Goal: Task Accomplishment & Management: Manage account settings

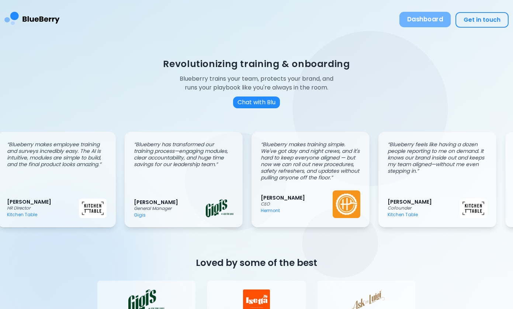
scroll to position [0, 10]
click at [422, 15] on button "Dashboard" at bounding box center [425, 19] width 52 height 15
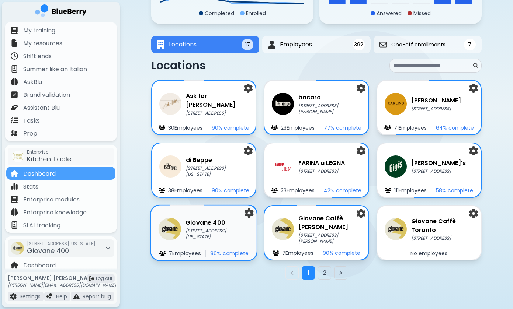
click at [199, 229] on p "[STREET_ADDRESS][US_STATE]" at bounding box center [218, 234] width 64 height 12
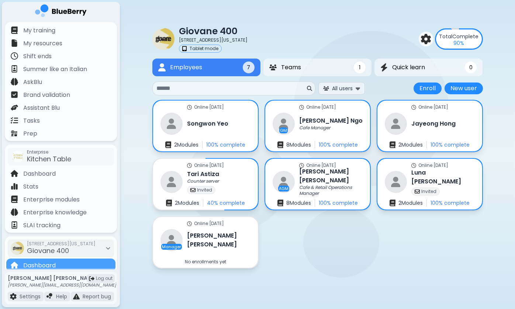
click at [286, 224] on div "Online [DATE] [PERSON_NAME] 2 Module s 100 % complete Online [DATE] GM [PERSON_…" at bounding box center [317, 184] width 330 height 169
click at [305, 243] on div "Online [DATE] [PERSON_NAME] 2 Module s 100 % complete Online [DATE] GM [PERSON_…" at bounding box center [317, 184] width 330 height 169
click at [308, 226] on div "Online [DATE] [PERSON_NAME] 2 Module s 100 % complete Online [DATE] GM [PERSON_…" at bounding box center [317, 184] width 330 height 169
click at [300, 266] on div "Online [DATE] [PERSON_NAME] 2 Module s 100 % complete Online [DATE] GM [PERSON_…" at bounding box center [317, 184] width 330 height 169
click at [331, 133] on div "GM [PERSON_NAME] Cafe Manager" at bounding box center [317, 124] width 92 height 23
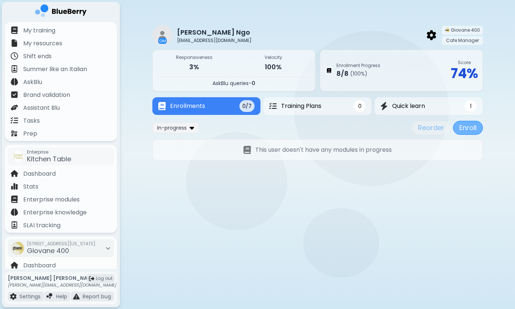
click at [469, 129] on button "Enroll" at bounding box center [468, 128] width 30 height 14
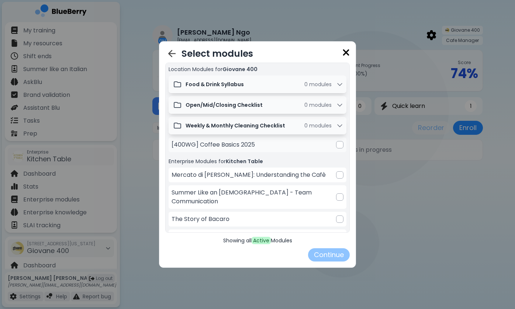
click at [336, 146] on div at bounding box center [339, 144] width 7 height 7
click at [328, 256] on button "Continue" at bounding box center [329, 255] width 42 height 13
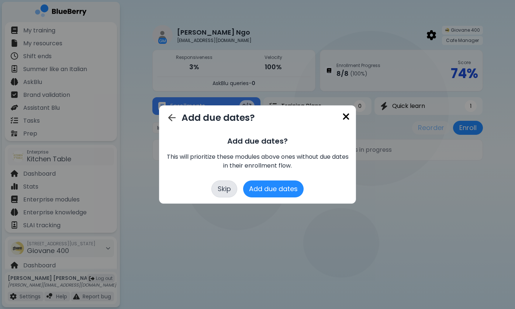
click at [225, 187] on button "Skip" at bounding box center [224, 189] width 26 height 17
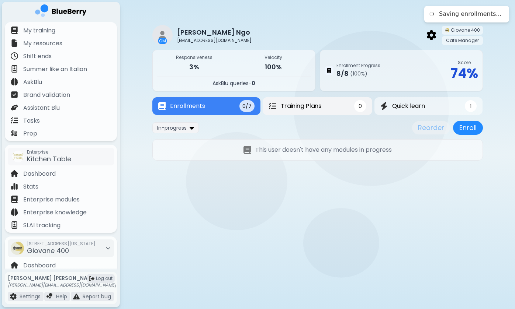
click at [310, 110] on span "Training Plans" at bounding box center [301, 106] width 41 height 9
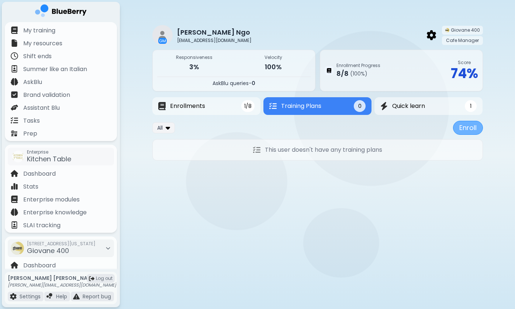
click at [474, 124] on button "Enroll" at bounding box center [468, 128] width 30 height 14
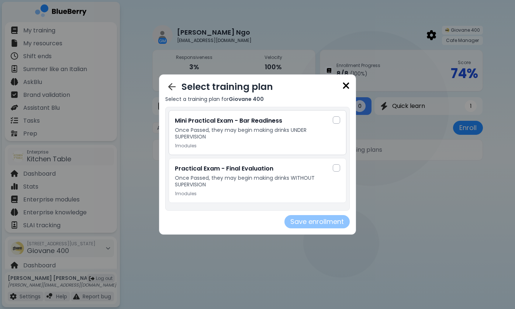
click at [339, 117] on div at bounding box center [336, 120] width 7 height 7
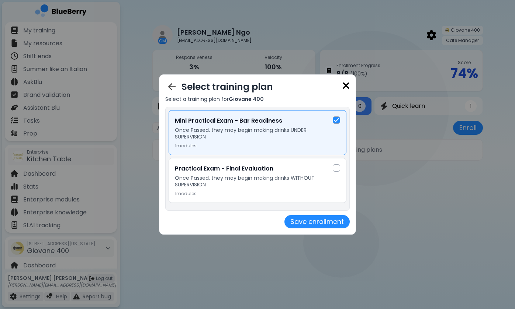
click at [339, 167] on div at bounding box center [336, 168] width 7 height 7
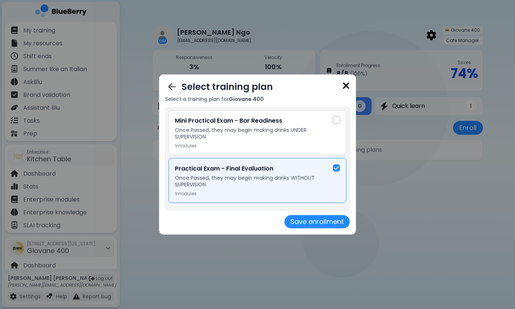
click at [333, 122] on div at bounding box center [336, 120] width 7 height 7
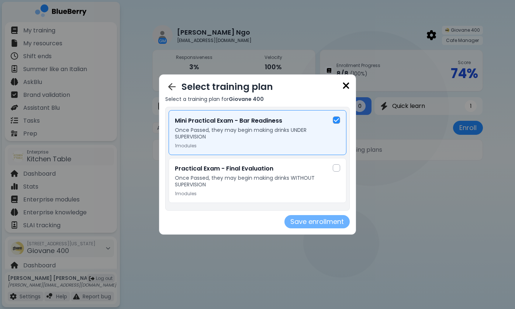
click at [307, 224] on button "Save enrollment" at bounding box center [316, 221] width 65 height 13
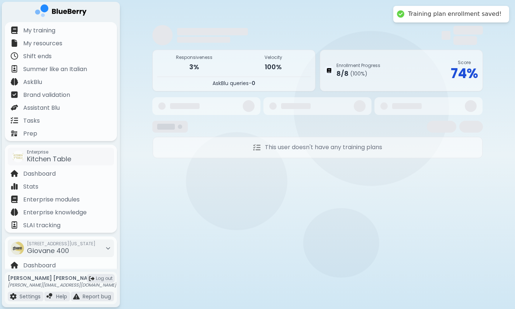
click at [465, 130] on div at bounding box center [471, 127] width 24 height 12
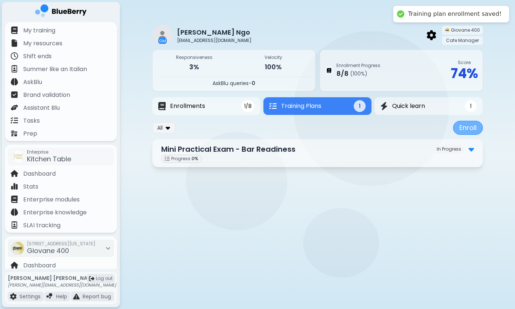
click at [468, 130] on button "Enroll" at bounding box center [468, 128] width 30 height 14
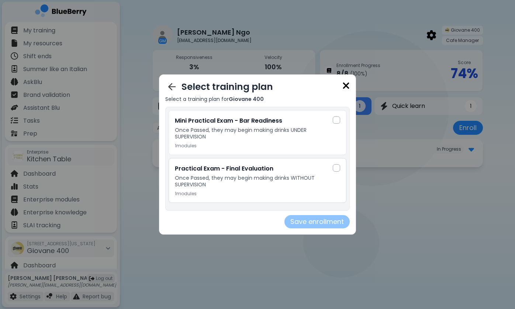
click at [336, 169] on div at bounding box center [336, 168] width 7 height 7
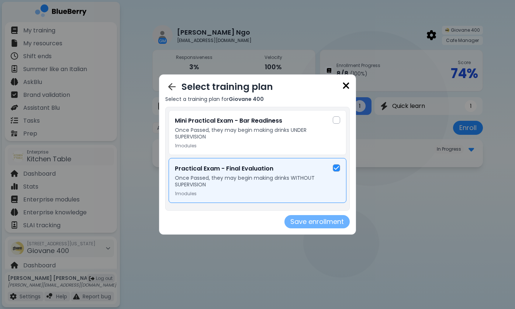
click at [321, 221] on button "Save enrollment" at bounding box center [316, 221] width 65 height 13
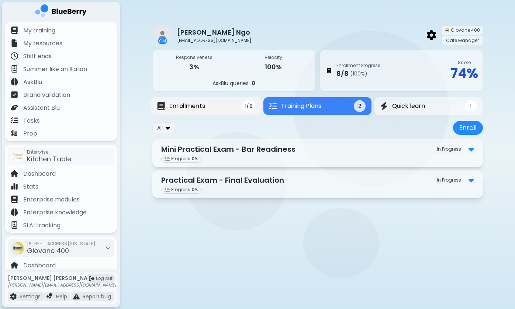
click at [225, 106] on button "Enrollments 1/8" at bounding box center [206, 106] width 110 height 18
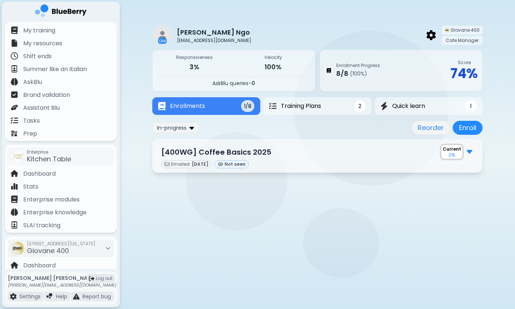
click at [221, 193] on div "GM [PERSON_NAME] [EMAIL_ADDRESS][DOMAIN_NAME] Giovane 400 Cafe Manager Responsi…" at bounding box center [317, 97] width 330 height 194
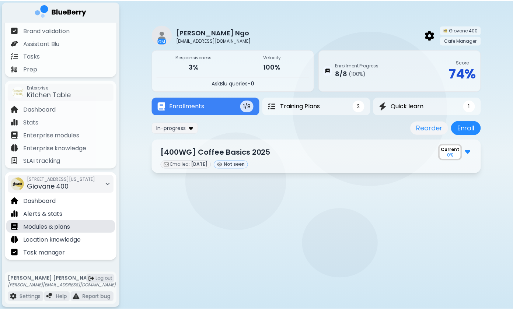
scroll to position [65, 0]
click at [44, 228] on p "Modules & plans" at bounding box center [46, 227] width 47 height 9
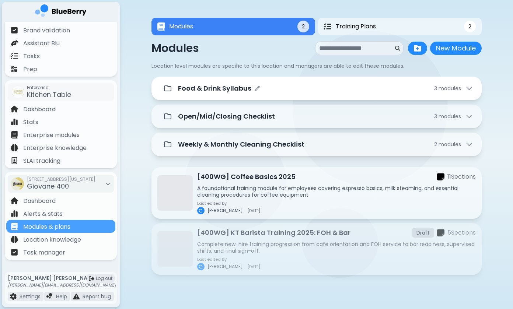
click at [212, 93] on p "Food & Drink Syllabus" at bounding box center [214, 88] width 73 height 10
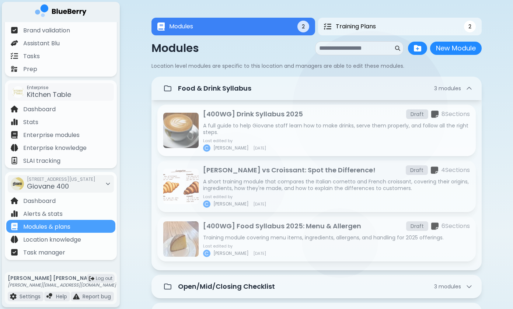
click at [270, 124] on p "A full guide to help Giovane staff learn how to make drinks, serve them properl…" at bounding box center [336, 128] width 267 height 13
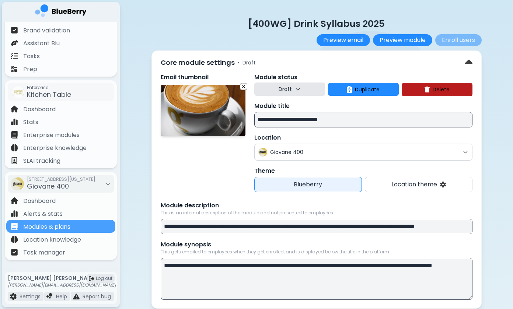
click at [299, 84] on button "Draft" at bounding box center [290, 89] width 71 height 13
click at [288, 123] on button "Live" at bounding box center [290, 122] width 27 height 15
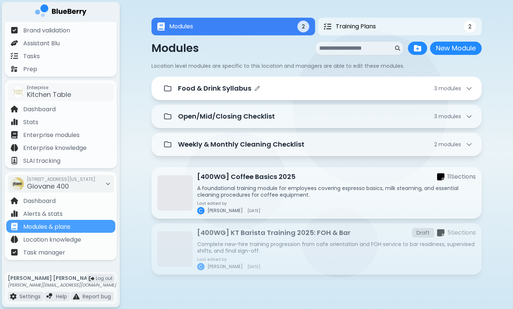
click at [255, 95] on div "Food & Drink Syllabus 3 module s" at bounding box center [316, 88] width 313 height 15
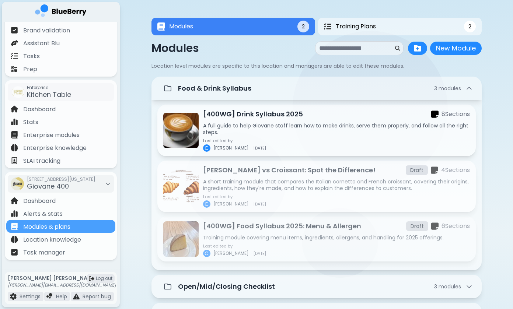
click at [240, 179] on p "A short training module that compares the Italian cornetto and French croissant…" at bounding box center [336, 185] width 267 height 13
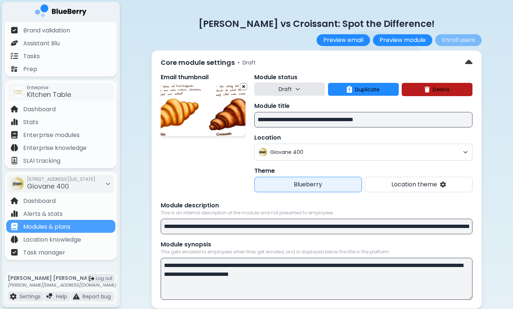
click at [300, 86] on icon at bounding box center [298, 89] width 6 height 6
click at [287, 124] on button "Live" at bounding box center [290, 122] width 27 height 15
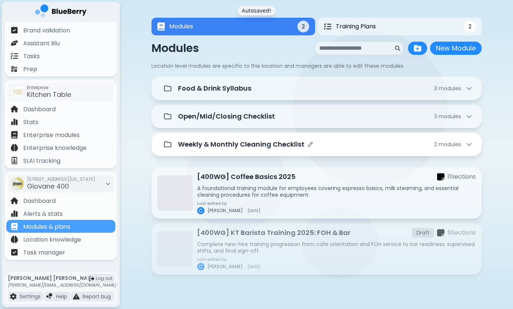
click at [233, 146] on p "Weekly & Monthly Cleaning Checklist" at bounding box center [241, 144] width 127 height 10
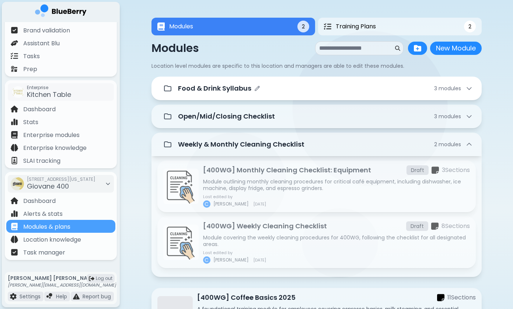
click at [235, 94] on div "Food & Drink Syllabus 3 module s" at bounding box center [316, 88] width 313 height 15
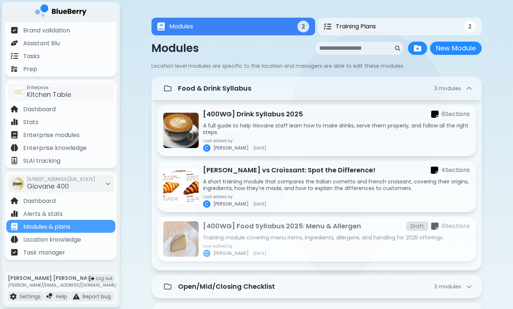
click at [227, 231] on p "[400WG] Food Syllabus 2025: Menu & Allergen" at bounding box center [282, 226] width 158 height 10
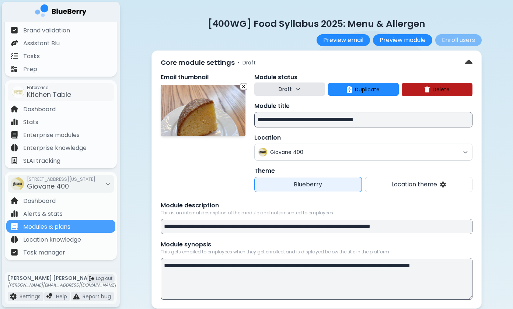
click at [281, 87] on p "Draft" at bounding box center [285, 89] width 13 height 7
click at [284, 122] on button "Live" at bounding box center [290, 122] width 27 height 15
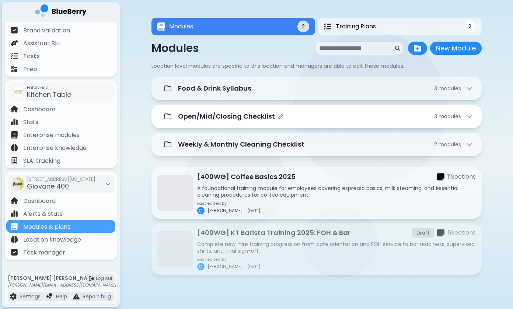
click at [250, 115] on p "Open/Mid/Closing Checklist" at bounding box center [226, 116] width 97 height 10
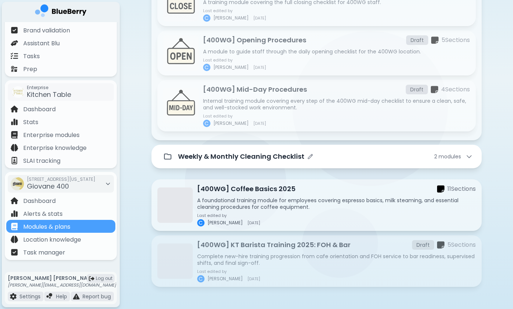
click at [242, 161] on p "Weekly & Monthly Cleaning Checklist" at bounding box center [241, 157] width 127 height 10
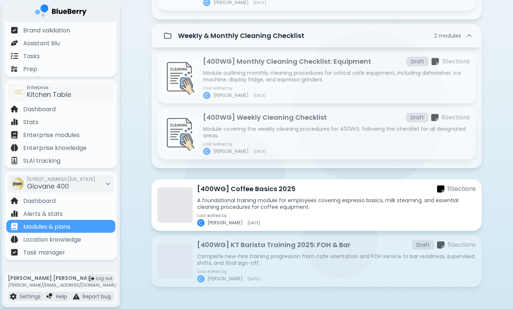
scroll to position [273, 0]
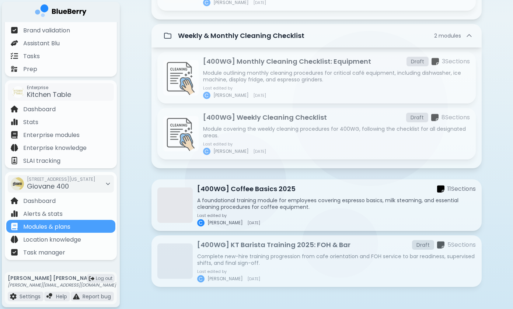
click at [228, 260] on p "Complete new-hire training progression from cafe orientation and FOH service to…" at bounding box center [336, 259] width 279 height 13
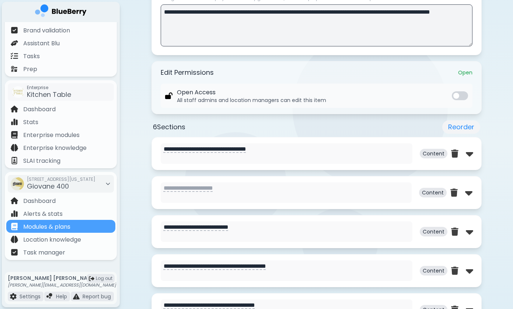
scroll to position [264, 0]
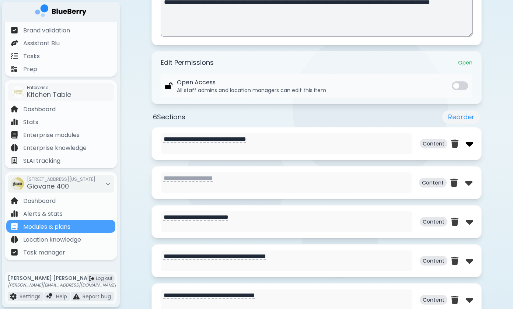
click at [471, 146] on img at bounding box center [469, 144] width 7 height 12
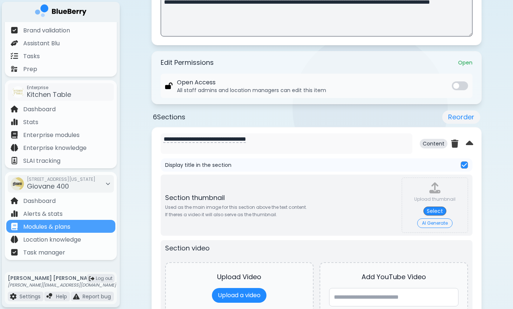
type textarea "**********"
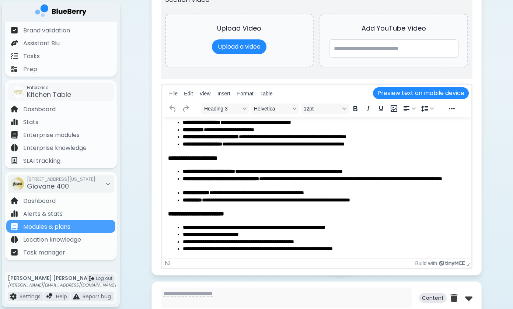
scroll to position [513, 0]
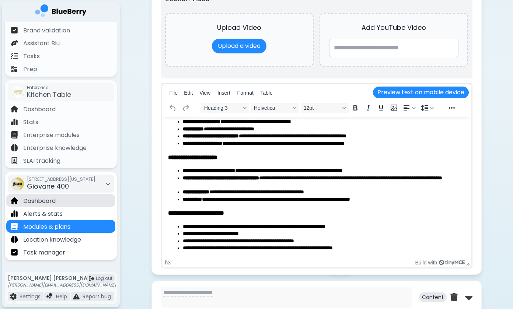
click at [48, 199] on p "Dashboard" at bounding box center [39, 201] width 32 height 9
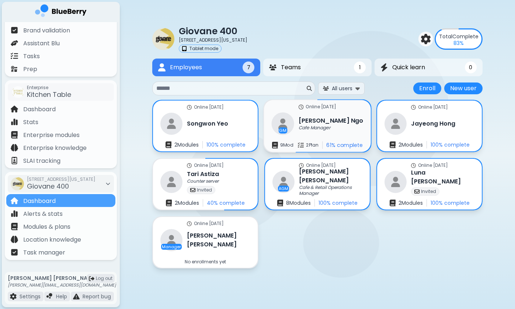
click at [319, 125] on p "Cafe Manager" at bounding box center [315, 128] width 32 height 6
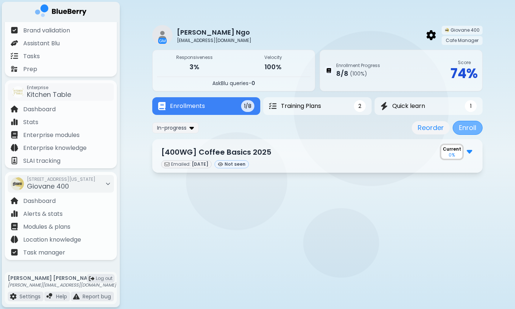
click at [464, 128] on button "Enroll" at bounding box center [468, 128] width 30 height 14
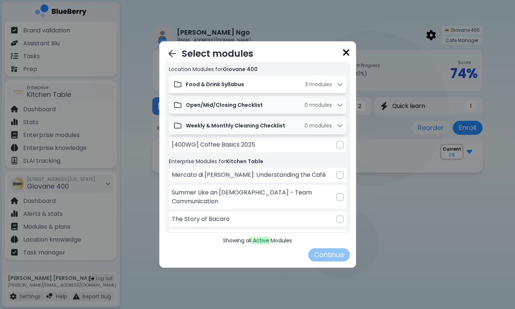
click at [246, 86] on div "Food & Drink Syllabus 3 module s" at bounding box center [265, 84] width 158 height 7
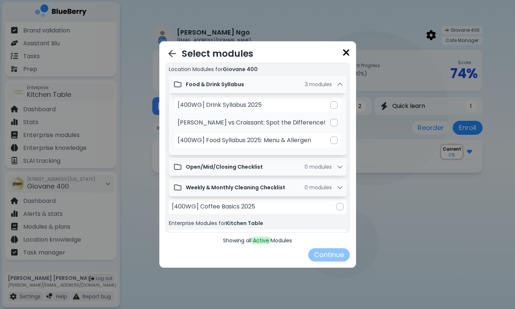
click at [330, 125] on div at bounding box center [333, 122] width 7 height 7
click at [333, 104] on div at bounding box center [333, 104] width 7 height 7
click at [332, 124] on img at bounding box center [334, 123] width 5 height 6
click at [333, 124] on div at bounding box center [333, 122] width 7 height 7
click at [333, 124] on img at bounding box center [334, 123] width 5 height 6
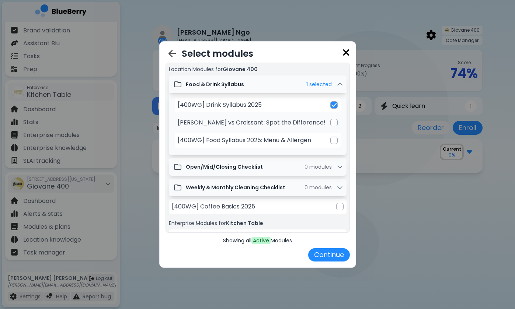
click at [333, 124] on div at bounding box center [333, 122] width 7 height 7
click at [334, 141] on div at bounding box center [333, 140] width 7 height 7
click at [325, 253] on button "Continue" at bounding box center [329, 255] width 42 height 13
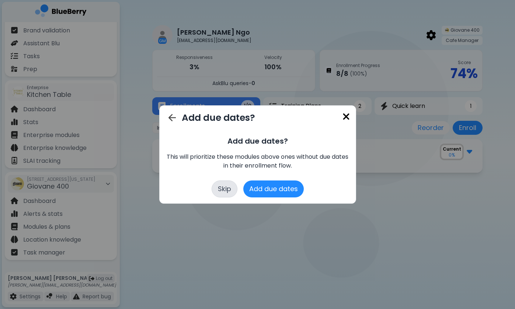
click at [220, 188] on button "Skip" at bounding box center [225, 189] width 26 height 17
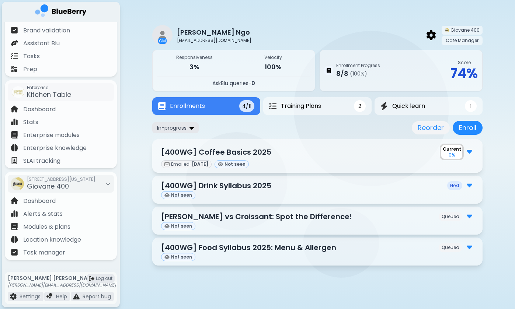
click at [188, 128] on div "In-progress" at bounding box center [175, 127] width 46 height 11
click at [327, 123] on div "In-progress Reorder Enroll" at bounding box center [317, 128] width 330 height 14
click at [472, 128] on button "Enroll" at bounding box center [468, 128] width 30 height 14
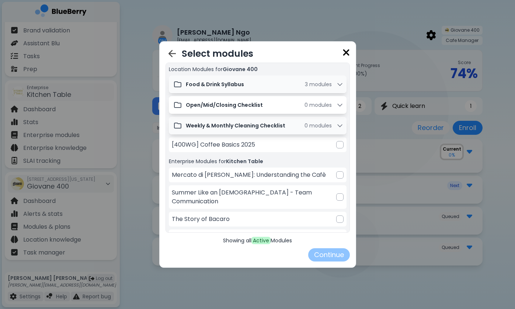
click at [315, 103] on span "module s" at bounding box center [320, 104] width 23 height 7
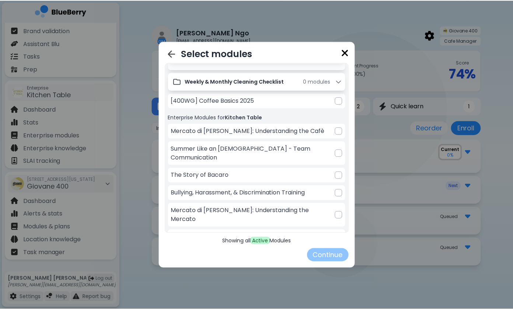
scroll to position [55, 0]
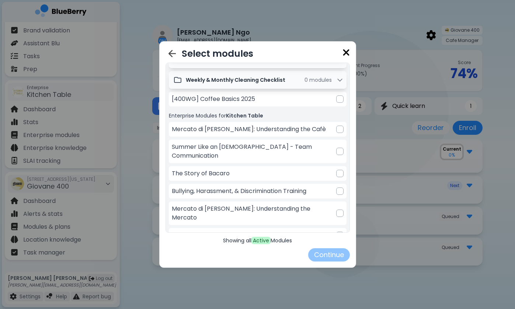
click at [347, 50] on img at bounding box center [346, 53] width 7 height 10
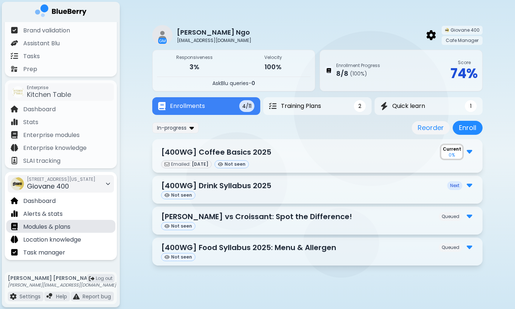
click at [61, 230] on p "Modules & plans" at bounding box center [46, 227] width 47 height 9
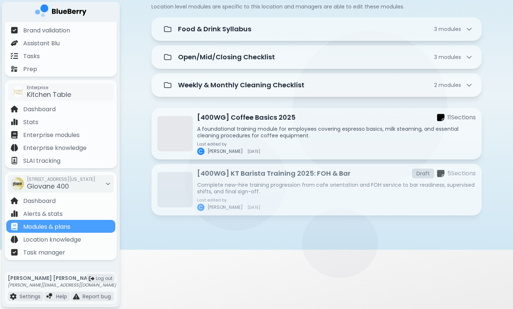
scroll to position [60, 0]
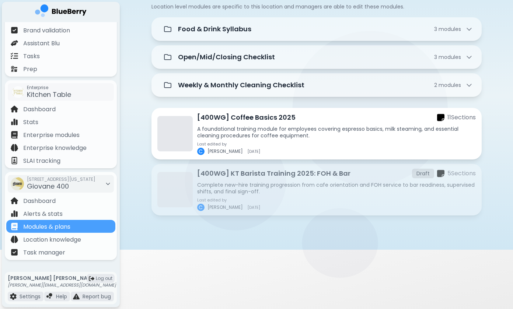
click at [287, 130] on p "A foundational training module for employees covering espresso basics, milk ste…" at bounding box center [336, 132] width 279 height 13
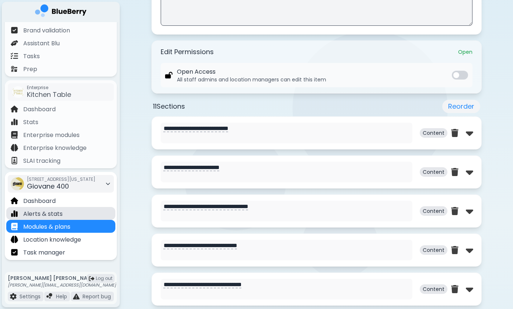
scroll to position [259, 0]
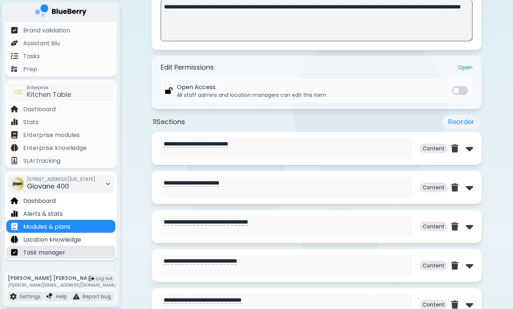
click at [58, 254] on p "Task manager" at bounding box center [44, 253] width 42 height 9
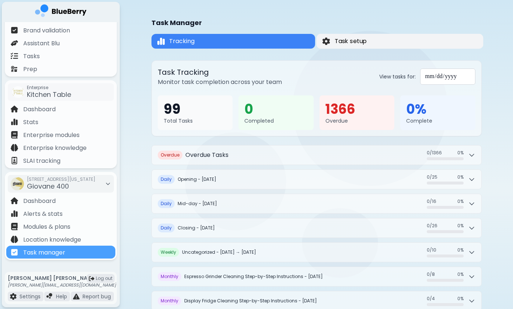
click at [396, 39] on button "Task setup" at bounding box center [399, 41] width 167 height 15
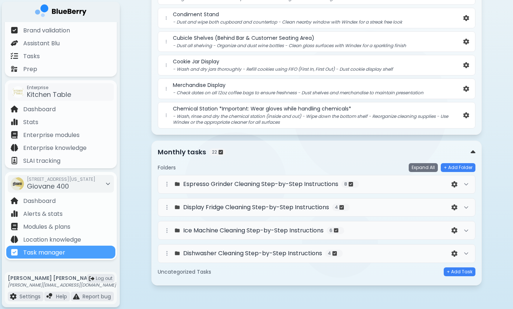
scroll to position [354, 0]
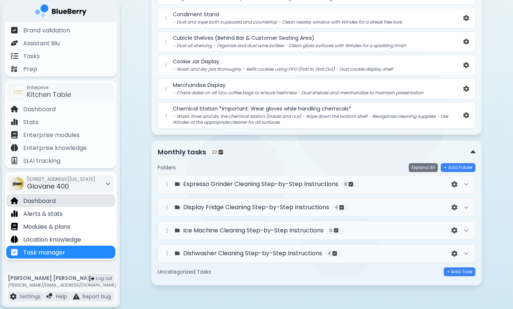
click at [50, 201] on p "Dashboard" at bounding box center [39, 201] width 32 height 9
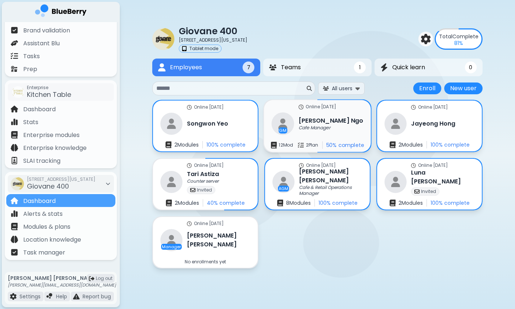
click at [326, 128] on p "Cafe Manager" at bounding box center [315, 128] width 32 height 6
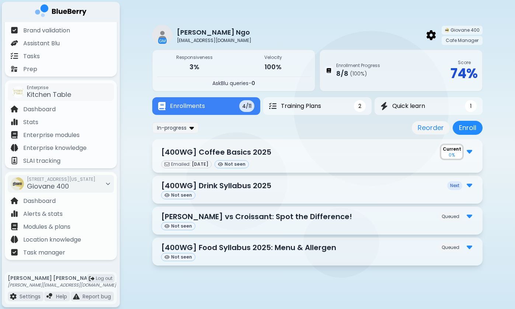
click at [468, 156] on img at bounding box center [470, 151] width 6 height 10
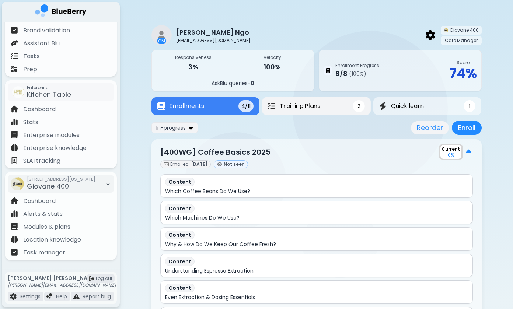
click at [326, 110] on button "Training Plans 2" at bounding box center [316, 106] width 109 height 18
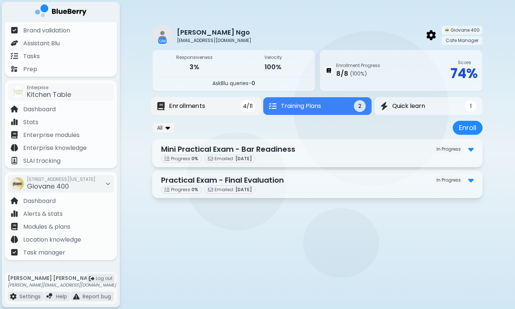
click at [226, 104] on button "Enrollments 4/11" at bounding box center [206, 106] width 110 height 18
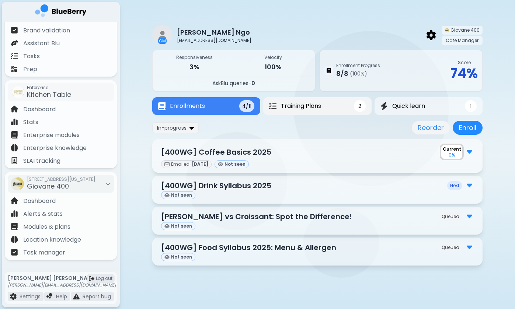
click at [292, 109] on span "Training Plans" at bounding box center [301, 106] width 40 height 9
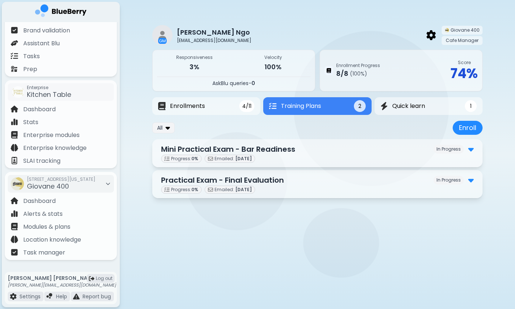
click at [298, 156] on div "Progress: 0 % Emailed: [DATE]" at bounding box center [317, 159] width 313 height 8
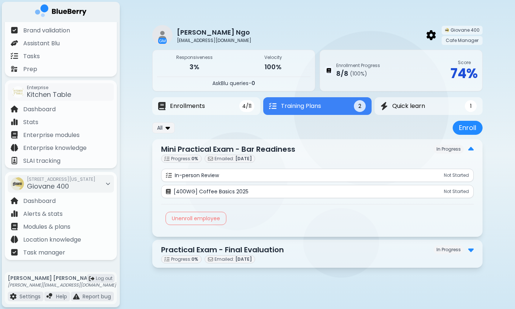
click at [306, 174] on div "In-person Review Not Started" at bounding box center [317, 175] width 303 height 7
click at [461, 175] on p "Not Started" at bounding box center [456, 176] width 25 height 6
click at [453, 189] on p "Not Started" at bounding box center [456, 192] width 25 height 6
click at [228, 183] on div "In-person Review Not Started [400WG] Coffee Basics 2025 Not Started Unenroll em…" at bounding box center [317, 198] width 313 height 70
click at [229, 181] on div "In-person Review Not Started" at bounding box center [317, 175] width 313 height 13
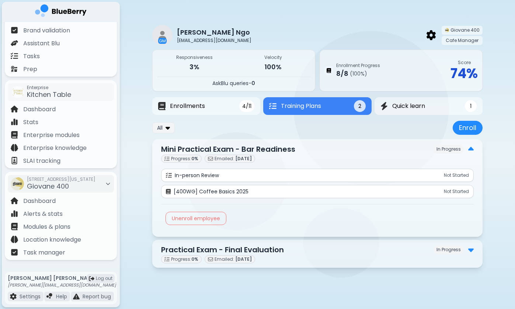
click at [231, 189] on p "[400WG] Coffee Basics 2025" at bounding box center [211, 191] width 75 height 7
click at [260, 176] on div "In-person Review Not Started" at bounding box center [317, 175] width 303 height 7
click at [368, 177] on div "In-person Review Not Started" at bounding box center [317, 175] width 303 height 7
click at [471, 149] on img at bounding box center [471, 150] width 6 height 10
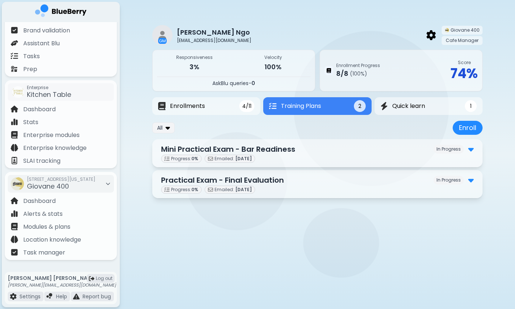
click at [143, 143] on div "GM [PERSON_NAME] [PERSON_NAME][EMAIL_ADDRESS][DOMAIN_NAME] Giovane 400 Cafe Man…" at bounding box center [317, 109] width 395 height 219
click at [287, 123] on div "All Enroll" at bounding box center [317, 128] width 330 height 14
click at [132, 193] on div "GM [PERSON_NAME] [PERSON_NAME][EMAIL_ADDRESS][DOMAIN_NAME] Giovane 400 Cafe Man…" at bounding box center [317, 109] width 395 height 219
click at [57, 255] on p "Task manager" at bounding box center [44, 253] width 42 height 9
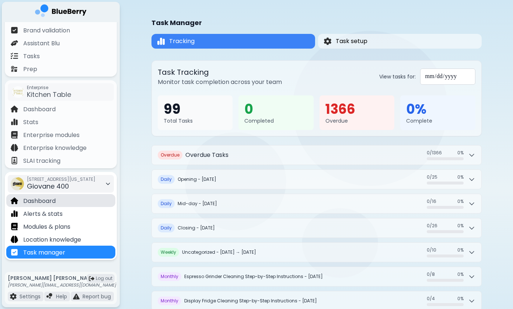
click at [74, 198] on div "Dashboard" at bounding box center [60, 200] width 109 height 13
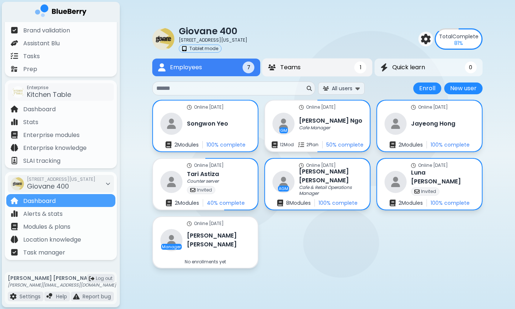
click at [320, 69] on button "Teams 1" at bounding box center [317, 68] width 110 height 18
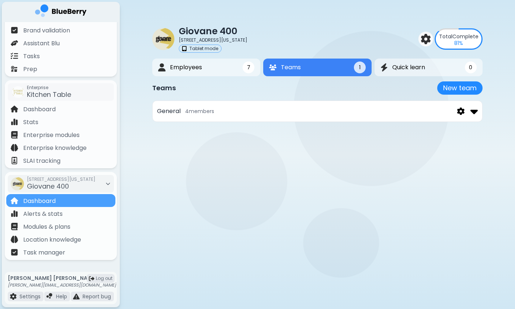
click at [348, 103] on div "General 4 member s" at bounding box center [317, 111] width 330 height 21
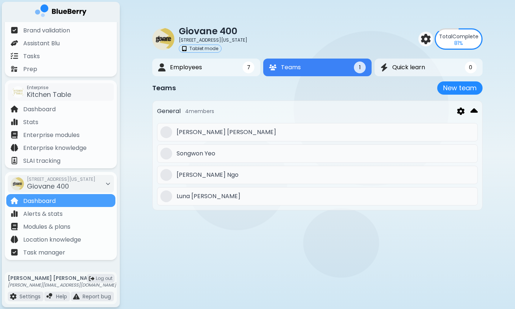
click at [465, 113] on div at bounding box center [467, 111] width 21 height 12
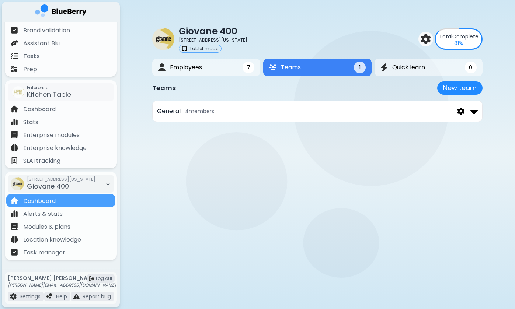
click at [461, 111] on img at bounding box center [460, 112] width 7 height 8
click at [460, 111] on img at bounding box center [460, 112] width 7 height 8
click at [467, 110] on div at bounding box center [467, 111] width 21 height 12
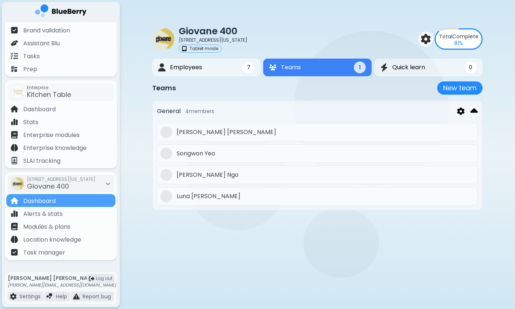
click at [462, 117] on div at bounding box center [467, 111] width 21 height 12
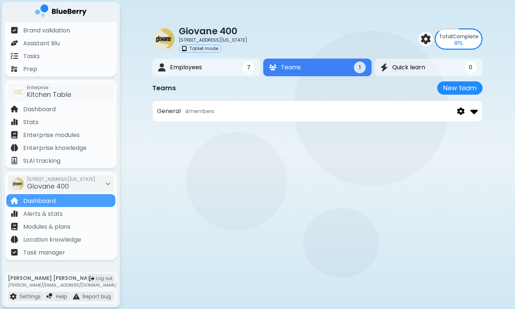
click at [461, 113] on img at bounding box center [460, 112] width 7 height 8
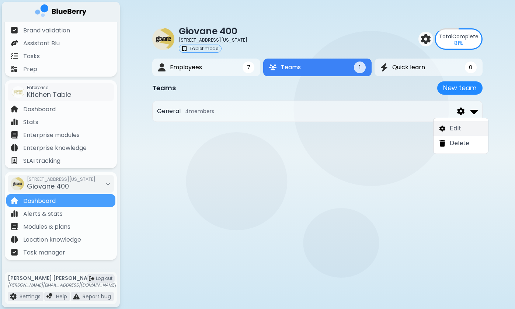
click at [444, 130] on img at bounding box center [443, 129] width 6 height 6
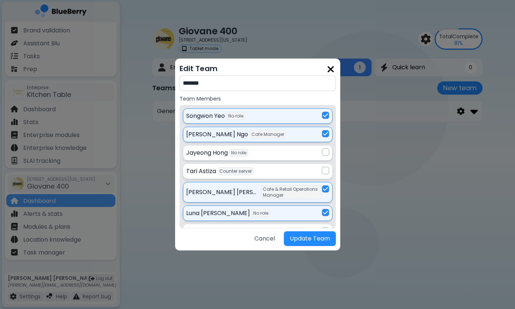
click at [323, 153] on div at bounding box center [325, 152] width 7 height 7
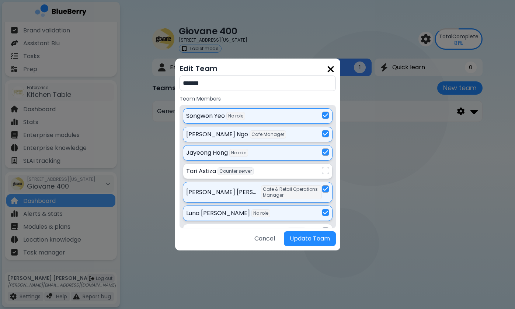
click at [323, 171] on div at bounding box center [325, 170] width 7 height 7
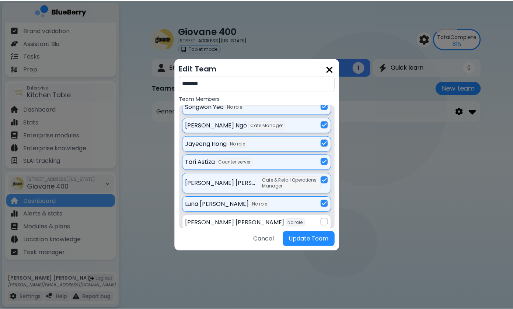
scroll to position [9, 0]
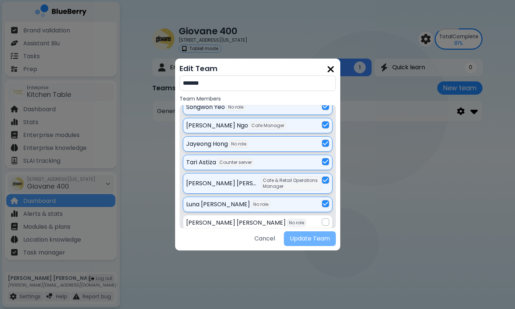
click at [305, 242] on button "Update Team" at bounding box center [310, 239] width 52 height 15
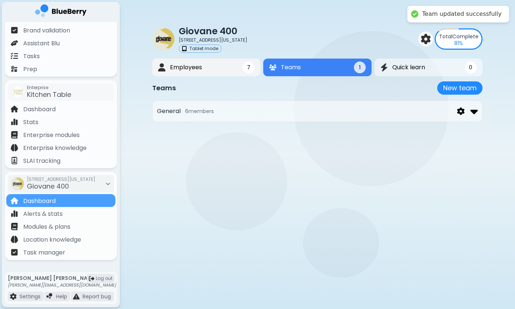
click at [218, 72] on button "Employees 7" at bounding box center [206, 68] width 108 height 18
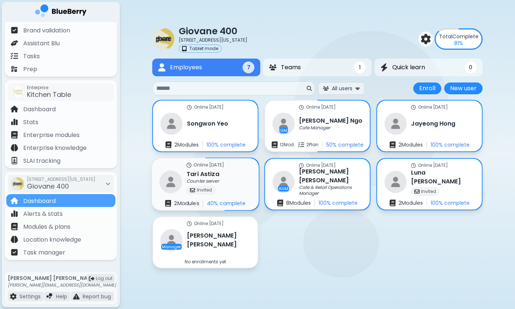
click at [214, 182] on p "Counter server" at bounding box center [203, 182] width 32 height 6
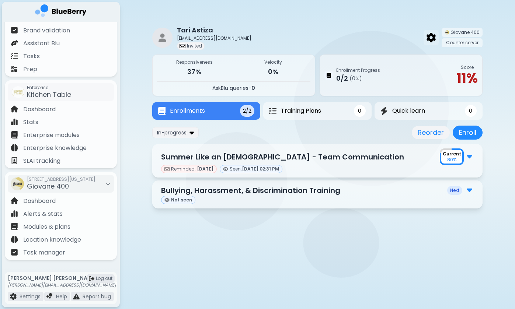
click at [436, 38] on img at bounding box center [431, 38] width 9 height 10
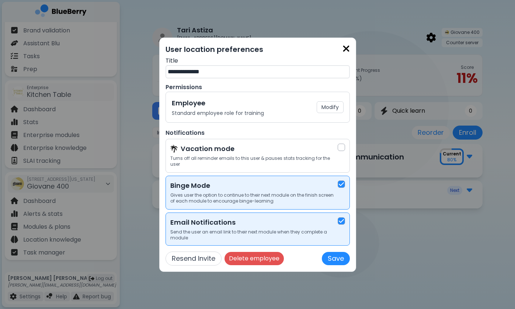
click at [237, 79] on input "**********" at bounding box center [258, 71] width 184 height 13
click at [199, 75] on input "**********" at bounding box center [258, 71] width 184 height 13
drag, startPoint x: 215, startPoint y: 74, endPoint x: 142, endPoint y: 73, distance: 73.4
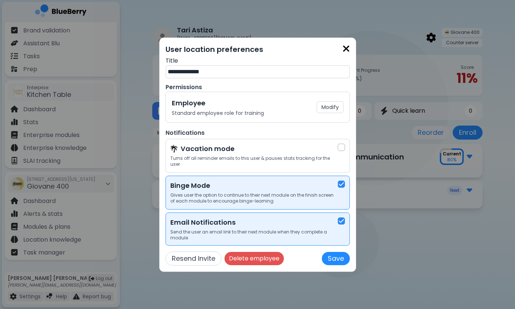
click at [142, 73] on div "**********" at bounding box center [257, 154] width 515 height 309
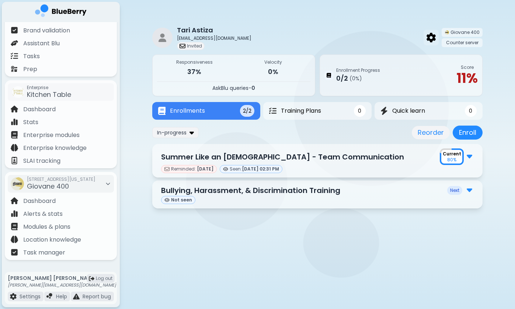
click at [431, 38] on img at bounding box center [431, 38] width 9 height 10
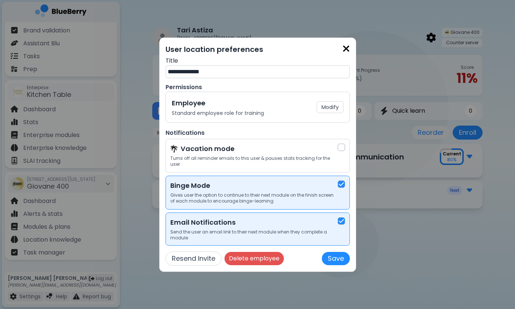
click at [233, 78] on input "**********" at bounding box center [258, 71] width 184 height 13
type input "*"
type input "**********"
drag, startPoint x: 241, startPoint y: 75, endPoint x: 81, endPoint y: 75, distance: 159.7
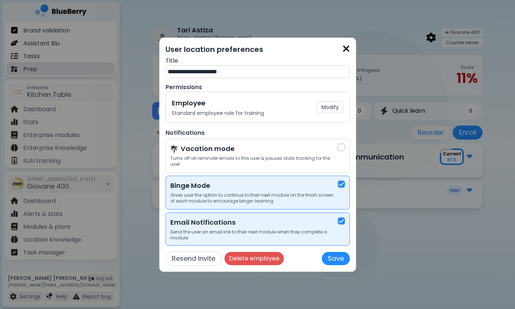
click at [81, 75] on div "**********" at bounding box center [257, 154] width 515 height 309
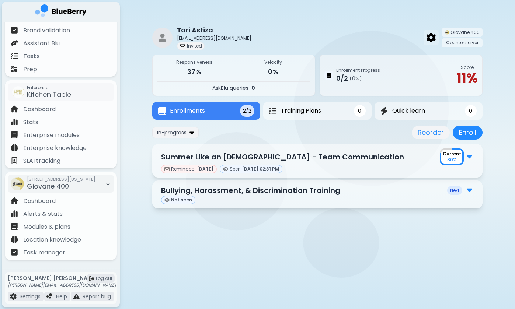
click at [435, 37] on img at bounding box center [431, 38] width 9 height 10
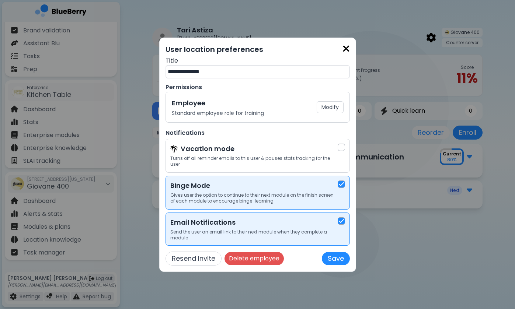
click at [226, 73] on input "**********" at bounding box center [258, 71] width 184 height 13
click at [198, 75] on input "**********" at bounding box center [258, 71] width 184 height 13
click at [168, 74] on input "**********" at bounding box center [258, 71] width 184 height 13
type input "**********"
drag, startPoint x: 241, startPoint y: 74, endPoint x: 145, endPoint y: 72, distance: 96.7
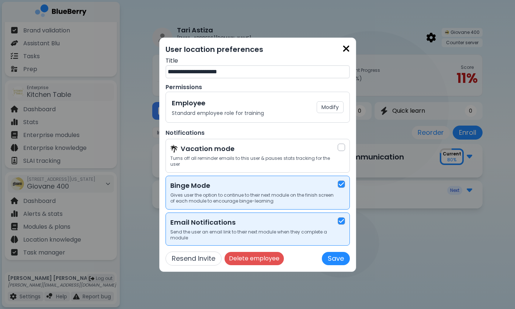
click at [145, 72] on div "**********" at bounding box center [257, 154] width 515 height 309
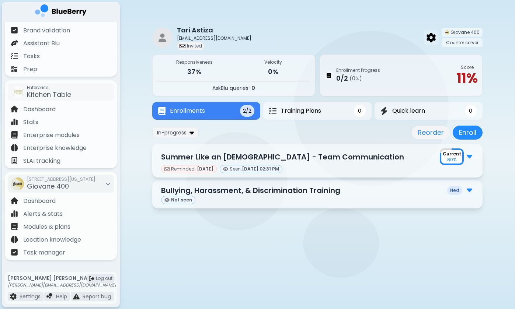
click at [436, 35] on img at bounding box center [431, 38] width 9 height 10
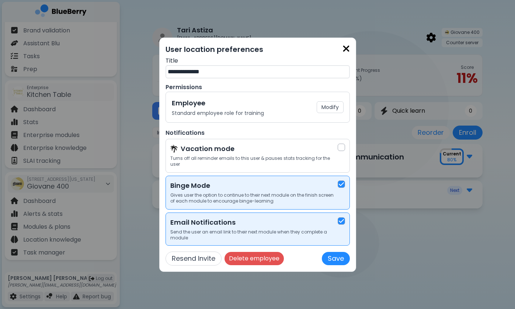
click at [211, 74] on input "**********" at bounding box center [258, 71] width 184 height 13
click at [197, 75] on input "**********" at bounding box center [258, 71] width 184 height 13
click at [168, 76] on input "**********" at bounding box center [258, 71] width 184 height 13
drag, startPoint x: 169, startPoint y: 75, endPoint x: 236, endPoint y: 77, distance: 67.5
click at [236, 77] on input "**********" at bounding box center [258, 71] width 184 height 13
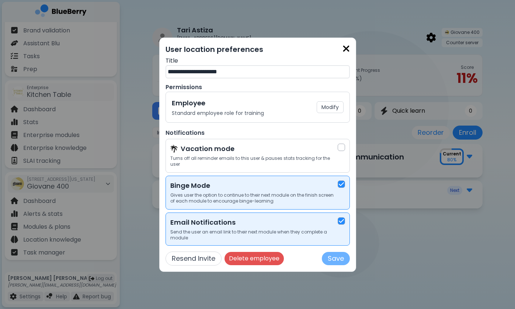
type input "**********"
click at [324, 254] on button "Save" at bounding box center [336, 258] width 28 height 13
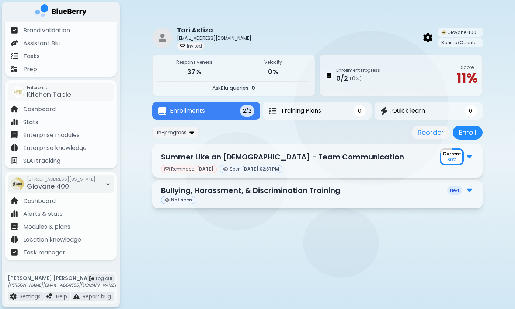
click at [259, 191] on p "Bullying, Harassment, & Discrimination Training" at bounding box center [250, 190] width 179 height 11
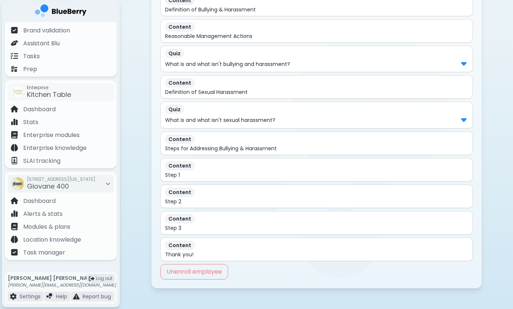
scroll to position [271, 0]
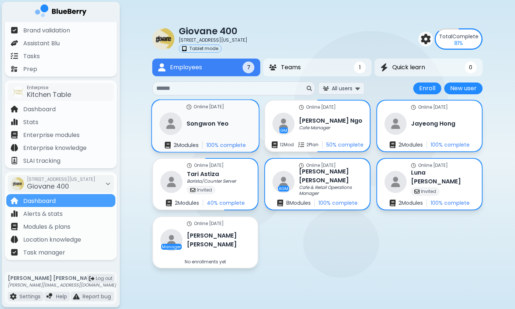
click at [191, 130] on div "[PERSON_NAME]" at bounding box center [194, 124] width 69 height 23
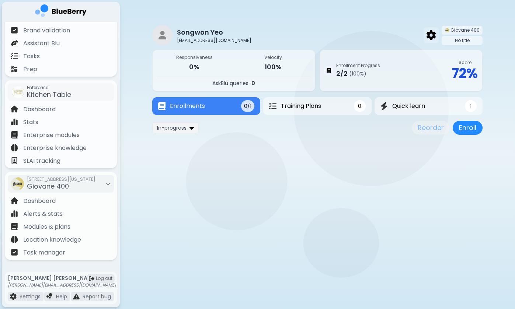
click at [429, 34] on img at bounding box center [431, 35] width 9 height 10
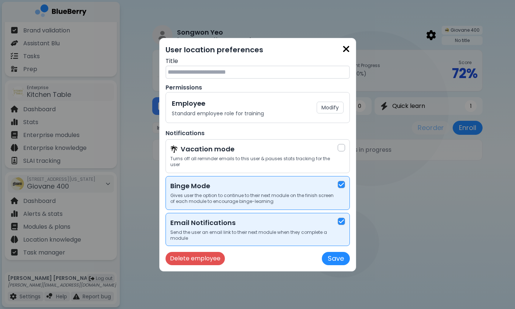
click at [275, 72] on input "text" at bounding box center [258, 72] width 184 height 13
type input "*"
type input "**********"
click at [335, 259] on button "Save" at bounding box center [336, 258] width 28 height 13
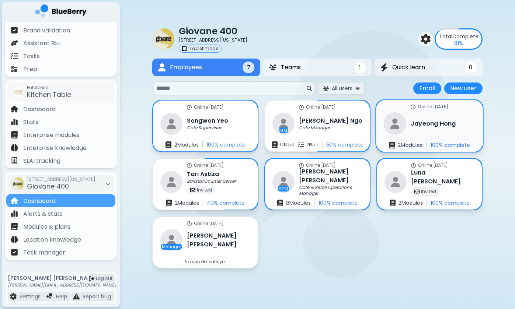
click at [418, 130] on div "[PERSON_NAME]" at bounding box center [420, 124] width 72 height 23
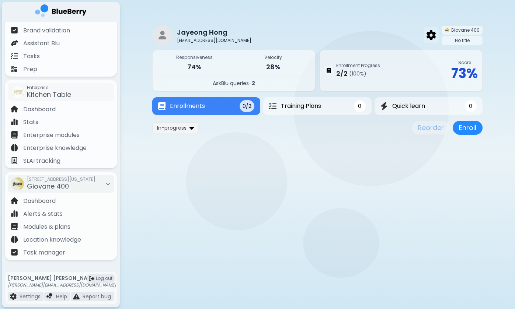
click at [433, 39] on img at bounding box center [431, 35] width 9 height 10
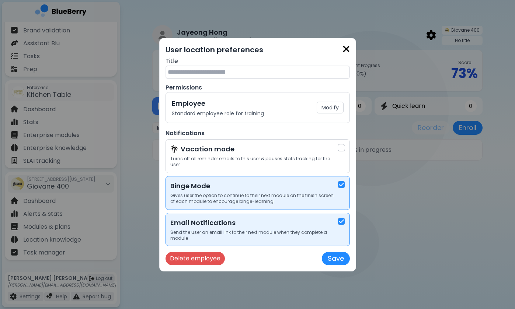
click at [220, 74] on input "text" at bounding box center [258, 72] width 184 height 13
paste input "**********"
type input "**********"
click at [332, 257] on button "Save" at bounding box center [336, 258] width 28 height 13
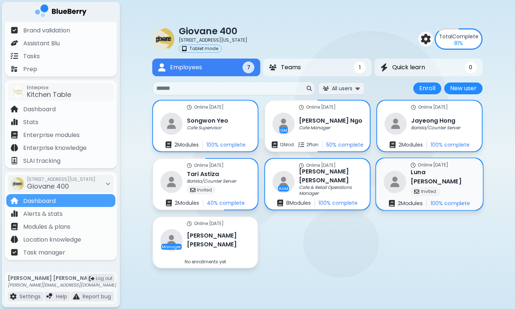
click at [410, 175] on div "[PERSON_NAME] Invited" at bounding box center [430, 182] width 92 height 28
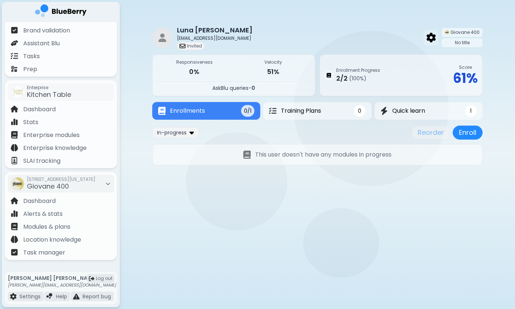
click at [432, 37] on img at bounding box center [431, 38] width 9 height 10
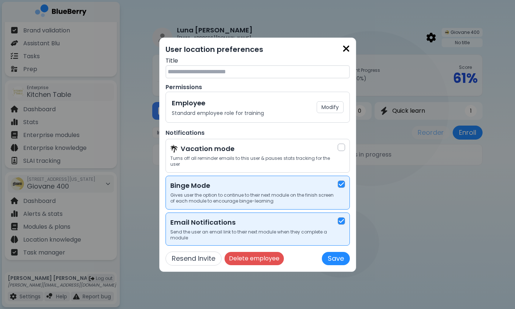
click at [246, 78] on input "text" at bounding box center [258, 71] width 184 height 13
paste input "**********"
type input "**********"
click at [337, 256] on button "Save" at bounding box center [336, 258] width 28 height 13
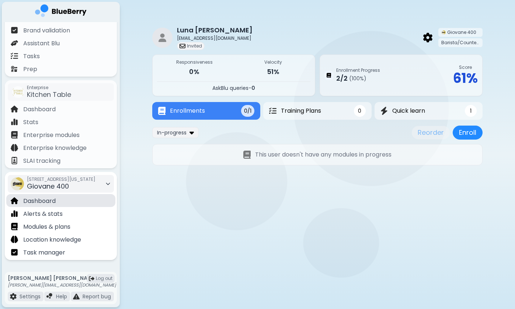
click at [51, 203] on p "Dashboard" at bounding box center [39, 201] width 32 height 9
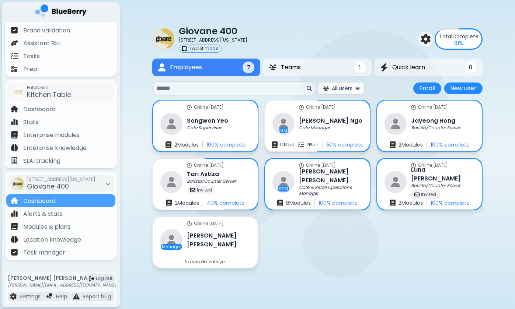
click at [354, 90] on button "All users" at bounding box center [341, 88] width 46 height 12
click at [380, 93] on div "All users Enroll New user Enroll New user" at bounding box center [317, 89] width 330 height 14
click at [424, 39] on img at bounding box center [426, 39] width 10 height 10
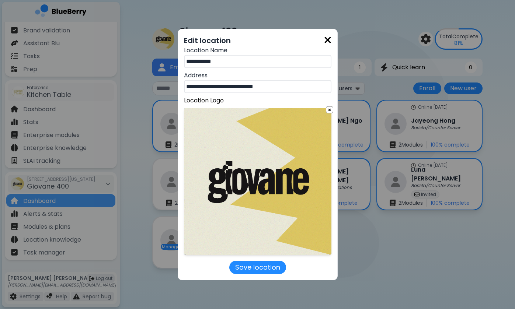
click at [329, 39] on img at bounding box center [327, 40] width 7 height 10
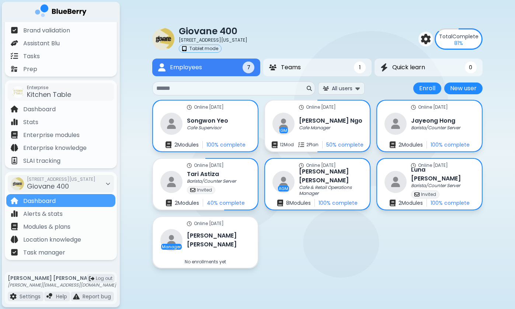
click at [383, 32] on div "Giovane [STREET_ADDRESS][US_STATE] Tablet mode Total Complete 81 %" at bounding box center [317, 39] width 330 height 28
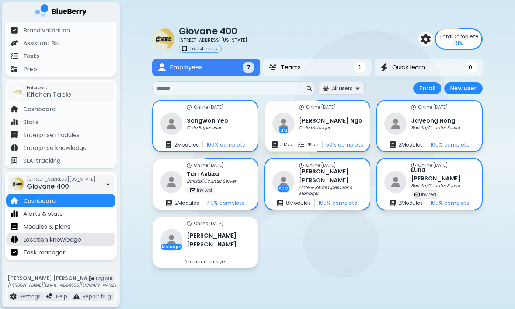
click at [52, 240] on p "Location knowledge" at bounding box center [52, 240] width 58 height 9
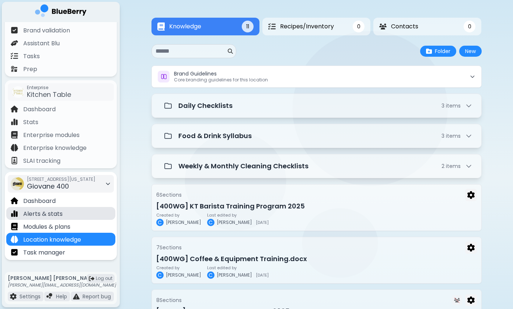
click at [46, 218] on p "Alerts & stats" at bounding box center [42, 214] width 39 height 9
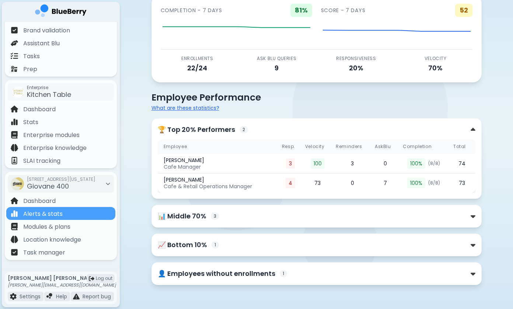
scroll to position [46, 0]
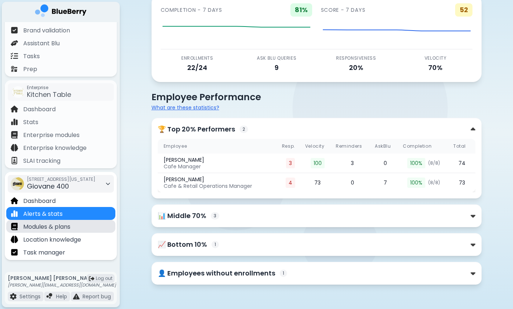
click at [70, 225] on p "Modules & plans" at bounding box center [46, 227] width 47 height 9
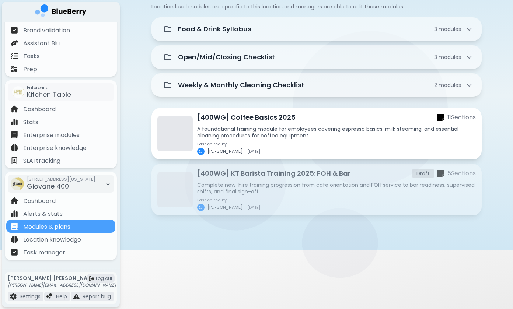
scroll to position [60, 0]
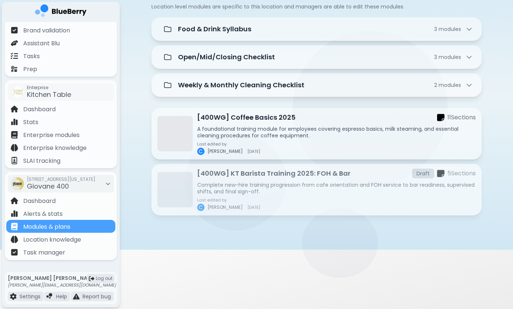
click at [235, 183] on p "Complete new-hire training progression from cafe orientation and FOH service to…" at bounding box center [336, 188] width 279 height 13
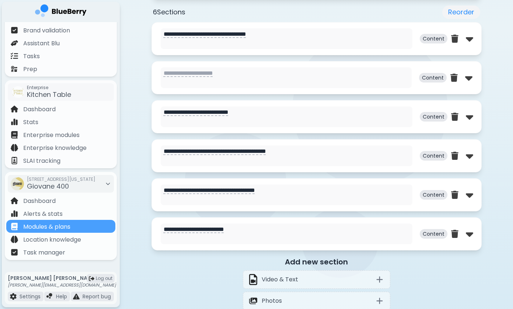
scroll to position [373, 0]
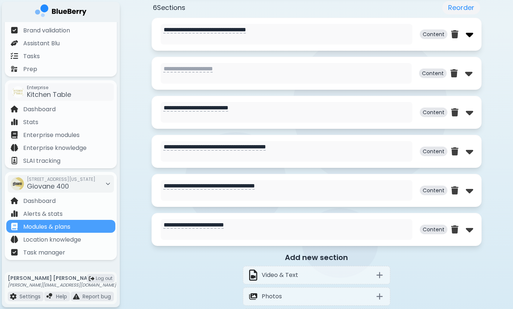
click at [470, 34] on img at bounding box center [469, 34] width 7 height 12
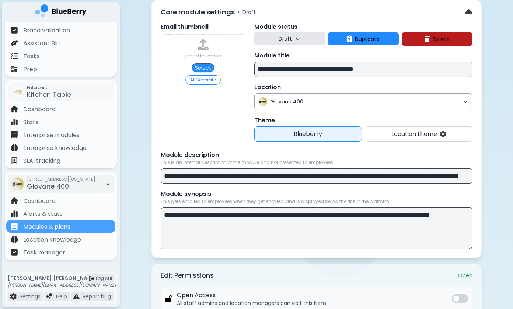
scroll to position [38, 0]
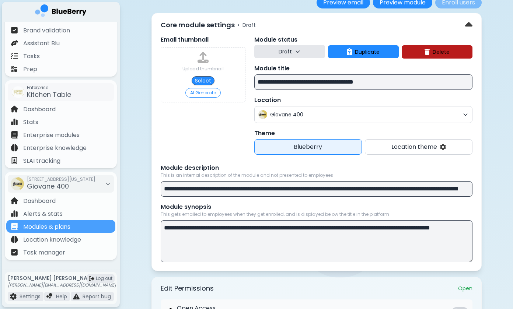
click at [332, 86] on input "**********" at bounding box center [364, 82] width 218 height 15
click at [320, 82] on input "**********" at bounding box center [364, 82] width 218 height 15
click at [357, 82] on input "**********" at bounding box center [364, 82] width 218 height 15
click at [370, 83] on input "**********" at bounding box center [364, 82] width 218 height 15
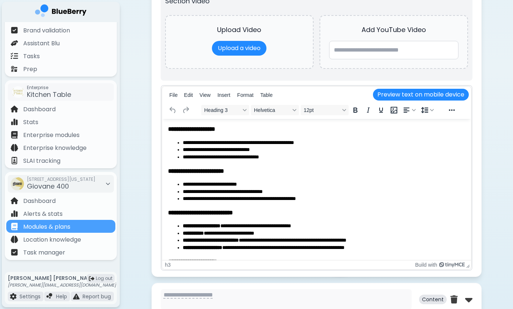
scroll to position [498, 0]
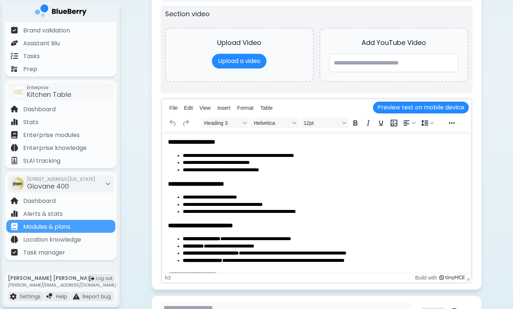
click at [203, 135] on html "**********" at bounding box center [316, 253] width 309 height 243
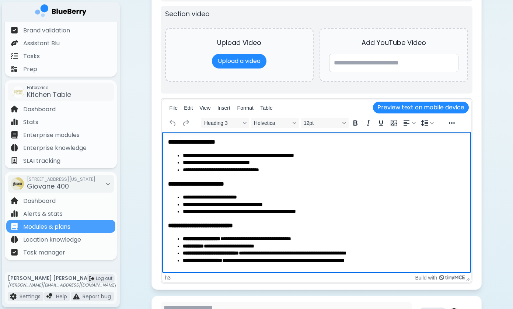
click at [205, 142] on h3 "**********" at bounding box center [316, 142] width 297 height 8
click at [189, 156] on li "**********" at bounding box center [324, 155] width 283 height 7
click at [283, 170] on li "**********" at bounding box center [324, 170] width 283 height 7
click at [285, 173] on li "**********" at bounding box center [324, 170] width 283 height 7
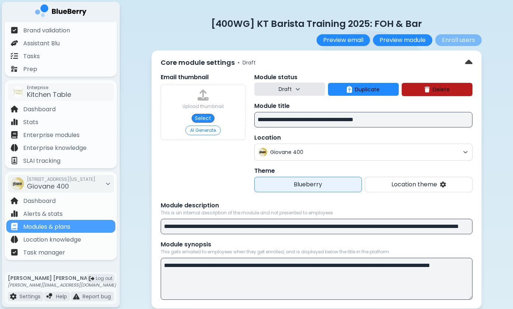
scroll to position [0, 0]
click at [283, 117] on input "**********" at bounding box center [364, 119] width 218 height 15
click at [273, 119] on input "**********" at bounding box center [364, 119] width 218 height 15
click at [286, 119] on input "**********" at bounding box center [364, 119] width 218 height 15
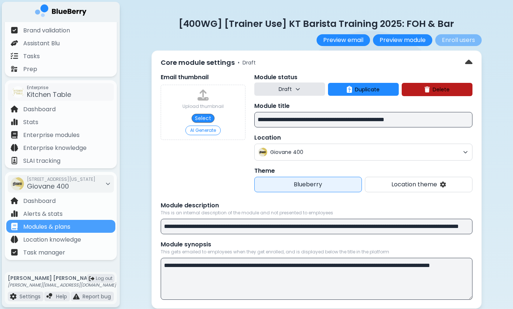
type input "**********"
click at [229, 166] on div "Email thumbnail Upload thumbnail Select AI Generate" at bounding box center [203, 133] width 85 height 120
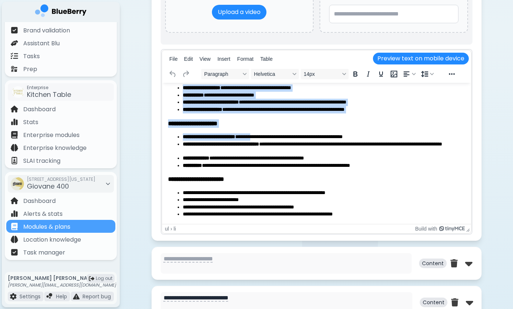
scroll to position [46, 0]
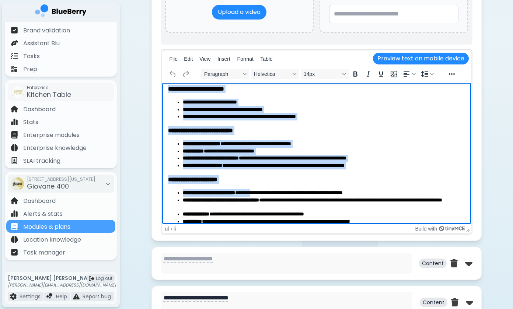
drag, startPoint x: 277, startPoint y: 137, endPoint x: 279, endPoint y: 71, distance: 66.4
click at [279, 71] on html "**********" at bounding box center [316, 158] width 309 height 243
click at [271, 121] on li "**********" at bounding box center [324, 116] width 283 height 7
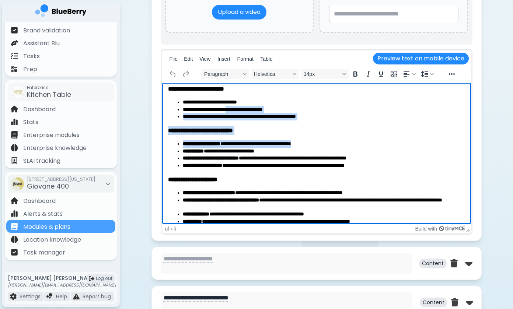
drag, startPoint x: 234, startPoint y: 112, endPoint x: 249, endPoint y: 148, distance: 38.8
click at [249, 148] on body "**********" at bounding box center [316, 158] width 297 height 231
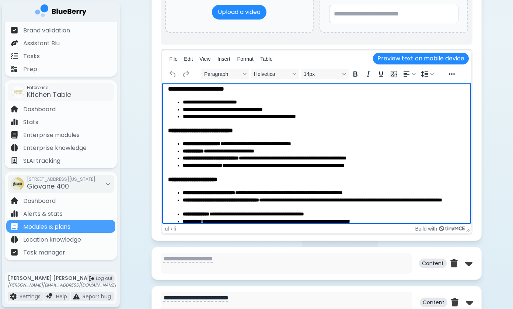
click at [249, 148] on li "**********" at bounding box center [324, 151] width 283 height 7
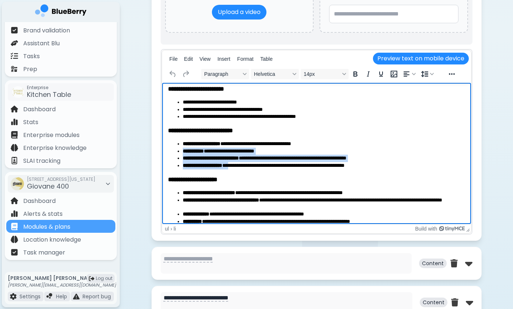
drag, startPoint x: 244, startPoint y: 148, endPoint x: 244, endPoint y: 170, distance: 22.1
click at [244, 169] on ul "**********" at bounding box center [316, 155] width 297 height 29
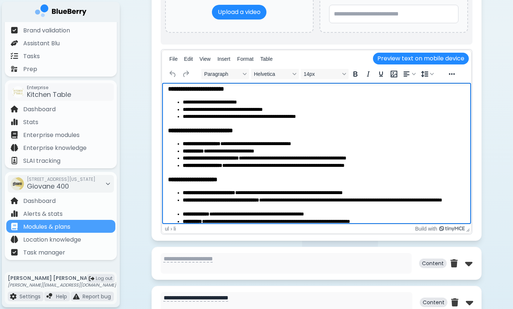
click at [244, 170] on body "**********" at bounding box center [316, 158] width 297 height 231
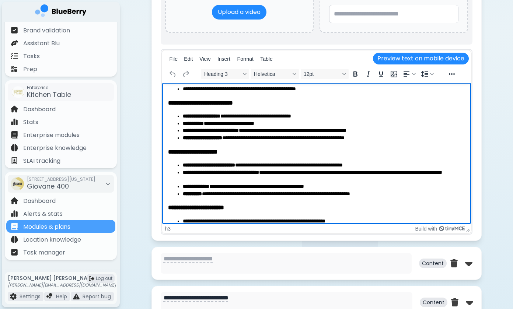
scroll to position [76, 0]
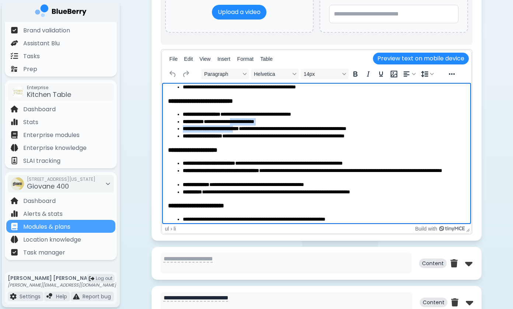
drag, startPoint x: 247, startPoint y: 122, endPoint x: 252, endPoint y: 136, distance: 14.0
click at [252, 135] on ul "**********" at bounding box center [316, 125] width 297 height 29
click at [252, 136] on li "**********" at bounding box center [324, 136] width 283 height 7
click at [216, 120] on li "**********" at bounding box center [324, 121] width 283 height 7
drag, startPoint x: 252, startPoint y: 117, endPoint x: 255, endPoint y: 129, distance: 13.3
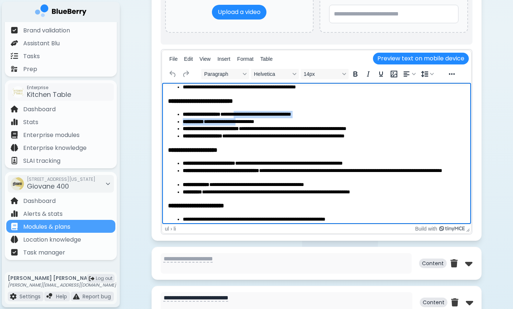
click at [255, 126] on ul "**********" at bounding box center [316, 125] width 297 height 29
click at [239, 129] on strong "**********" at bounding box center [211, 128] width 56 height 5
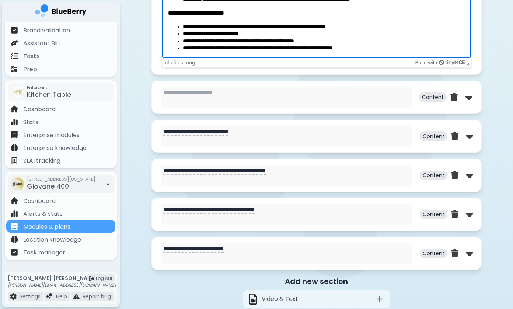
scroll to position [725, 0]
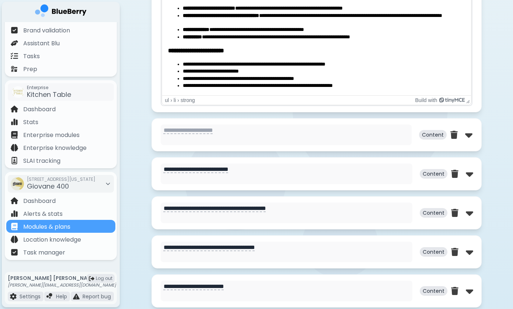
scroll to position [721, 0]
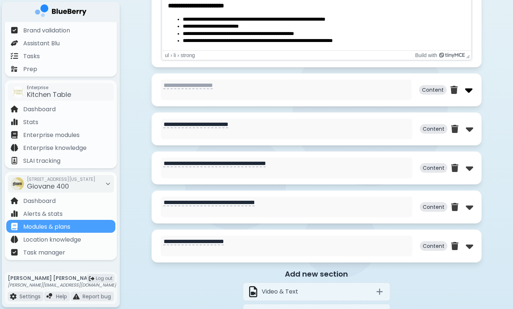
click at [470, 91] on img at bounding box center [468, 90] width 7 height 12
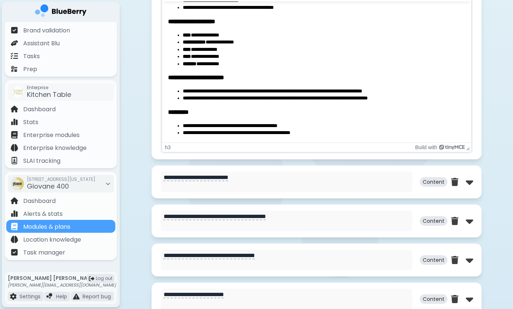
scroll to position [1049, 0]
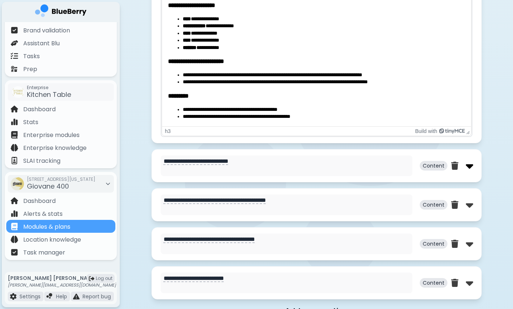
click at [470, 170] on img at bounding box center [469, 166] width 7 height 12
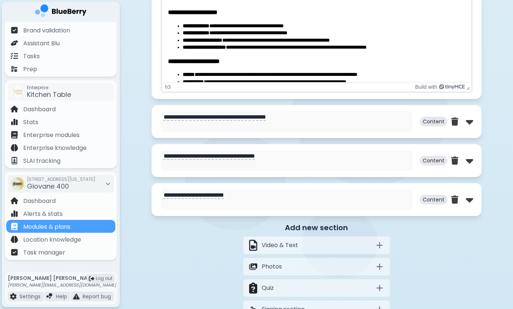
scroll to position [1487, 0]
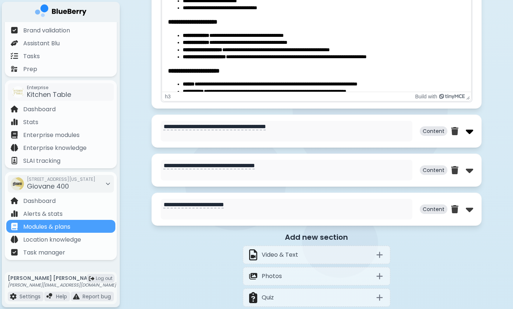
click at [468, 135] on img at bounding box center [469, 131] width 7 height 12
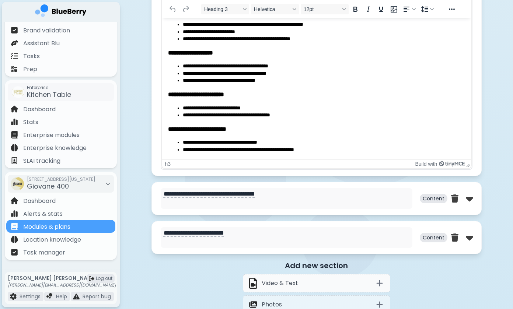
scroll to position [1853, 0]
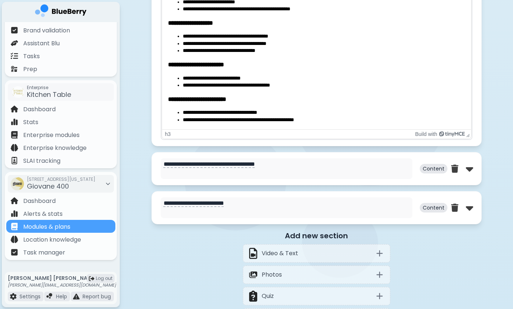
click at [470, 177] on div "Content" at bounding box center [446, 169] width 53 height 21
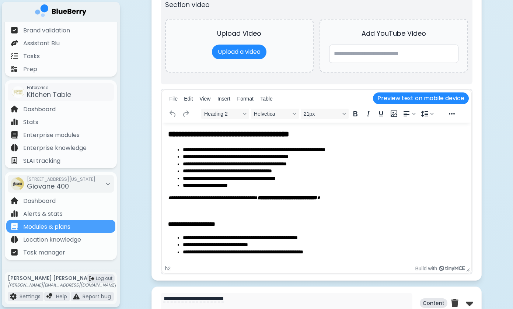
scroll to position [2126, 0]
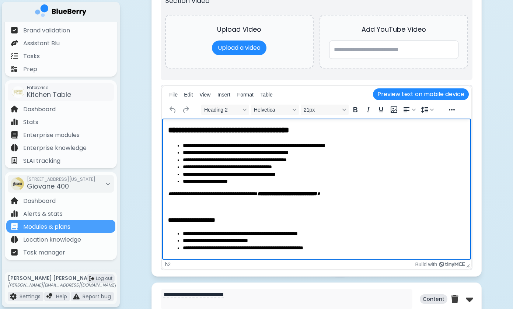
click at [332, 134] on h2 "**********" at bounding box center [316, 130] width 297 height 11
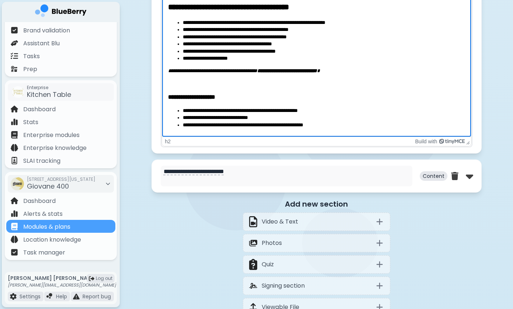
scroll to position [2262, 0]
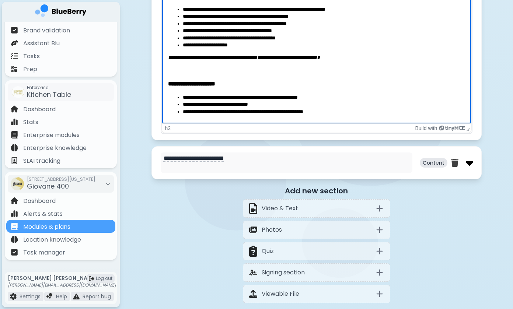
click at [469, 167] on img at bounding box center [469, 163] width 7 height 12
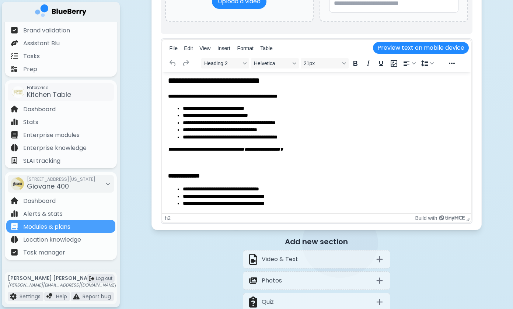
scroll to position [3, 0]
click at [320, 187] on li "**********" at bounding box center [324, 189] width 283 height 7
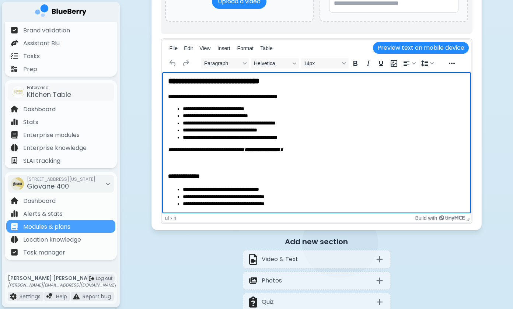
click at [272, 194] on li "**********" at bounding box center [324, 197] width 283 height 7
click at [281, 161] on p "Rich Text Area" at bounding box center [316, 162] width 297 height 7
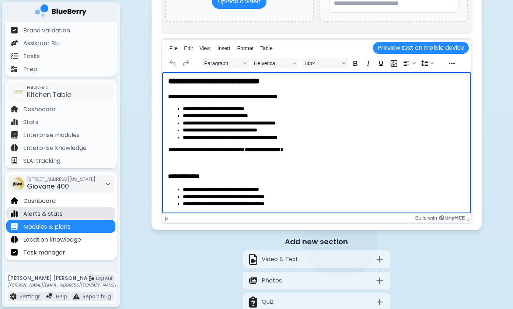
click at [111, 214] on div "Alerts & stats" at bounding box center [60, 213] width 109 height 13
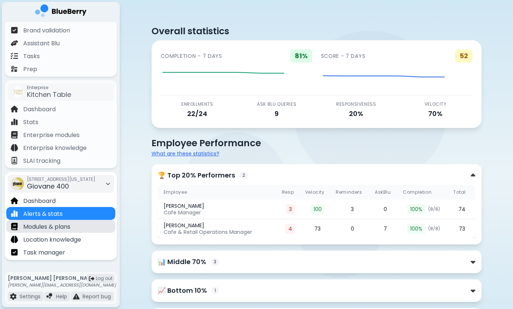
click at [70, 225] on p "Modules & plans" at bounding box center [46, 227] width 47 height 9
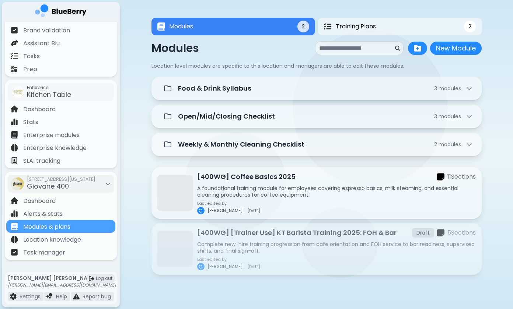
click at [138, 163] on div "Modules 2 Training Plans 2 Modules 2 2 Modules New Module New Module Location l…" at bounding box center [317, 148] width 394 height 297
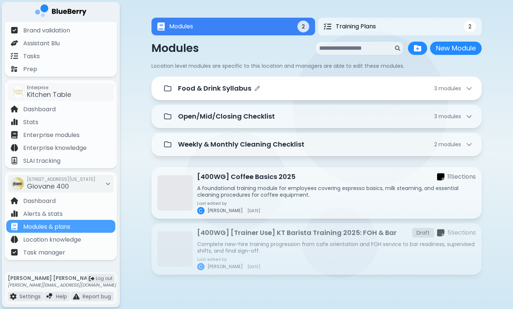
click at [249, 86] on p "Food & Drink Syllabus" at bounding box center [214, 88] width 73 height 10
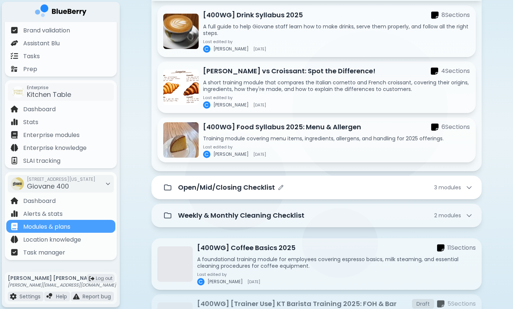
click at [224, 184] on p "Open/Mid/Closing Checklist" at bounding box center [226, 188] width 97 height 10
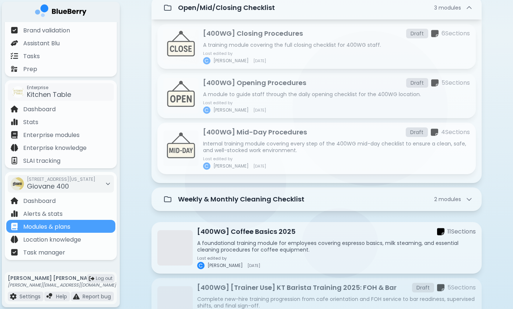
scroll to position [286, 0]
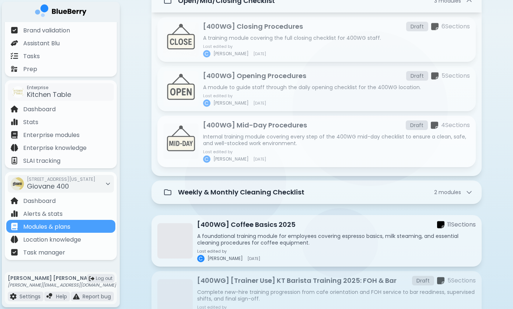
click at [242, 146] on p "Internal training module covering every step of the 400WG mid-day checklist to …" at bounding box center [336, 140] width 267 height 13
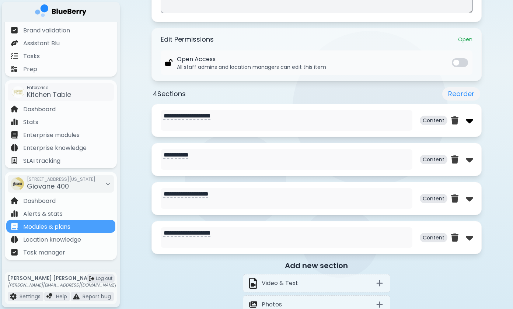
click at [470, 121] on img at bounding box center [469, 121] width 7 height 12
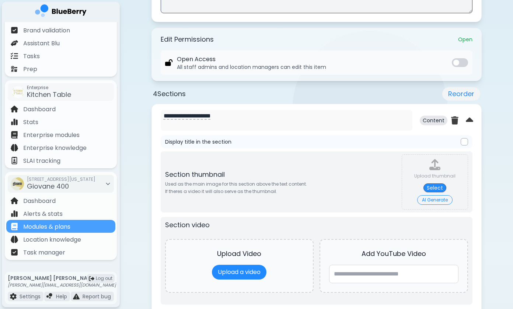
scroll to position [369, 0]
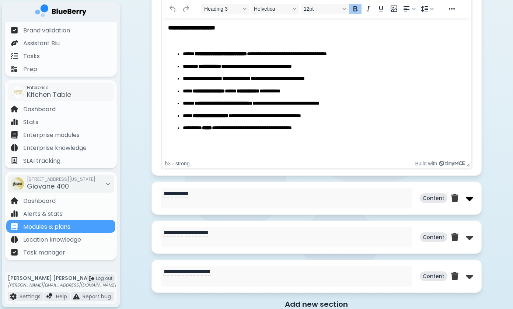
click at [470, 201] on img at bounding box center [469, 199] width 7 height 12
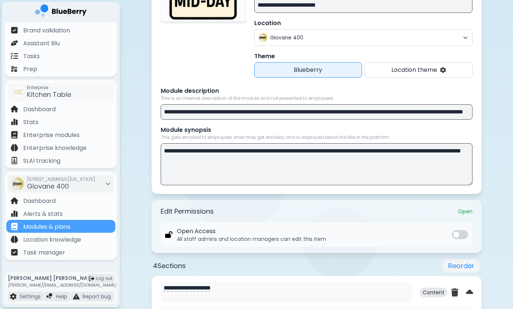
scroll to position [29, 0]
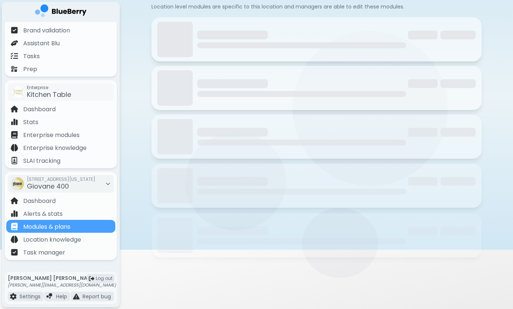
scroll to position [60, 0]
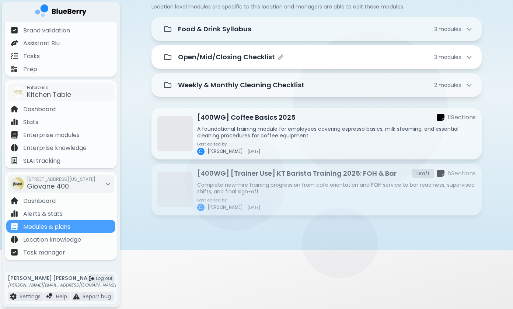
click at [228, 58] on p "Open/Mid/Closing Checklist" at bounding box center [226, 57] width 97 height 10
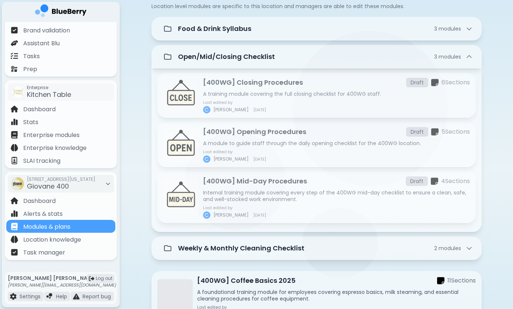
click at [141, 81] on div "Modules 2 Training Plans 2 Modules 2 2 Modules New Module New Module Location l…" at bounding box center [317, 170] width 394 height 461
click at [126, 103] on div "Modules 2 Training Plans 2 Modules 2 2 Modules New Module New Module Location l…" at bounding box center [317, 170] width 394 height 461
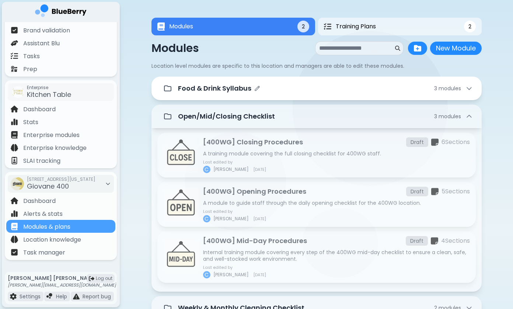
scroll to position [0, 0]
click at [221, 92] on p "Food & Drink Syllabus" at bounding box center [214, 88] width 73 height 10
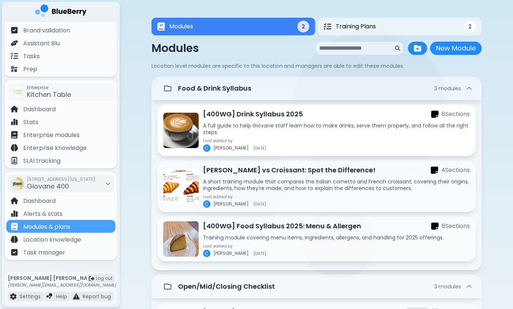
click at [255, 124] on p "A full guide to help Giovane staff learn how to make drinks, serve them properl…" at bounding box center [336, 128] width 267 height 13
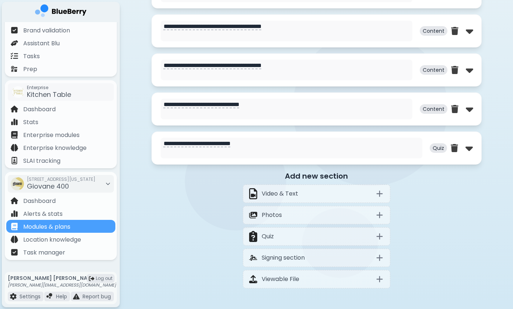
scroll to position [538, 0]
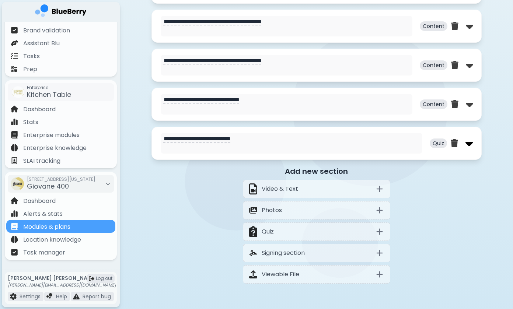
click at [468, 143] on img at bounding box center [469, 144] width 7 height 12
select select "**"
select select "*"
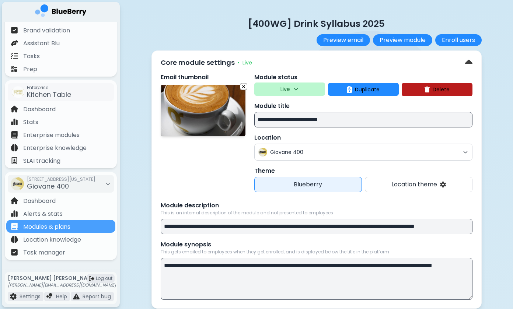
scroll to position [0, 0]
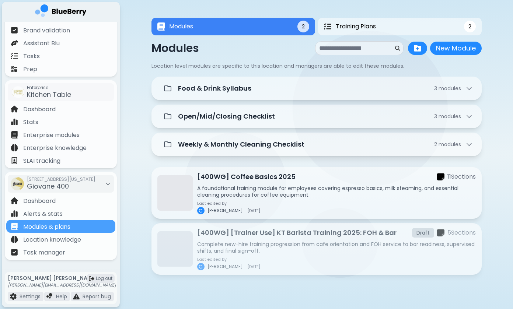
click at [304, 242] on p "Complete new-hire training progression from cafe orientation and FOH service to…" at bounding box center [336, 247] width 279 height 13
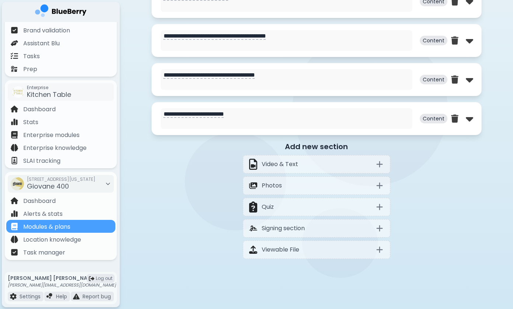
scroll to position [485, 0]
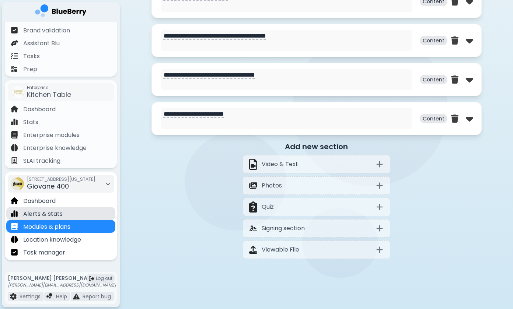
click at [100, 212] on div "Alerts & stats" at bounding box center [60, 213] width 109 height 13
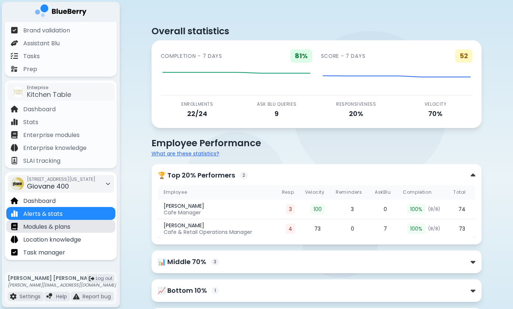
click at [94, 223] on div "Modules & plans" at bounding box center [60, 226] width 109 height 13
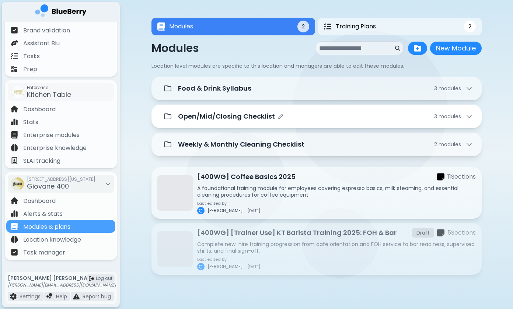
click at [238, 116] on p "Open/Mid/Closing Checklist" at bounding box center [226, 116] width 97 height 10
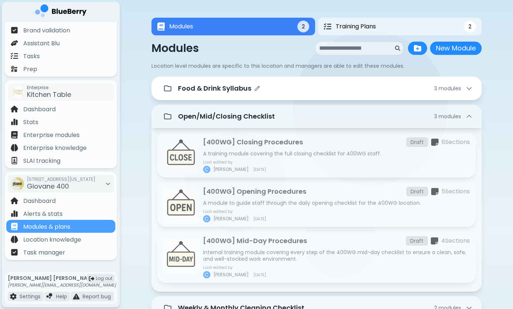
click at [264, 90] on div "Food & Drink Syllabus 3 module s" at bounding box center [325, 88] width 295 height 10
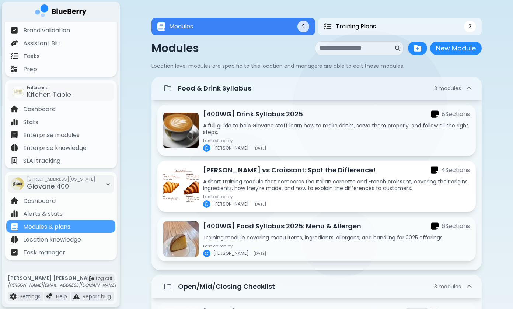
scroll to position [2, 0]
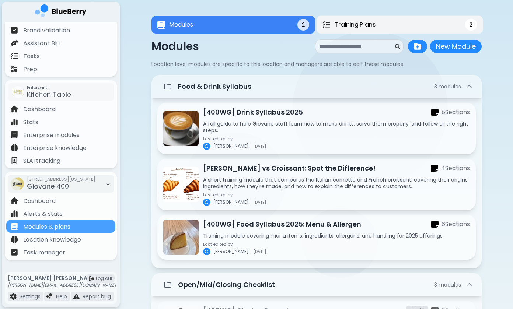
click at [346, 31] on button "Training Plans 2" at bounding box center [400, 25] width 166 height 18
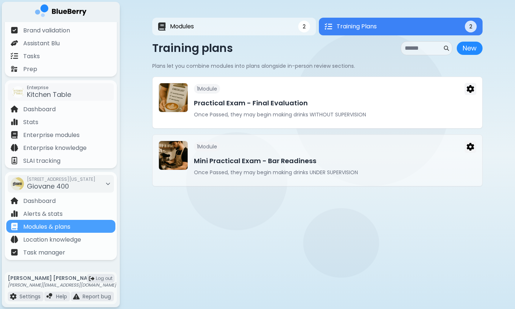
click at [285, 108] on h3 "Practical Exam - Final Evaluation" at bounding box center [335, 103] width 283 height 10
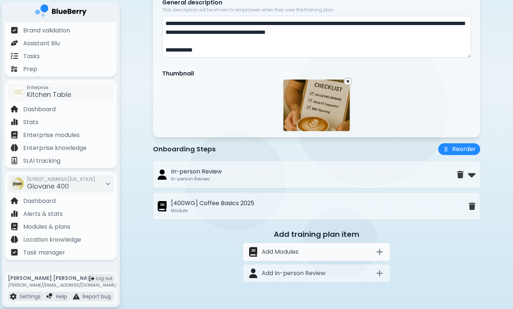
scroll to position [147, 0]
click at [437, 204] on div "[400WG] Coffee Basics 2025 Module" at bounding box center [313, 206] width 311 height 15
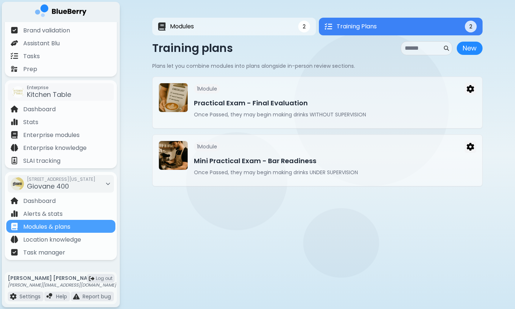
click at [211, 222] on main "Modules 2 Training Plans 2 2 Training Plans 2 Modules New Module New Module Loc…" at bounding box center [257, 154] width 515 height 309
click at [240, 31] on button "Modules 2" at bounding box center [234, 27] width 164 height 18
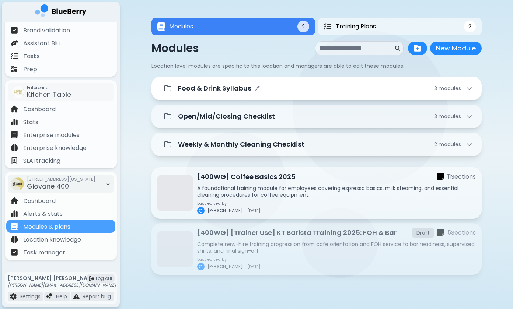
click at [324, 86] on div "Food & Drink Syllabus 3 module s" at bounding box center [325, 88] width 295 height 10
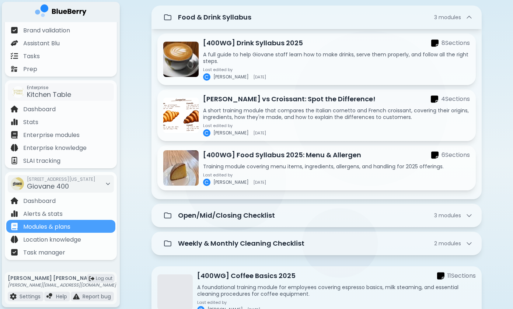
scroll to position [158, 0]
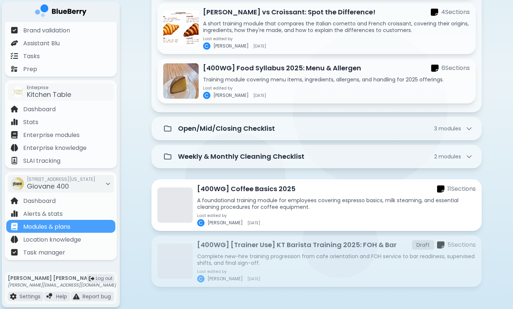
click at [281, 197] on div "[400WG] Coffee Basics 2025 11 Section s A foundational training module for empl…" at bounding box center [336, 205] width 279 height 43
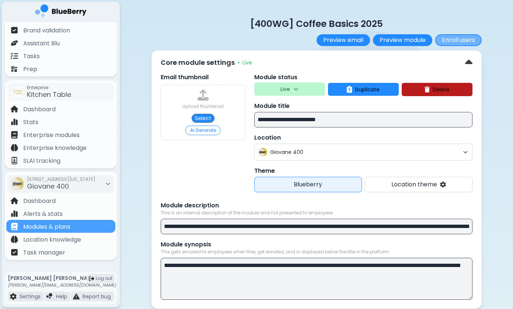
click at [450, 44] on button "Enroll users" at bounding box center [459, 40] width 46 height 12
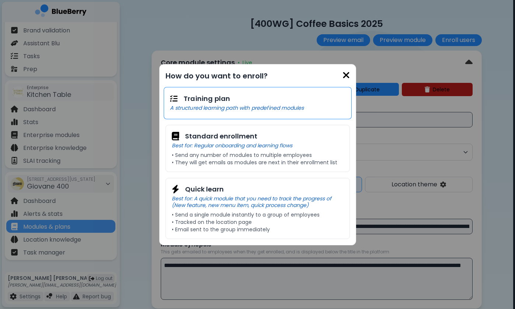
click at [245, 110] on p "A structured learning path with predefined modules" at bounding box center [257, 108] width 175 height 7
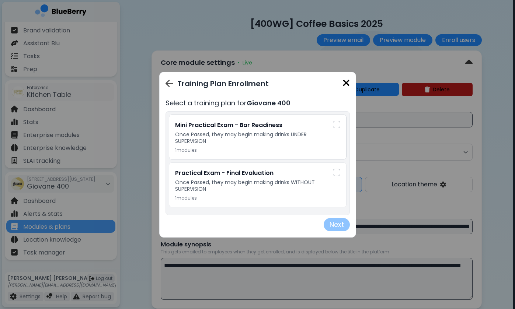
click at [338, 127] on div at bounding box center [336, 124] width 7 height 7
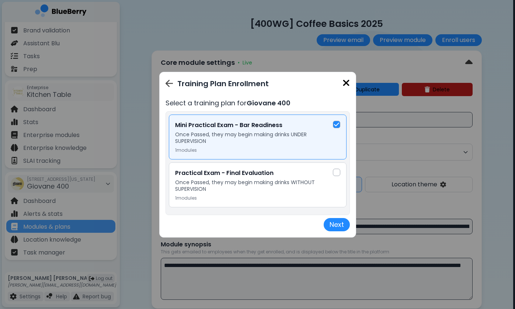
click at [338, 178] on div "Practical Exam - Final Evaluation Once Passed, they may begin making drinks WIT…" at bounding box center [257, 185] width 165 height 32
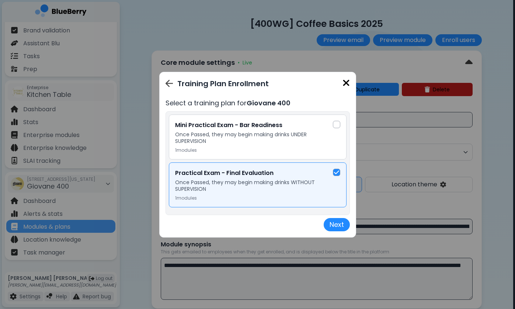
click at [335, 126] on div at bounding box center [336, 124] width 7 height 7
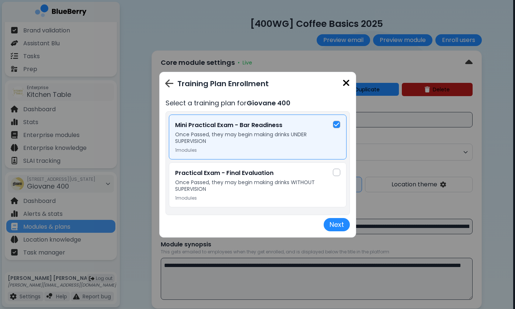
click at [166, 82] on img at bounding box center [169, 83] width 8 height 8
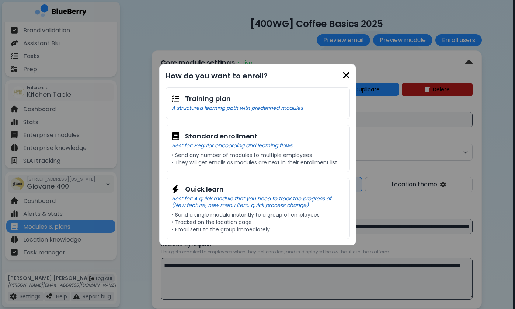
click at [345, 75] on img at bounding box center [346, 75] width 7 height 10
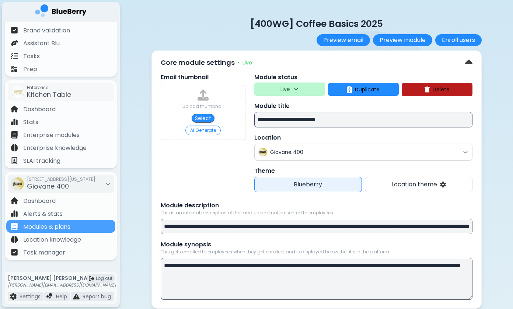
click at [298, 56] on div "**********" at bounding box center [317, 180] width 330 height 259
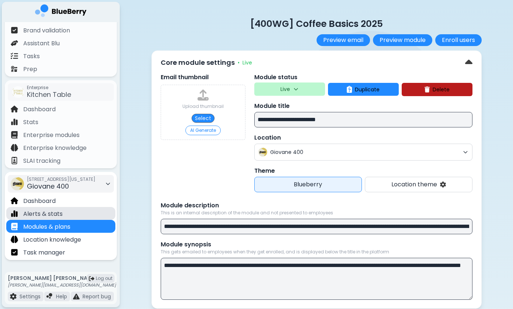
click at [70, 208] on div "Alerts & stats" at bounding box center [60, 213] width 109 height 13
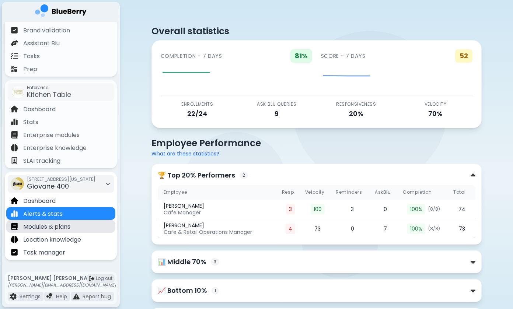
click at [82, 221] on div "Modules & plans" at bounding box center [60, 226] width 109 height 13
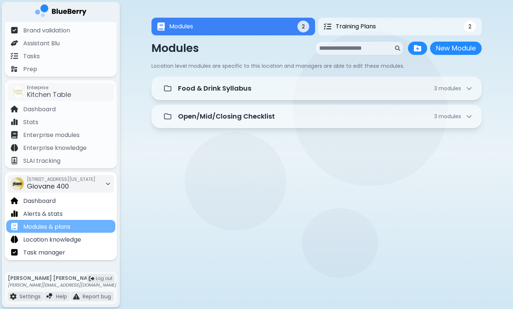
click at [83, 227] on div "Modules & plans" at bounding box center [60, 226] width 109 height 13
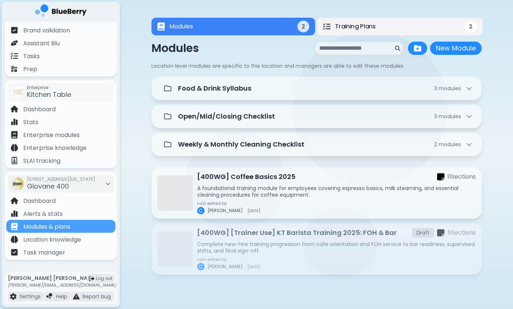
click at [353, 30] on span "Training Plans" at bounding box center [355, 26] width 41 height 9
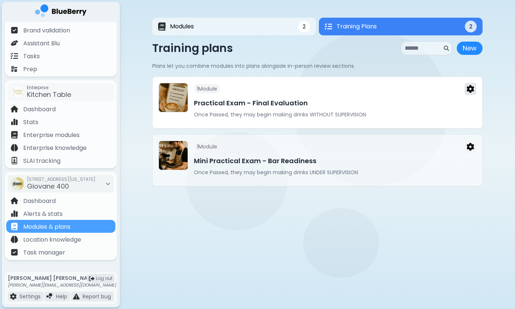
click at [471, 91] on img at bounding box center [470, 89] width 7 height 8
click at [401, 114] on p "Once Passed, they may begin making drinks WITHOUT SUPERVISION" at bounding box center [335, 114] width 283 height 7
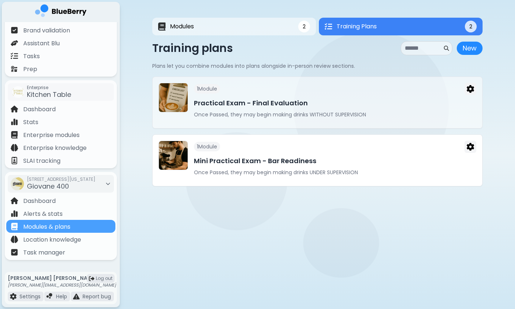
click at [287, 176] on p "Once Passed, they may begin making drinks UNDER SUPERVISION" at bounding box center [335, 172] width 283 height 7
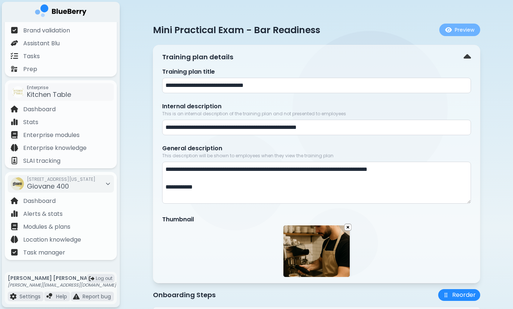
click at [454, 33] on button "Preview" at bounding box center [460, 30] width 41 height 13
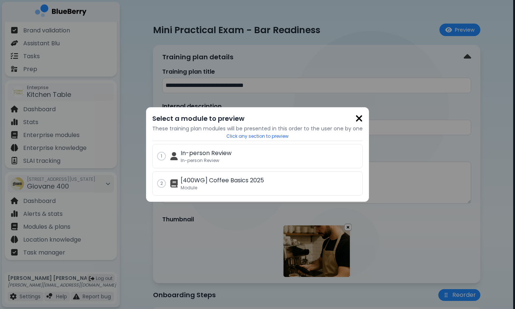
click at [363, 117] on div "Select a module to preview These training plan modules will be presented in thi…" at bounding box center [257, 154] width 223 height 95
click at [360, 117] on img at bounding box center [359, 119] width 7 height 10
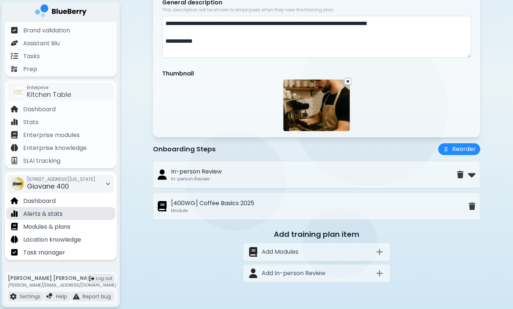
scroll to position [147, 0]
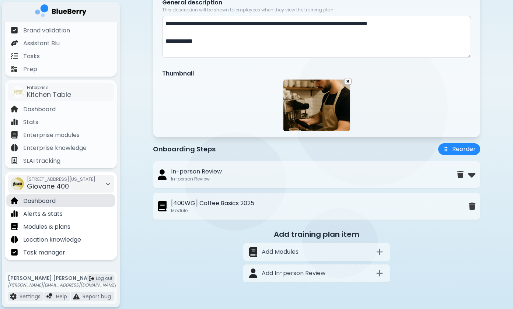
click at [56, 204] on p "Dashboard" at bounding box center [39, 201] width 32 height 9
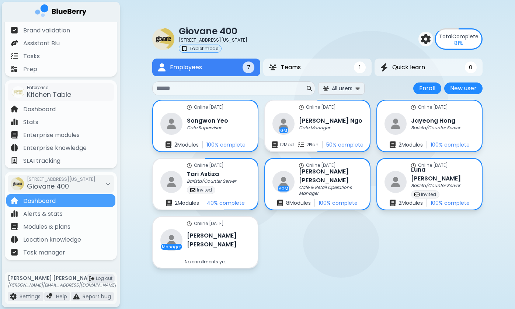
click at [372, 242] on div "Online [DATE] [PERSON_NAME] Cafe Supervisor 2 Module s 100 % complete Online [D…" at bounding box center [317, 184] width 330 height 169
click at [319, 190] on p "Cafe & Retail Operations Manager" at bounding box center [330, 191] width 62 height 12
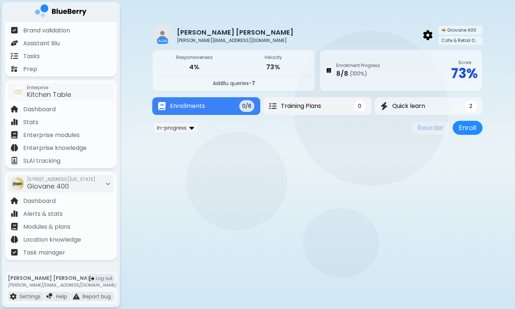
click at [327, 109] on button "Training Plans 0" at bounding box center [317, 106] width 108 height 18
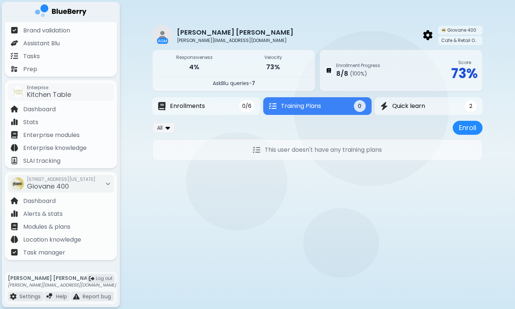
drag, startPoint x: 309, startPoint y: 148, endPoint x: 413, endPoint y: 148, distance: 104.0
click at [413, 148] on div "This user doesn't have any training plans" at bounding box center [317, 149] width 330 height 21
click at [467, 133] on button "Enroll" at bounding box center [468, 128] width 30 height 14
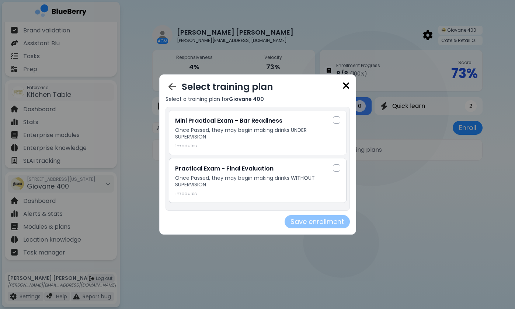
click at [336, 169] on div at bounding box center [336, 168] width 7 height 7
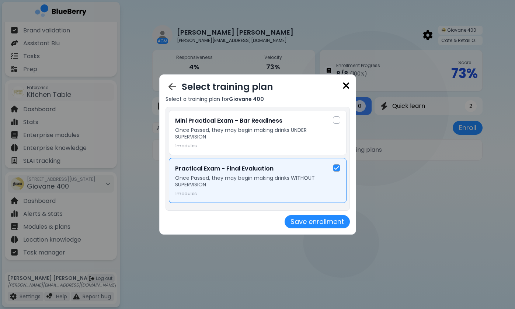
click at [336, 169] on img at bounding box center [336, 168] width 5 height 6
click at [338, 122] on div at bounding box center [336, 120] width 7 height 7
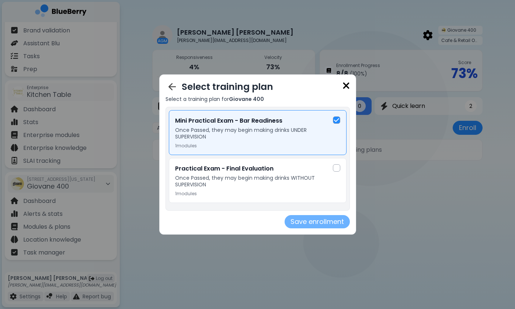
click at [319, 225] on button "Save enrollment" at bounding box center [317, 221] width 65 height 13
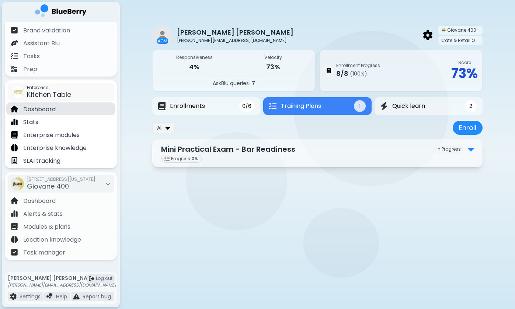
click at [60, 105] on div "Dashboard" at bounding box center [60, 109] width 109 height 13
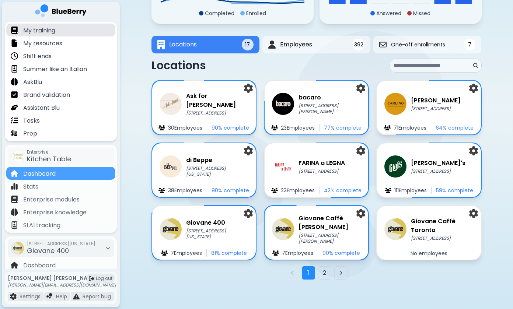
click at [67, 28] on div "My training" at bounding box center [60, 30] width 109 height 13
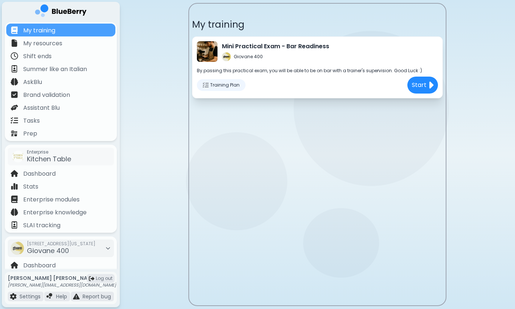
click at [233, 87] on span "Training Plan" at bounding box center [225, 85] width 30 height 6
click at [296, 65] on div "Mini Practical Exam - Bar Readiness Giovane 400 By passing this practical exam,…" at bounding box center [317, 68] width 251 height 62
click at [432, 83] on img at bounding box center [432, 86] width 6 height 12
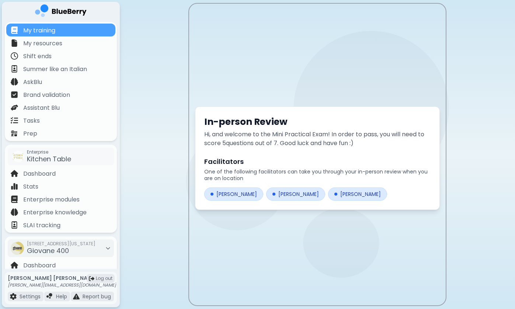
click at [294, 198] on div "[PERSON_NAME]" at bounding box center [295, 194] width 59 height 13
click at [332, 194] on div "[PERSON_NAME]" at bounding box center [357, 194] width 59 height 13
click at [223, 195] on div "[PERSON_NAME]" at bounding box center [233, 194] width 59 height 13
drag, startPoint x: 243, startPoint y: 180, endPoint x: 275, endPoint y: 180, distance: 32.1
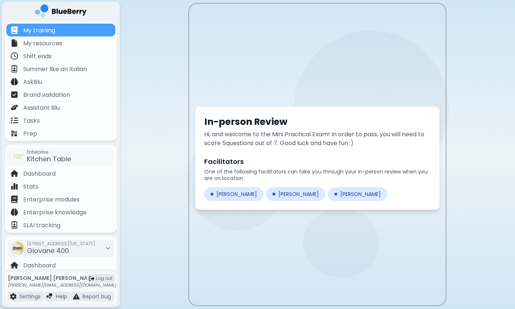
click at [274, 180] on p "One of the following facilitators can take you through your in-person review wh…" at bounding box center [317, 175] width 226 height 13
click at [275, 180] on p "One of the following facilitators can take you through your in-person review wh…" at bounding box center [317, 175] width 226 height 13
drag, startPoint x: 275, startPoint y: 171, endPoint x: 282, endPoint y: 185, distance: 15.5
click at [281, 180] on p "One of the following facilitators can take you through your in-person review wh…" at bounding box center [317, 175] width 226 height 13
click at [282, 185] on div "Facilitators One of the following facilitators can take you through your in-per…" at bounding box center [317, 179] width 226 height 44
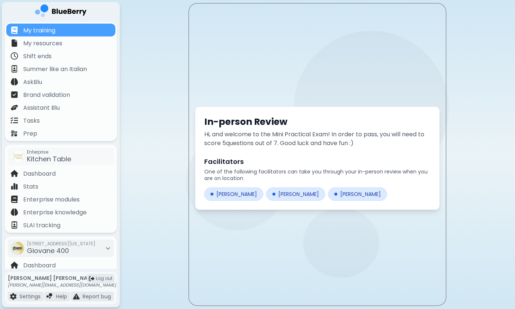
drag, startPoint x: 352, startPoint y: 168, endPoint x: 353, endPoint y: 181, distance: 12.6
click at [353, 180] on p "One of the following facilitators can take you through your in-person review wh…" at bounding box center [317, 175] width 226 height 13
click at [353, 181] on p "One of the following facilitators can take you through your in-person review wh…" at bounding box center [317, 175] width 226 height 13
drag, startPoint x: 351, startPoint y: 170, endPoint x: 350, endPoint y: 187, distance: 16.2
click at [351, 183] on div "Facilitators One of the following facilitators can take you through your in-per…" at bounding box center [317, 179] width 226 height 44
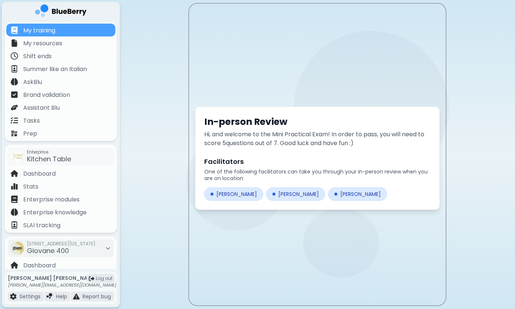
click at [350, 187] on div "Facilitators One of the following facilitators can take you through your in-per…" at bounding box center [317, 179] width 226 height 44
drag, startPoint x: 335, startPoint y: 169, endPoint x: 342, endPoint y: 179, distance: 12.7
click at [341, 175] on p "One of the following facilitators can take you through your in-person review wh…" at bounding box center [317, 175] width 226 height 13
click at [342, 179] on p "One of the following facilitators can take you through your in-person review wh…" at bounding box center [317, 175] width 226 height 13
click at [333, 189] on div "[PERSON_NAME]" at bounding box center [357, 194] width 59 height 13
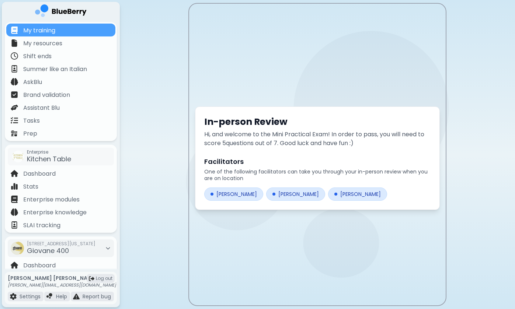
click at [282, 190] on div "[PERSON_NAME]" at bounding box center [295, 194] width 59 height 13
click at [234, 193] on div "[PERSON_NAME]" at bounding box center [233, 194] width 59 height 13
drag, startPoint x: 240, startPoint y: 139, endPoint x: 303, endPoint y: 148, distance: 62.9
click at [301, 146] on p "Hi, and welcome to the Mini Practical Exam! In order to pass, you will need to …" at bounding box center [317, 139] width 226 height 18
click at [303, 148] on p "Hi, and welcome to the Mini Practical Exam! In order to pass, you will need to …" at bounding box center [317, 139] width 226 height 18
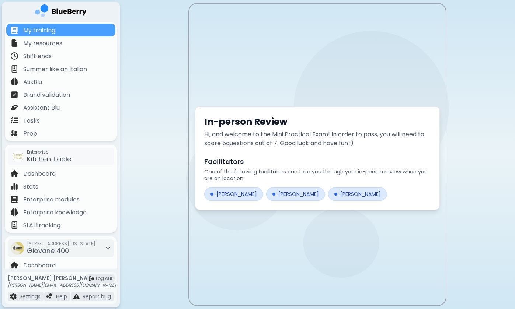
drag, startPoint x: 298, startPoint y: 134, endPoint x: 305, endPoint y: 159, distance: 26.3
click at [305, 153] on div "In-person Review Hi, and welcome to the Mini Practical Exam! In order to pass, …" at bounding box center [317, 159] width 245 height 104
click at [305, 159] on h2 "Facilitators" at bounding box center [317, 162] width 226 height 10
drag, startPoint x: 308, startPoint y: 150, endPoint x: 309, endPoint y: 156, distance: 5.9
click at [309, 156] on div "In-person Review Hi, and welcome to the Mini Practical Exam! In order to pass, …" at bounding box center [317, 159] width 245 height 104
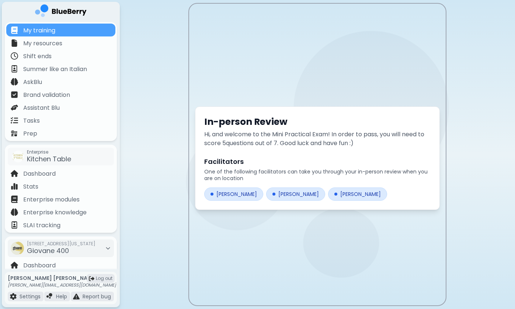
click at [309, 164] on h2 "Facilitators" at bounding box center [317, 162] width 226 height 10
drag, startPoint x: 263, startPoint y: 138, endPoint x: 286, endPoint y: 166, distance: 36.2
click at [285, 164] on div "In-person Review Hi, and welcome to the Mini Practical Exam! In order to pass, …" at bounding box center [317, 159] width 245 height 104
click at [286, 166] on h2 "Facilitators" at bounding box center [317, 162] width 226 height 10
drag, startPoint x: 293, startPoint y: 143, endPoint x: 316, endPoint y: 165, distance: 31.6
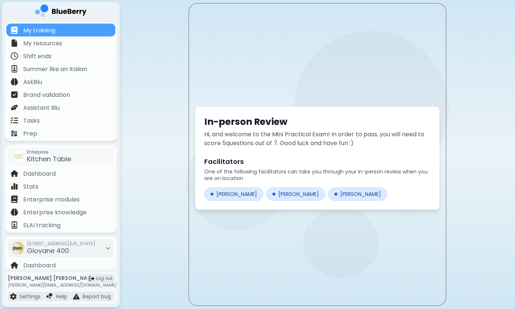
click at [314, 161] on div "In-person Review Hi, and welcome to the Mini Practical Exam! In order to pass, …" at bounding box center [317, 159] width 245 height 104
click at [316, 165] on h2 "Facilitators" at bounding box center [317, 162] width 226 height 10
click at [239, 198] on div "[PERSON_NAME]" at bounding box center [233, 194] width 59 height 13
click at [281, 198] on div "[PERSON_NAME]" at bounding box center [295, 194] width 59 height 13
click at [328, 198] on div "[PERSON_NAME]" at bounding box center [357, 194] width 59 height 13
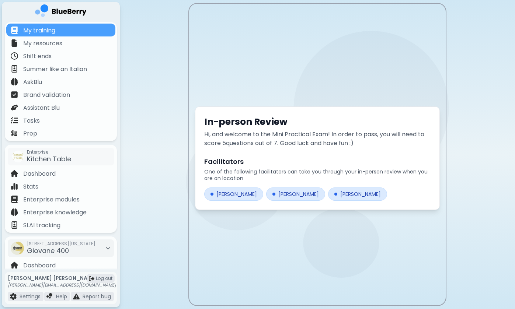
click at [275, 196] on div "[PERSON_NAME]" at bounding box center [295, 194] width 59 height 13
click at [235, 196] on div "[PERSON_NAME]" at bounding box center [233, 194] width 59 height 13
click at [310, 186] on div "Facilitators One of the following facilitators can take you through your in-per…" at bounding box center [317, 179] width 226 height 44
click at [330, 196] on div "[PERSON_NAME]" at bounding box center [357, 194] width 59 height 13
click at [298, 82] on div "In-person Review Hi, and welcome to the Mini Practical Exam! In order to pass, …" at bounding box center [317, 158] width 257 height 309
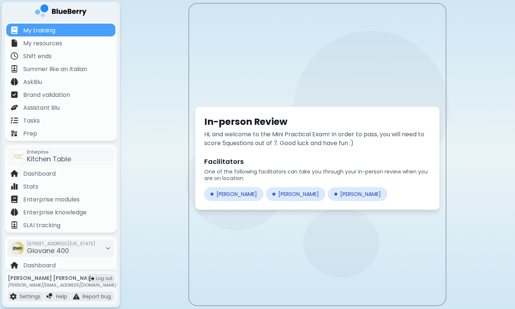
click at [289, 195] on div "[PERSON_NAME]" at bounding box center [295, 194] width 59 height 13
click at [328, 194] on div "[PERSON_NAME]" at bounding box center [357, 194] width 59 height 13
click at [328, 195] on div "[PERSON_NAME]" at bounding box center [357, 194] width 59 height 13
click at [294, 195] on div "[PERSON_NAME]" at bounding box center [295, 194] width 59 height 13
click at [340, 195] on div "[PERSON_NAME]" at bounding box center [357, 194] width 59 height 13
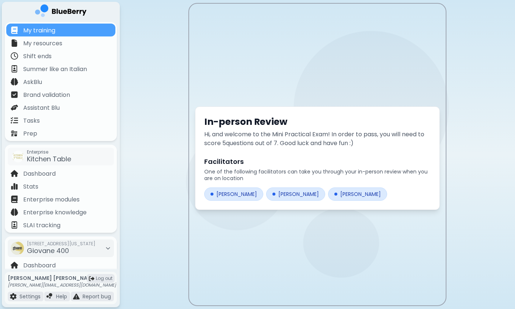
click at [285, 193] on div "[PERSON_NAME]" at bounding box center [295, 194] width 59 height 13
click at [141, 163] on main "In-person Review Hi, and welcome to the Mini Practical Exam! In order to pass, …" at bounding box center [257, 154] width 515 height 309
click at [235, 196] on div "[PERSON_NAME]" at bounding box center [233, 194] width 59 height 13
click at [285, 198] on div "[PERSON_NAME]" at bounding box center [295, 194] width 59 height 13
click at [330, 198] on div "[PERSON_NAME]" at bounding box center [357, 194] width 59 height 13
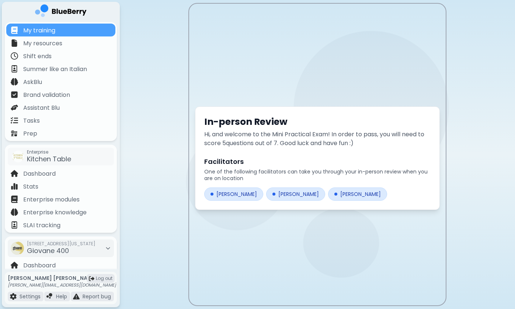
click at [297, 198] on div "[PERSON_NAME]" at bounding box center [295, 194] width 59 height 13
click at [240, 195] on div "[PERSON_NAME]" at bounding box center [233, 194] width 59 height 13
click at [77, 30] on div "My training" at bounding box center [60, 30] width 109 height 13
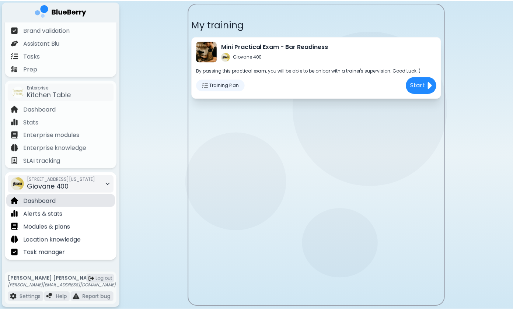
scroll to position [65, 0]
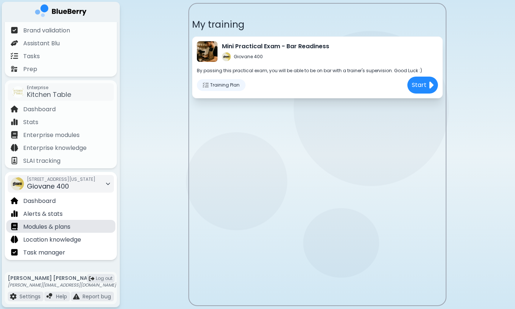
click at [59, 225] on p "Modules & plans" at bounding box center [46, 227] width 47 height 9
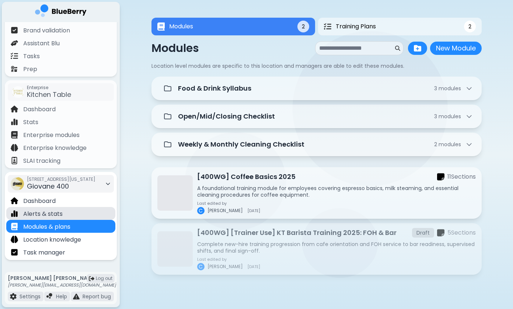
click at [62, 208] on div "Alerts & stats" at bounding box center [60, 213] width 109 height 13
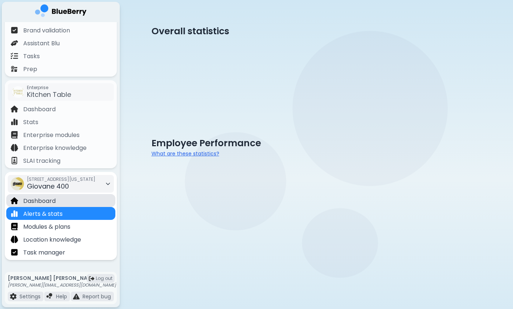
click at [66, 200] on div "Dashboard" at bounding box center [60, 200] width 109 height 13
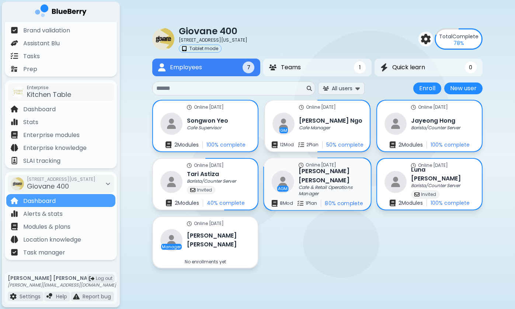
click at [300, 187] on p "Cafe & Retail Operations Manager" at bounding box center [330, 191] width 62 height 12
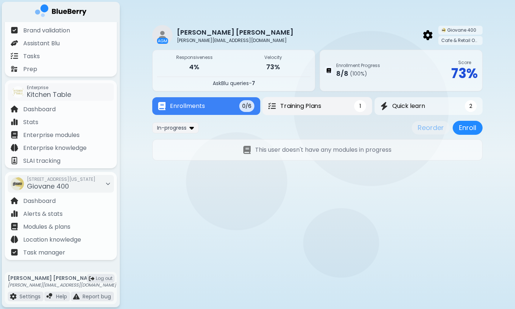
click at [338, 105] on button "Training Plans 1" at bounding box center [318, 106] width 110 height 18
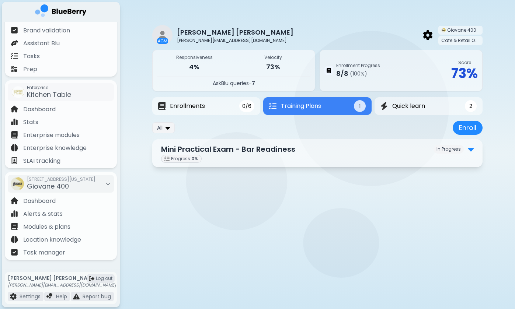
click at [215, 157] on div "Progress: 0 %" at bounding box center [317, 159] width 313 height 8
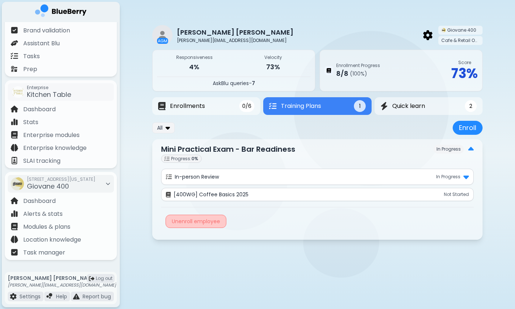
click at [175, 221] on div "Unenroll employee" at bounding box center [196, 221] width 61 height 13
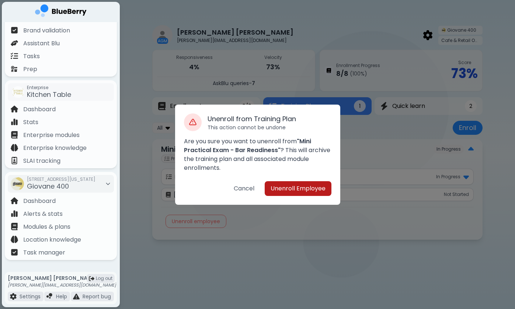
click at [283, 191] on button "Unenroll Employee" at bounding box center [298, 188] width 67 height 15
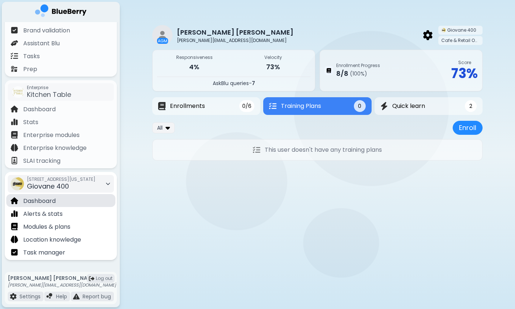
click at [45, 198] on p "Dashboard" at bounding box center [39, 201] width 32 height 9
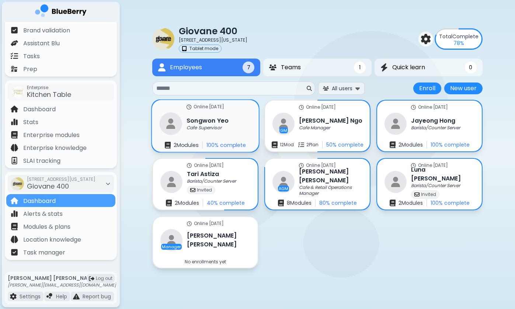
click at [217, 116] on div "[PERSON_NAME] Cafe Supervisor" at bounding box center [194, 124] width 69 height 23
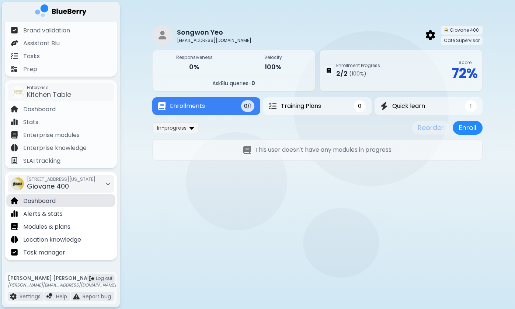
click at [78, 203] on div "Dashboard" at bounding box center [60, 200] width 109 height 13
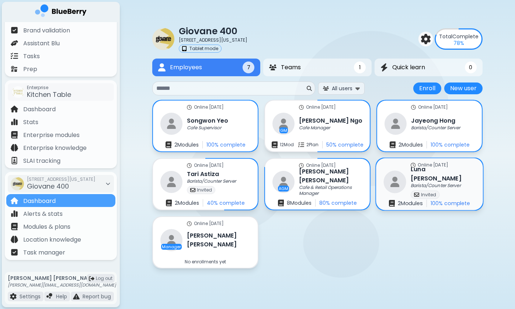
click at [408, 179] on div "[PERSON_NAME]/Counter Server Invited" at bounding box center [430, 182] width 92 height 34
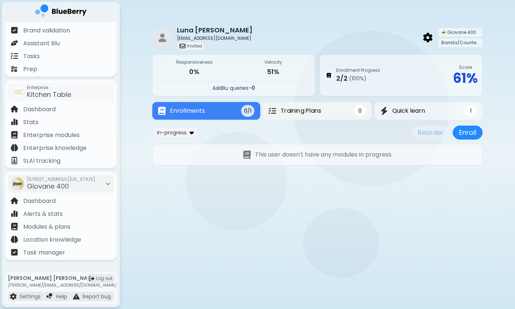
click at [347, 112] on button "Training Plans 0" at bounding box center [317, 111] width 109 height 18
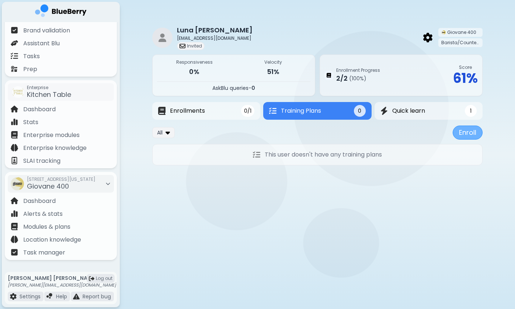
click at [467, 133] on button "Enroll" at bounding box center [468, 133] width 30 height 14
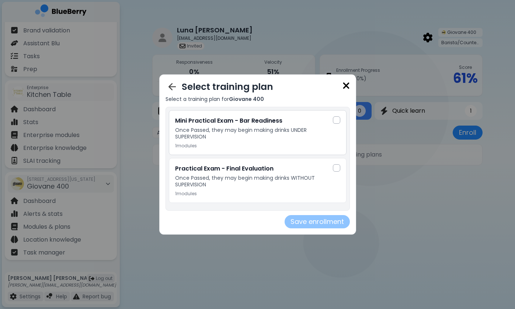
click at [340, 121] on div "Mini Practical Exam - Bar Readiness Once Passed, they may begin making drinks U…" at bounding box center [258, 132] width 178 height 45
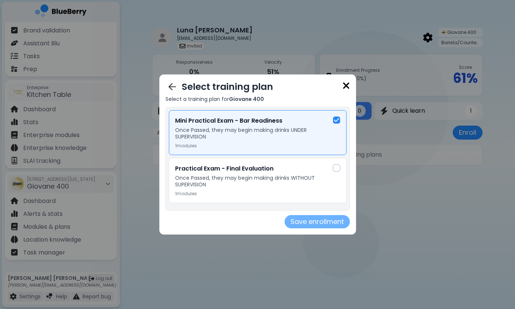
click at [299, 227] on button "Save enrollment" at bounding box center [317, 221] width 65 height 13
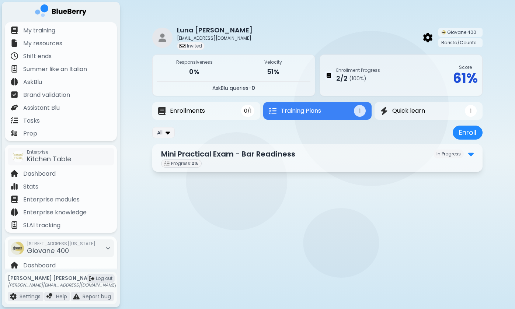
click at [224, 160] on div "Progress: 0 %" at bounding box center [317, 164] width 313 height 8
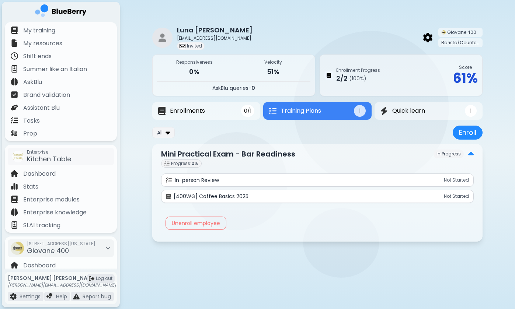
click at [451, 180] on p "Not Started" at bounding box center [456, 180] width 25 height 6
click at [365, 194] on div "[400WG] Coffee Basics 2025 Not Started" at bounding box center [317, 196] width 303 height 7
click at [470, 152] on img at bounding box center [471, 154] width 6 height 10
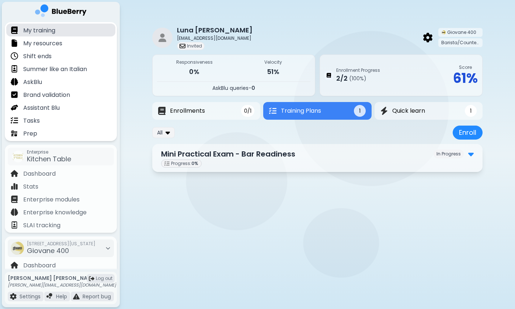
click at [57, 26] on div "My training" at bounding box center [60, 30] width 109 height 13
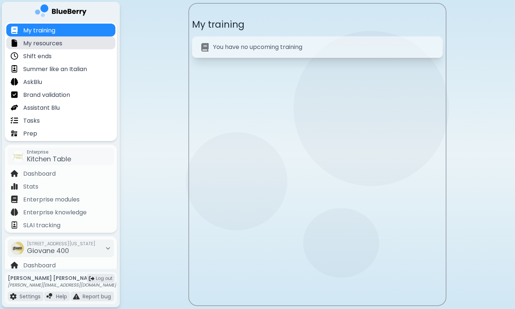
click at [51, 45] on p "My resources" at bounding box center [42, 43] width 39 height 9
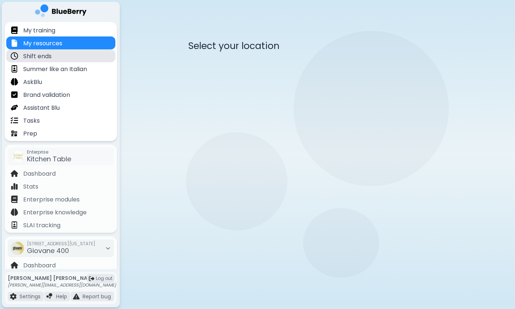
click at [51, 59] on p "Shift ends" at bounding box center [37, 56] width 28 height 9
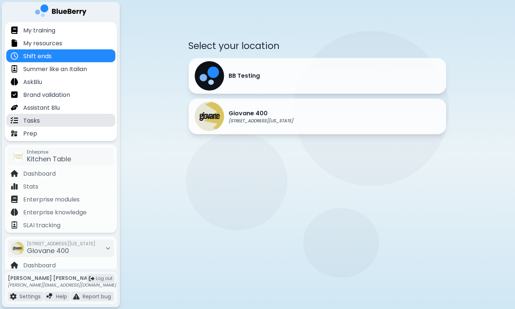
click at [52, 114] on div "Tasks" at bounding box center [60, 120] width 109 height 13
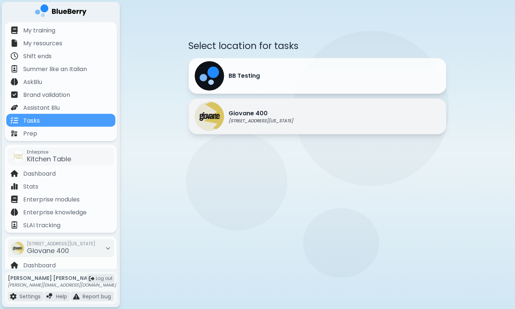
click at [244, 128] on div "Giovane [STREET_ADDRESS][US_STATE]" at bounding box center [244, 117] width 98 height 30
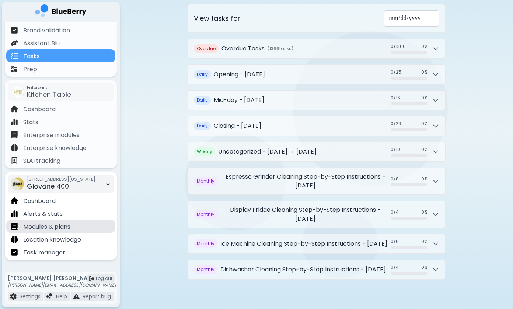
scroll to position [65, 0]
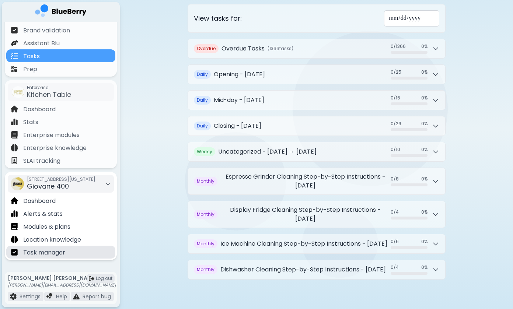
click at [65, 252] on p "Task manager" at bounding box center [44, 253] width 42 height 9
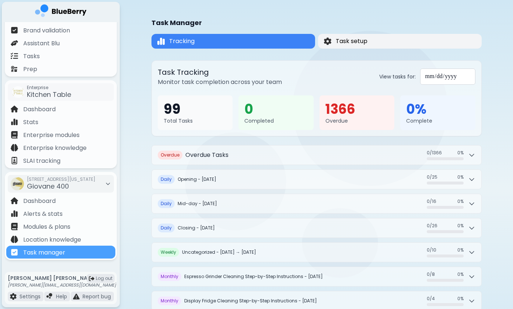
click at [350, 44] on span "Task setup" at bounding box center [352, 41] width 32 height 9
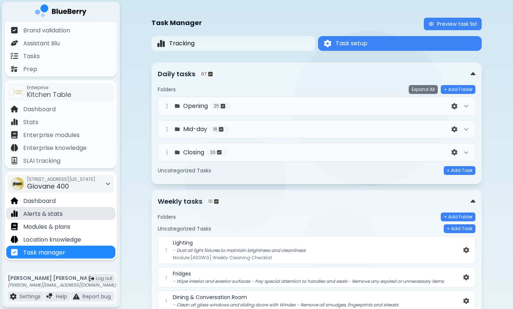
click at [59, 217] on p "Alerts & stats" at bounding box center [42, 214] width 39 height 9
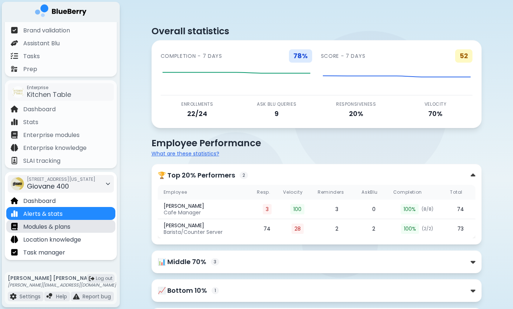
click at [58, 231] on p "Modules & plans" at bounding box center [46, 227] width 47 height 9
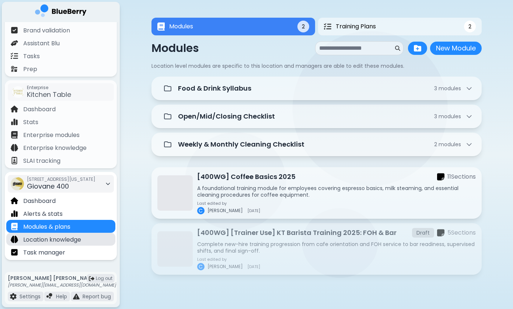
click at [57, 243] on p "Location knowledge" at bounding box center [52, 240] width 58 height 9
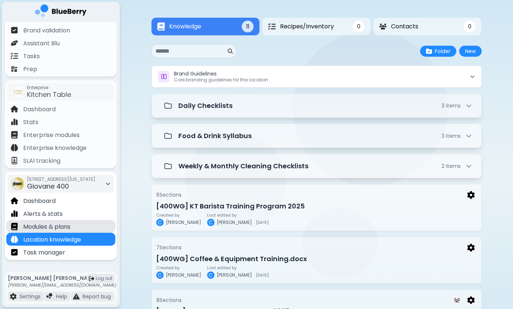
click at [62, 231] on p "Modules & plans" at bounding box center [46, 227] width 47 height 9
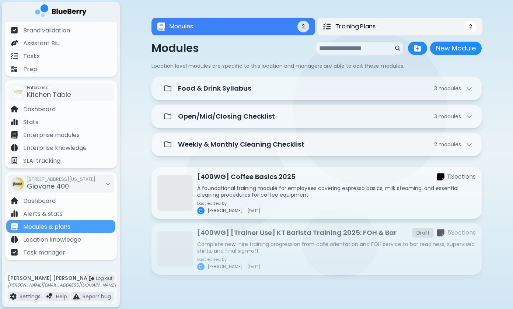
click at [346, 30] on span "Training Plans" at bounding box center [355, 26] width 41 height 9
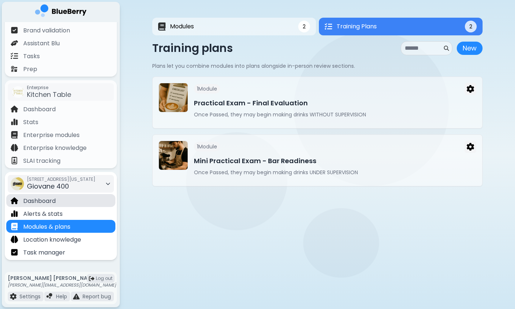
click at [64, 204] on div "Dashboard" at bounding box center [60, 200] width 109 height 13
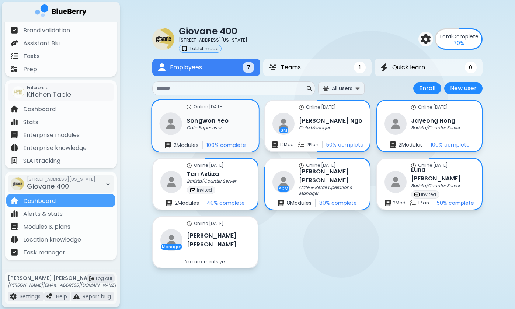
click at [226, 130] on div "Cafe Supervisor" at bounding box center [208, 128] width 42 height 6
click at [420, 183] on p "Barista/Counter Server" at bounding box center [436, 186] width 50 height 6
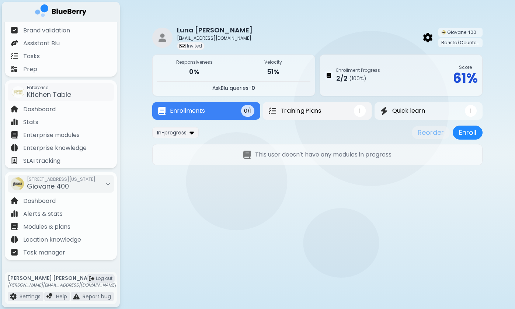
click at [309, 116] on button "Training Plans 1" at bounding box center [317, 111] width 109 height 18
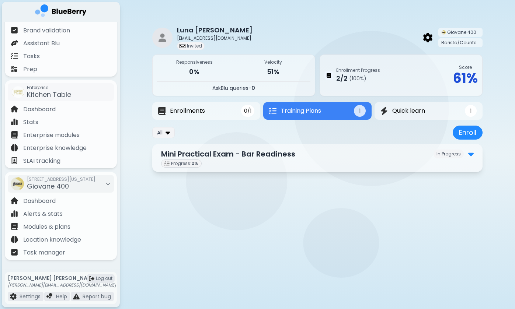
click at [312, 157] on div "Mini Practical Exam - Bar Readiness In Progress" at bounding box center [317, 154] width 313 height 11
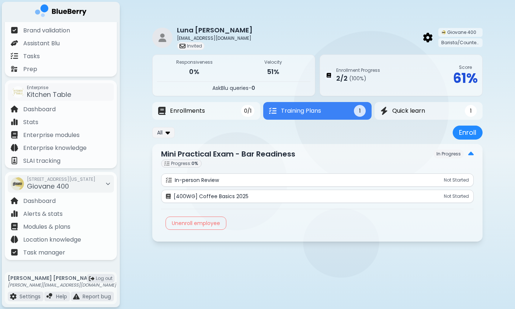
click at [375, 148] on div "Mini Practical Exam - Bar Readiness In Progress Progress: 0 % In-person Review …" at bounding box center [317, 193] width 330 height 98
click at [371, 152] on div "Mini Practical Exam - Bar Readiness In Progress" at bounding box center [317, 154] width 313 height 11
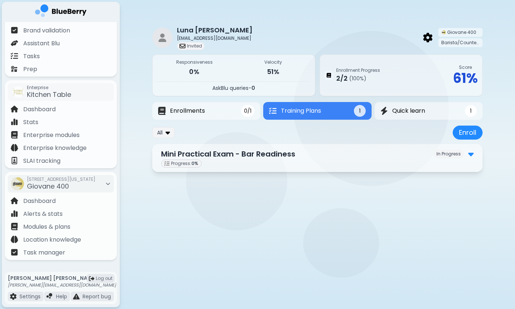
click at [353, 156] on div "Mini Practical Exam - Bar Readiness In Progress" at bounding box center [317, 154] width 313 height 11
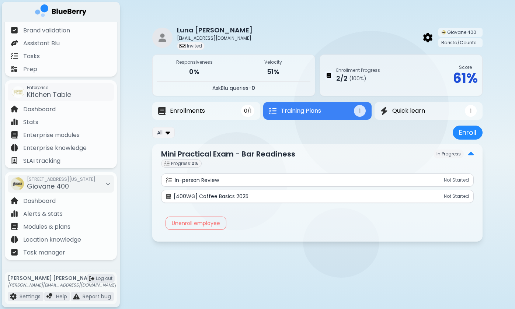
click at [269, 155] on p "Mini Practical Exam - Bar Readiness" at bounding box center [228, 154] width 134 height 11
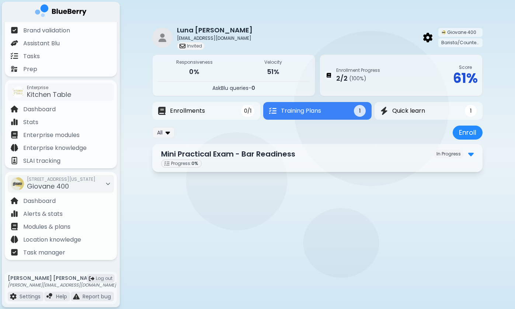
click at [402, 155] on div "Mini Practical Exam - Bar Readiness In Progress" at bounding box center [317, 154] width 313 height 11
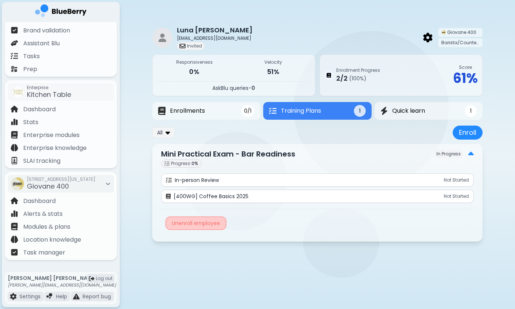
click at [179, 225] on div "Unenroll employee" at bounding box center [196, 223] width 61 height 13
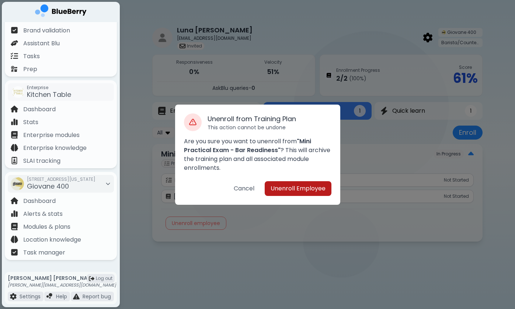
click at [293, 185] on button "Unenroll Employee" at bounding box center [298, 188] width 67 height 15
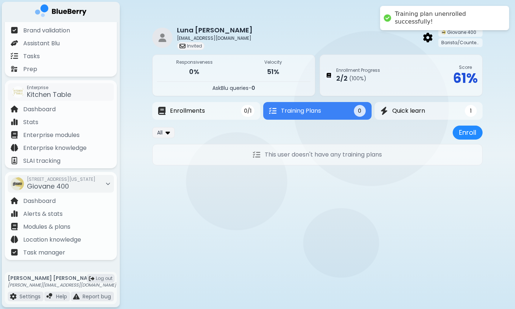
click at [313, 180] on div "[PERSON_NAME] [EMAIL_ADDRESS][DOMAIN_NAME] Invited Giovane 400 Barista/Counter …" at bounding box center [317, 94] width 330 height 189
click at [72, 31] on div "Brand validation" at bounding box center [60, 30] width 109 height 13
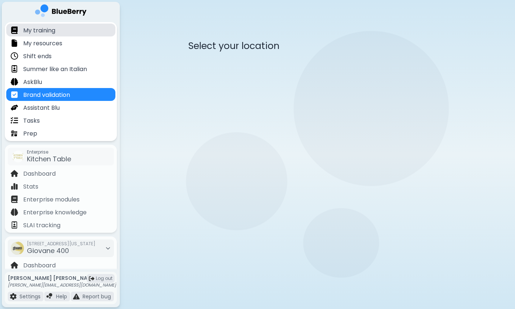
click at [70, 31] on div "My training" at bounding box center [60, 30] width 109 height 13
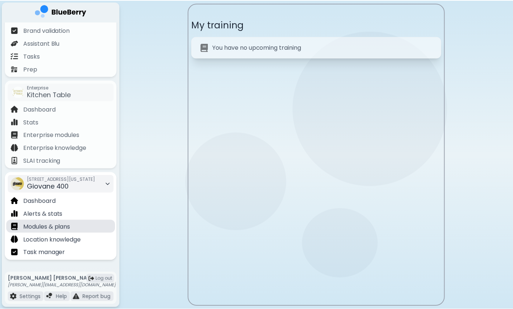
scroll to position [65, 0]
click at [55, 228] on p "Modules & plans" at bounding box center [46, 227] width 47 height 9
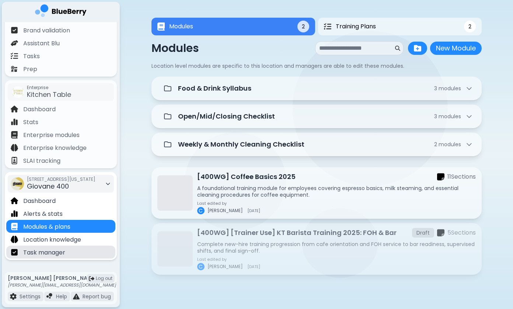
click at [53, 250] on p "Task manager" at bounding box center [44, 253] width 42 height 9
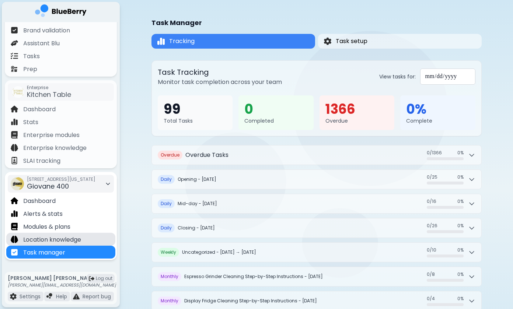
click at [63, 237] on p "Location knowledge" at bounding box center [52, 240] width 58 height 9
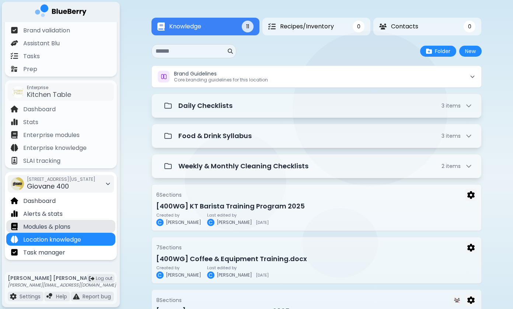
click at [69, 226] on p "Modules & plans" at bounding box center [46, 227] width 47 height 9
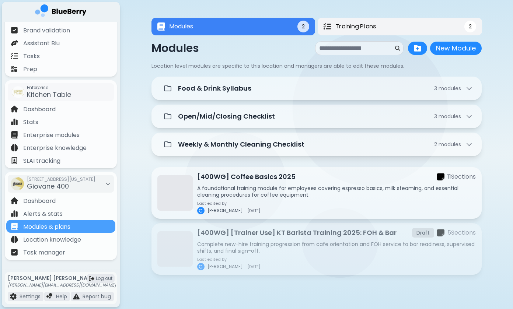
click at [349, 21] on button "Training Plans 2" at bounding box center [400, 27] width 165 height 18
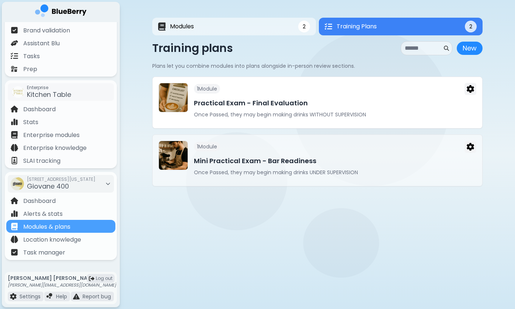
click at [281, 107] on h3 "Practical Exam - Final Evaluation" at bounding box center [335, 103] width 283 height 10
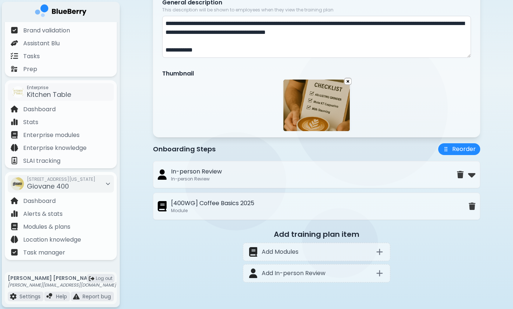
scroll to position [147, 0]
click at [473, 178] on img at bounding box center [471, 175] width 7 height 12
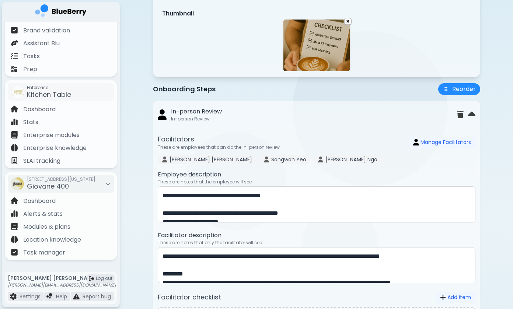
scroll to position [180, 0]
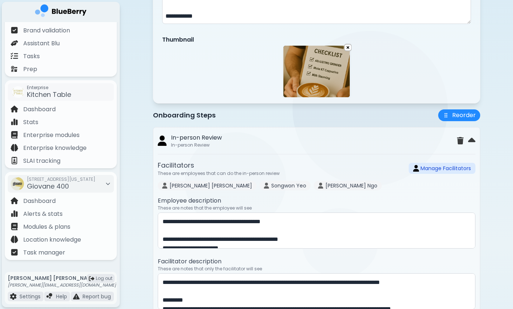
click at [442, 174] on button "Manage Facilitators" at bounding box center [442, 168] width 67 height 11
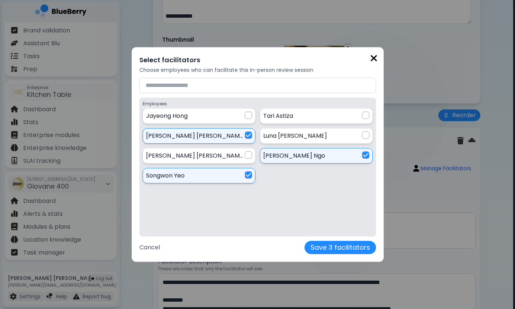
click at [242, 134] on div "[PERSON_NAME]" at bounding box center [195, 136] width 99 height 9
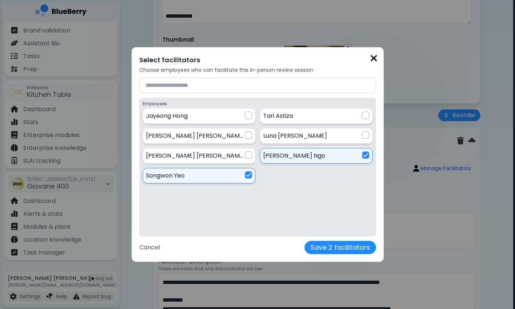
click at [305, 251] on button "Save 2 facilitators" at bounding box center [341, 247] width 72 height 13
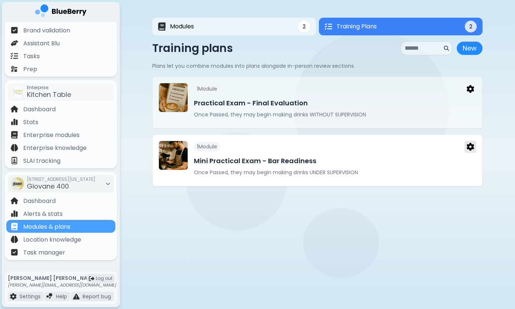
click at [473, 150] on img at bounding box center [470, 147] width 7 height 8
click at [420, 158] on h3 "Mini Practical Exam - Bar Readiness" at bounding box center [335, 161] width 283 height 10
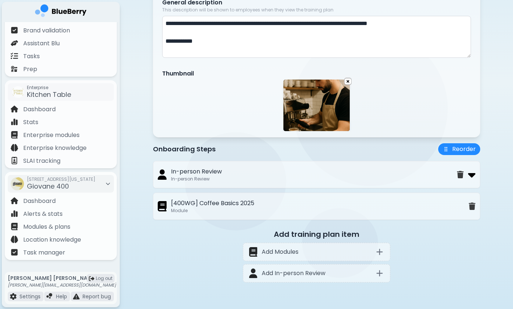
scroll to position [147, 0]
click at [472, 174] on img at bounding box center [471, 175] width 7 height 12
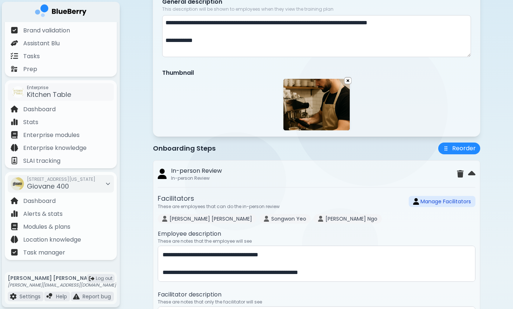
click at [421, 203] on button "Manage Facilitators" at bounding box center [442, 201] width 67 height 11
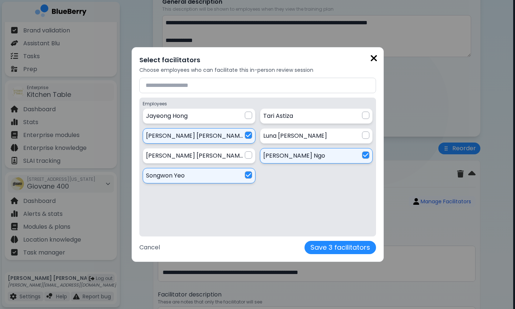
click at [241, 134] on div "[PERSON_NAME]" at bounding box center [195, 136] width 99 height 9
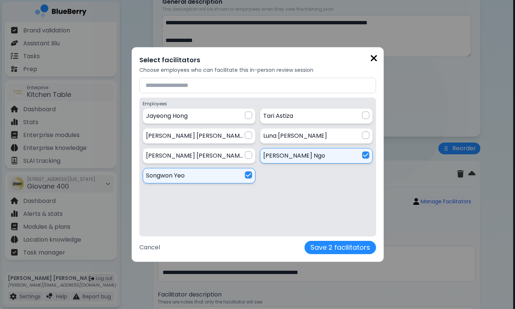
click at [291, 256] on div "Select facilitators Choose employees who can facilitate this in-person review s…" at bounding box center [258, 154] width 240 height 203
click at [305, 250] on button "Save 2 facilitators" at bounding box center [341, 247] width 72 height 13
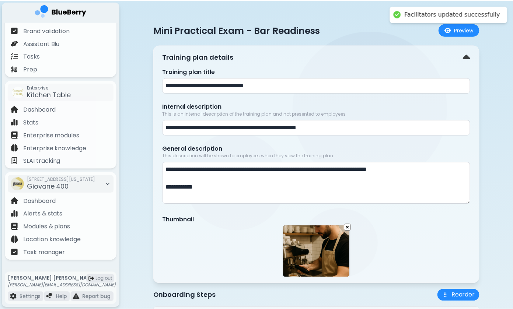
scroll to position [147, 0]
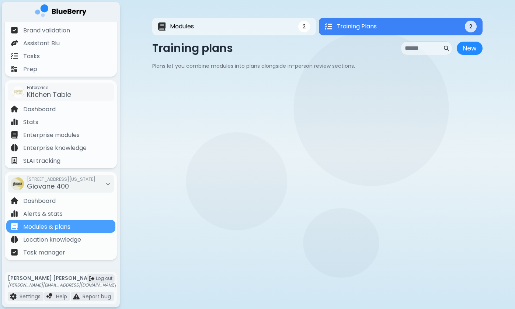
click at [359, 100] on h3 "Practical Exam - Final Evaluation" at bounding box center [335, 103] width 283 height 10
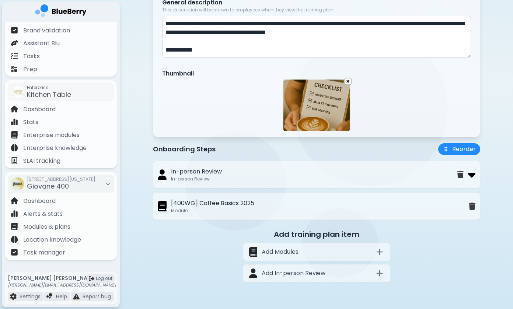
scroll to position [147, 0]
click at [475, 178] on img at bounding box center [471, 175] width 7 height 12
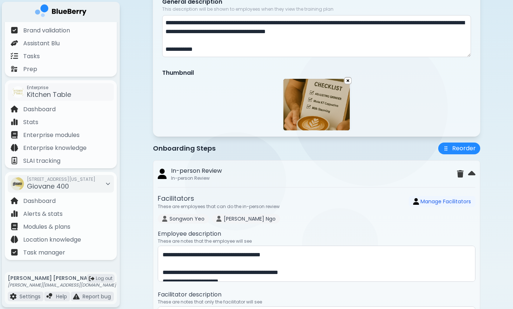
click at [139, 204] on div "**********" at bounding box center [317, 278] width 394 height 851
click at [44, 198] on p "Dashboard" at bounding box center [39, 201] width 32 height 9
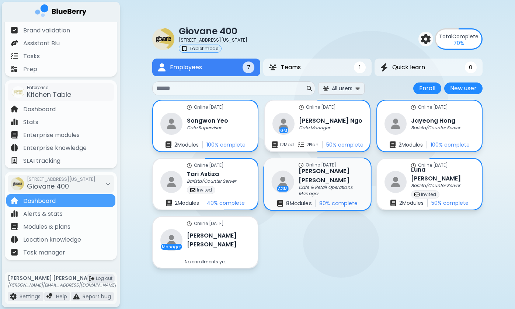
click at [318, 175] on h3 "[PERSON_NAME]" at bounding box center [331, 176] width 65 height 18
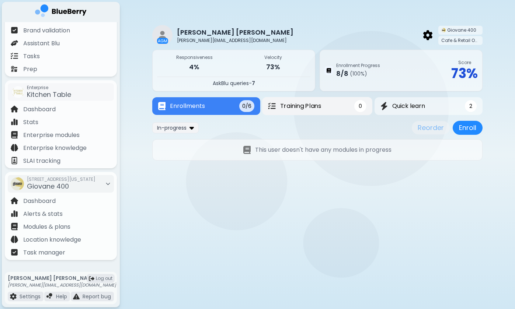
click at [312, 101] on button "Training Plans 0" at bounding box center [317, 106] width 110 height 18
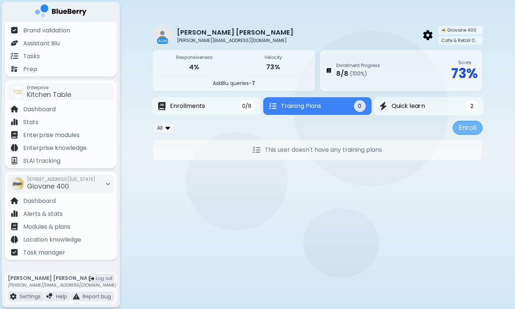
click at [462, 127] on button "Enroll" at bounding box center [468, 128] width 30 height 14
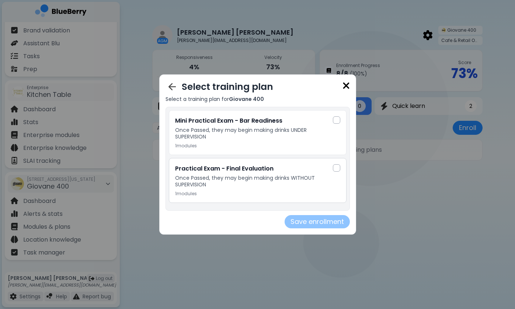
click at [335, 167] on div at bounding box center [336, 168] width 7 height 7
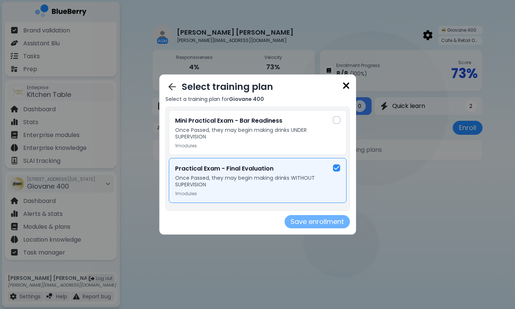
click at [312, 224] on button "Save enrollment" at bounding box center [317, 221] width 65 height 13
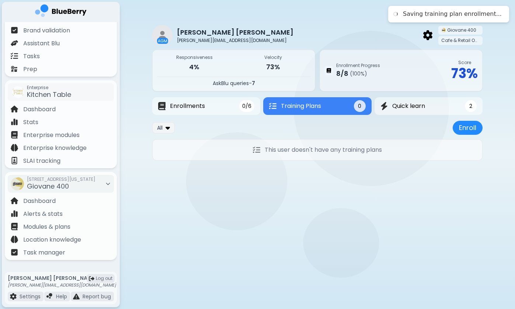
click at [260, 216] on main "AGM [PERSON_NAME] [PERSON_NAME][EMAIL_ADDRESS][DOMAIN_NAME] Giovane 400 Cafe & …" at bounding box center [257, 154] width 515 height 309
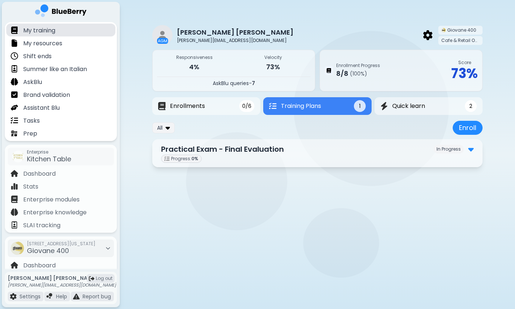
click at [69, 34] on div "My training" at bounding box center [60, 30] width 109 height 13
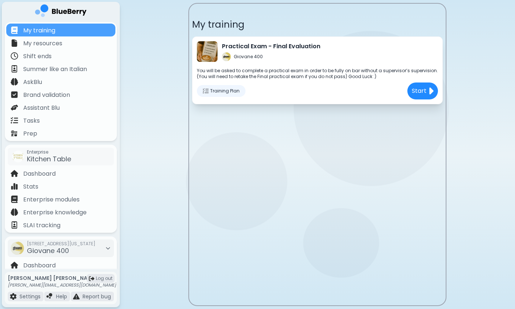
click at [302, 70] on p "You will be asked to complete a practical exam in order to be fully on bar with…" at bounding box center [317, 74] width 241 height 12
click at [425, 91] on p "Start" at bounding box center [419, 91] width 15 height 9
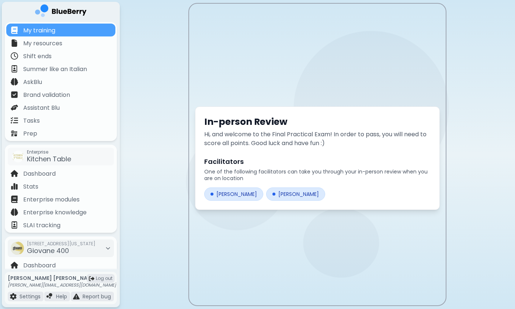
drag, startPoint x: 302, startPoint y: 152, endPoint x: 322, endPoint y: 188, distance: 41.6
click at [321, 187] on div "In-person Review Hi, and welcome to the Final Practical Exam! In order to pass,…" at bounding box center [317, 159] width 245 height 104
click at [322, 188] on div "[PERSON_NAME] [PERSON_NAME]" at bounding box center [317, 194] width 226 height 13
click at [322, 158] on h2 "Facilitators" at bounding box center [317, 162] width 226 height 10
drag, startPoint x: 311, startPoint y: 136, endPoint x: 311, endPoint y: 165, distance: 28.0
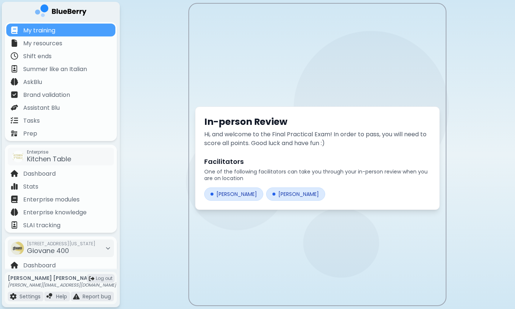
click at [311, 154] on div "In-person Review Hi, and welcome to the Final Practical Exam! In order to pass,…" at bounding box center [317, 159] width 245 height 104
click at [311, 165] on h2 "Facilitators" at bounding box center [317, 162] width 226 height 10
click at [284, 194] on div "[PERSON_NAME]" at bounding box center [295, 194] width 59 height 13
click at [77, 31] on div "My training" at bounding box center [60, 30] width 109 height 13
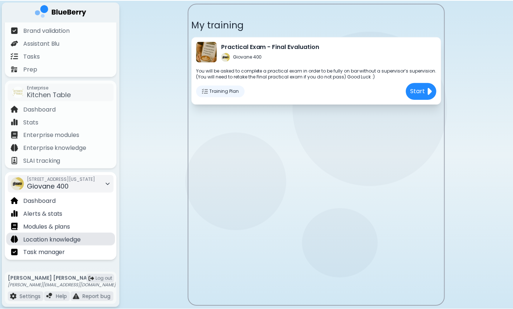
scroll to position [65, 0]
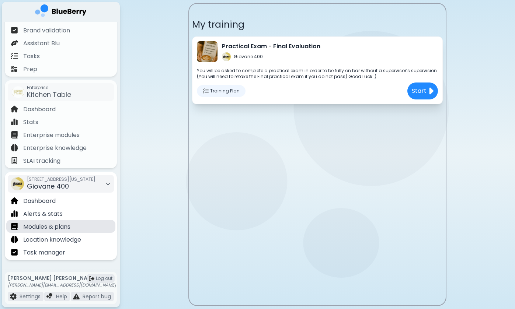
click at [72, 226] on div "Modules & plans" at bounding box center [60, 226] width 109 height 13
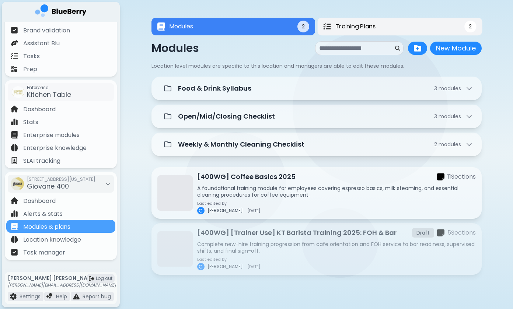
click at [406, 25] on button "Training Plans 2" at bounding box center [400, 27] width 165 height 18
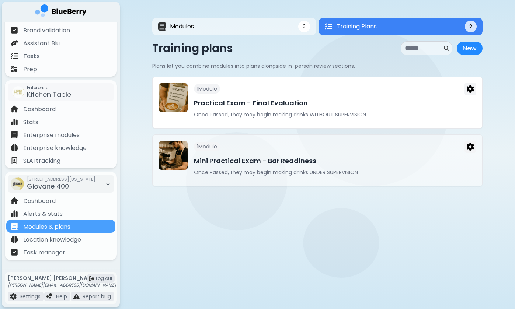
click at [304, 109] on div "1 Module Practical Exam - Final Evaluation Once Passed, they may begin making d…" at bounding box center [335, 102] width 283 height 39
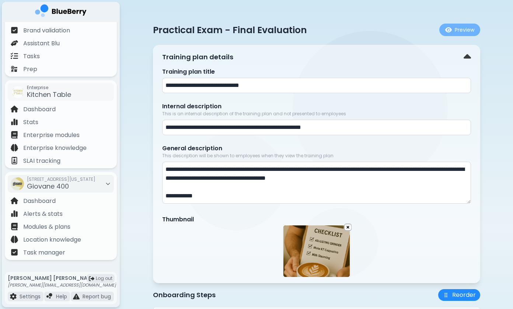
click at [449, 31] on img at bounding box center [449, 30] width 7 height 6
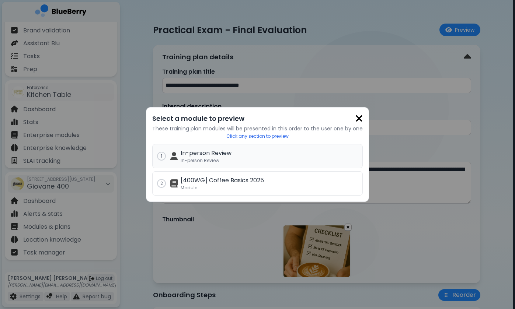
click at [325, 154] on p "In-person Review" at bounding box center [269, 153] width 177 height 9
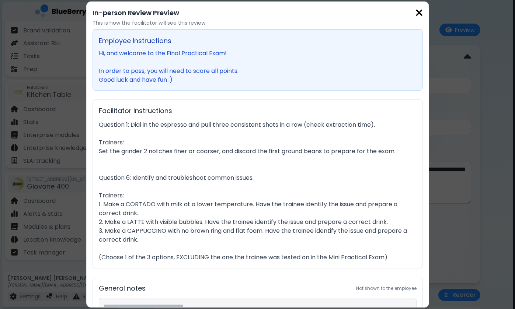
click at [418, 13] on img at bounding box center [419, 13] width 7 height 10
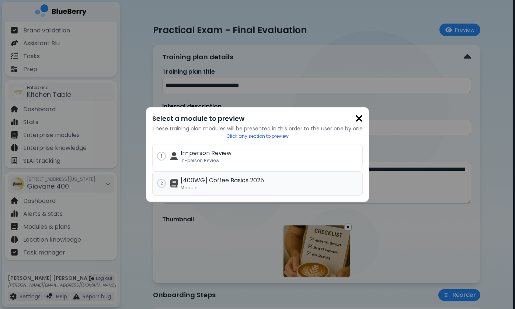
click at [318, 177] on p "[400WG] Coffee Basics 2025" at bounding box center [269, 180] width 177 height 9
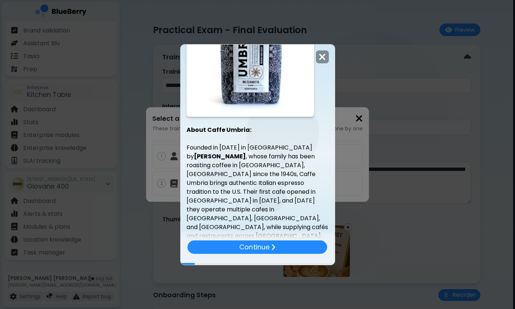
scroll to position [525, 0]
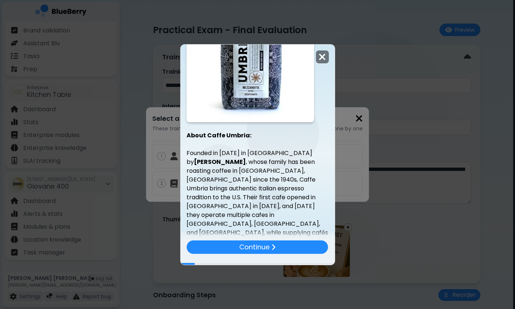
click at [321, 59] on img at bounding box center [322, 57] width 7 height 10
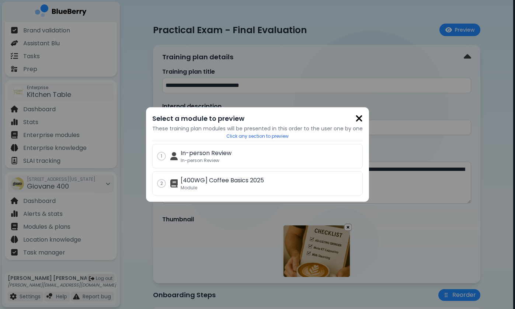
click at [282, 136] on p "Click any section to preview" at bounding box center [257, 137] width 211 height 6
click at [304, 192] on div "2 [400WG] Coffee Basics 2025 Module" at bounding box center [257, 184] width 211 height 24
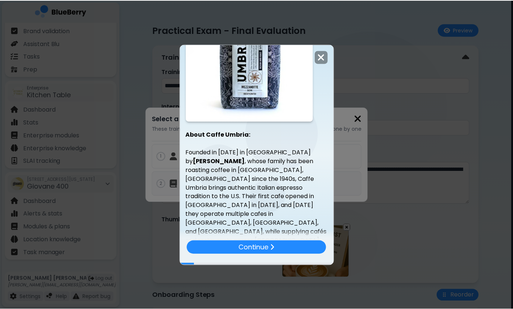
scroll to position [525, 0]
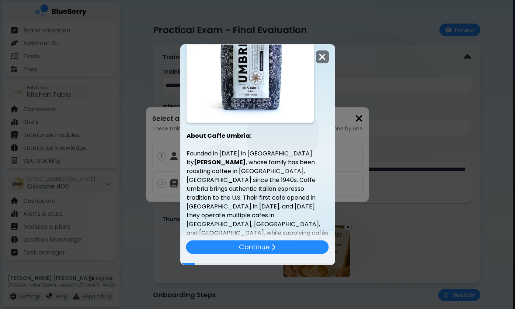
click at [323, 60] on img at bounding box center [322, 57] width 7 height 10
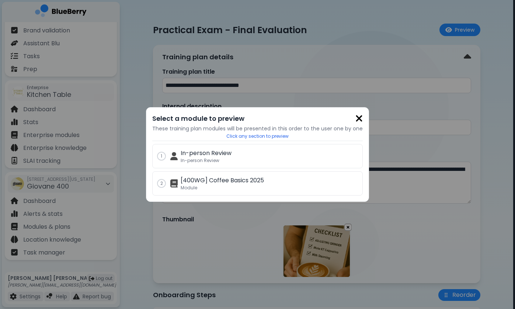
click at [356, 120] on img at bounding box center [359, 119] width 7 height 10
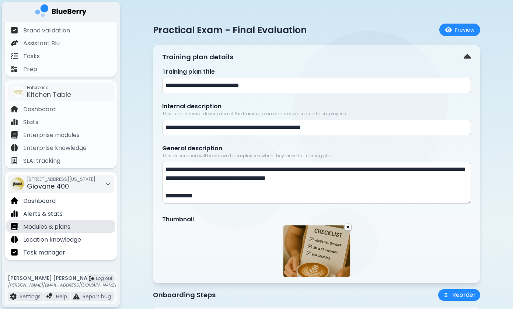
click at [69, 226] on p "Modules & plans" at bounding box center [46, 227] width 47 height 9
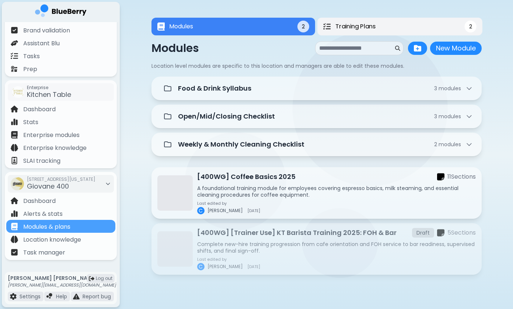
click at [366, 25] on span "Training Plans" at bounding box center [355, 26] width 41 height 9
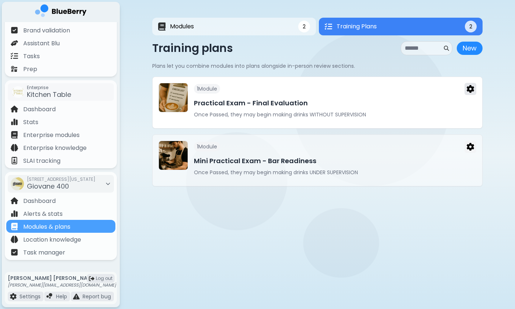
click at [465, 87] on button at bounding box center [471, 89] width 12 height 12
click at [423, 92] on div "1 Module" at bounding box center [335, 89] width 283 height 12
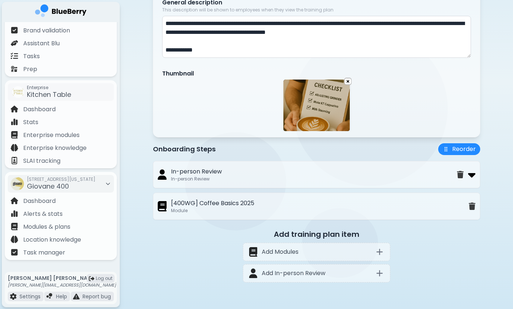
scroll to position [147, 0]
click at [472, 175] on img at bounding box center [471, 175] width 7 height 12
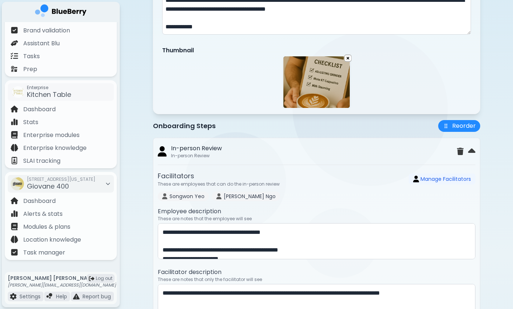
scroll to position [218, 0]
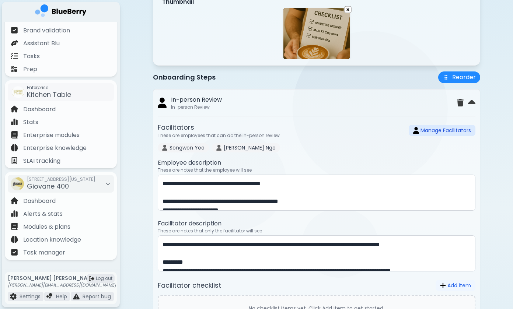
click at [445, 134] on button "Manage Facilitators" at bounding box center [442, 130] width 67 height 11
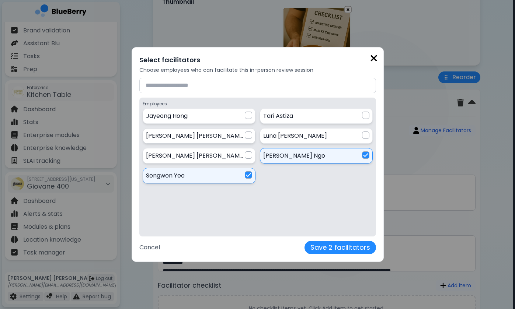
click at [243, 138] on div "[PERSON_NAME]" at bounding box center [195, 136] width 99 height 9
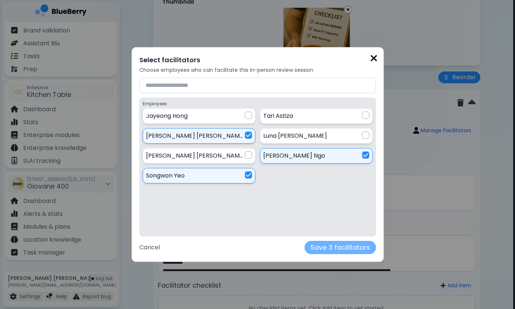
click at [305, 247] on button "Save 3 facilitators" at bounding box center [341, 247] width 72 height 13
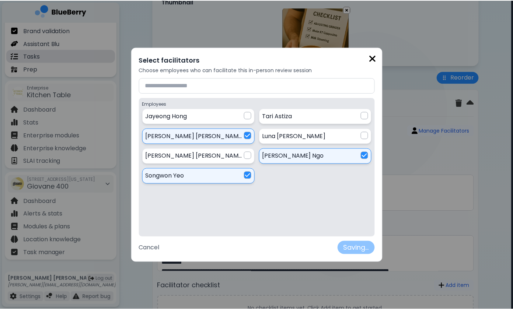
scroll to position [218, 0]
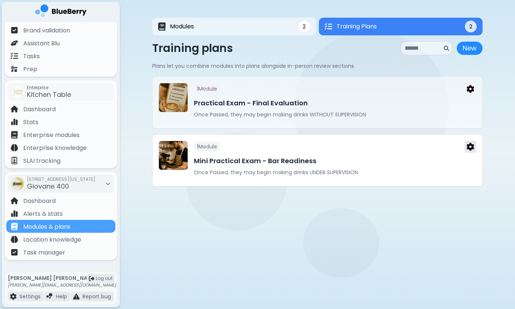
click at [469, 151] on img at bounding box center [470, 147] width 7 height 8
click at [400, 162] on h3 "Mini Practical Exam - Bar Readiness" at bounding box center [335, 161] width 283 height 10
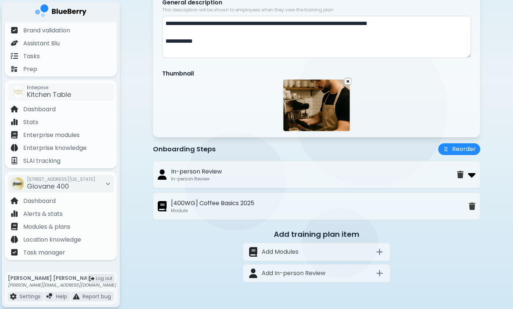
scroll to position [147, 0]
click at [473, 173] on img at bounding box center [471, 175] width 7 height 12
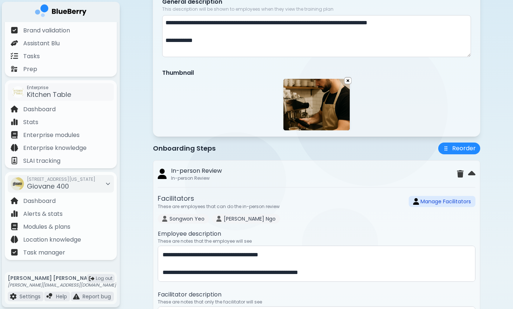
click at [421, 203] on button "Manage Facilitators" at bounding box center [442, 201] width 67 height 11
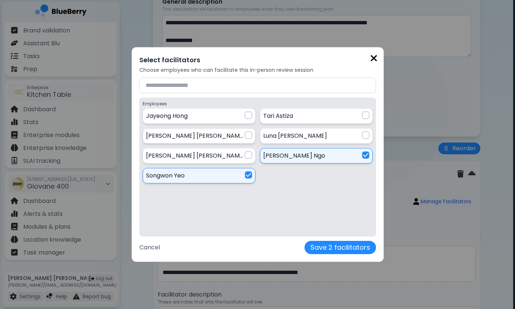
click at [244, 138] on div "[PERSON_NAME]" at bounding box center [199, 136] width 106 height 9
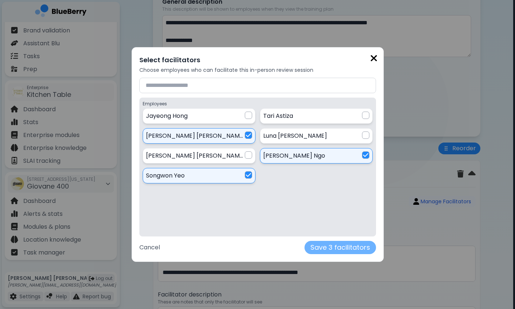
click at [305, 247] on button "Save 3 facilitators" at bounding box center [341, 247] width 72 height 13
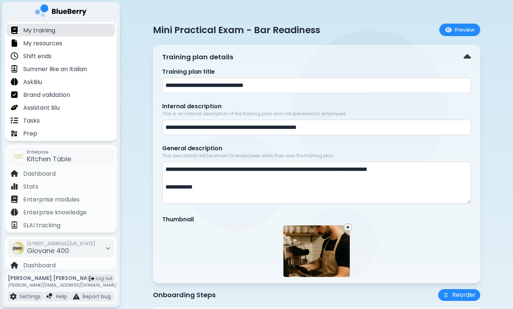
click at [74, 28] on div "My training" at bounding box center [60, 30] width 109 height 13
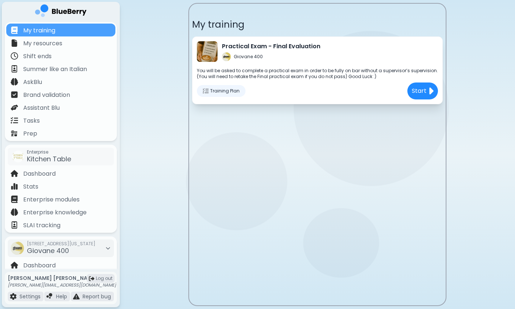
click at [238, 94] on span "Training Plan" at bounding box center [225, 91] width 30 height 6
drag, startPoint x: 252, startPoint y: 73, endPoint x: 302, endPoint y: 79, distance: 50.1
click at [301, 78] on p "You will be asked to complete a practical exam in order to be fully on bar with…" at bounding box center [317, 74] width 241 height 12
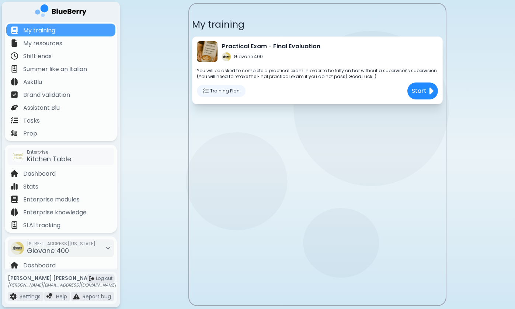
click at [302, 79] on p "You will be asked to complete a practical exam in order to be fully on bar with…" at bounding box center [317, 74] width 241 height 12
click at [416, 93] on p "Start" at bounding box center [419, 91] width 15 height 9
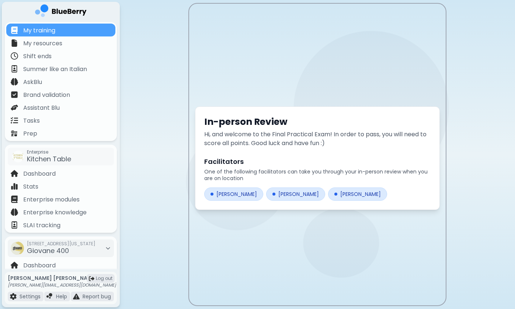
click at [277, 195] on div "[PERSON_NAME]" at bounding box center [295, 194] width 59 height 13
click at [283, 161] on h2 "Facilitators" at bounding box center [317, 162] width 226 height 10
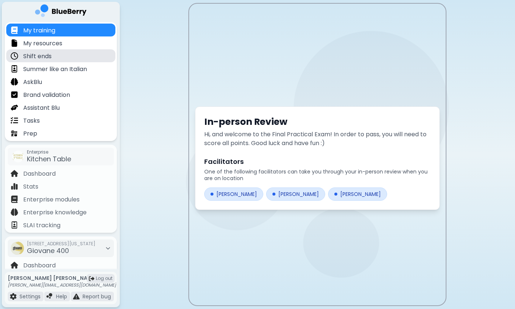
click at [62, 54] on div "Shift ends" at bounding box center [60, 55] width 109 height 13
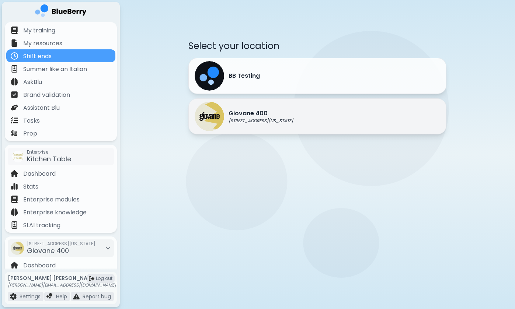
click at [233, 114] on p "Giovane 400" at bounding box center [261, 113] width 65 height 9
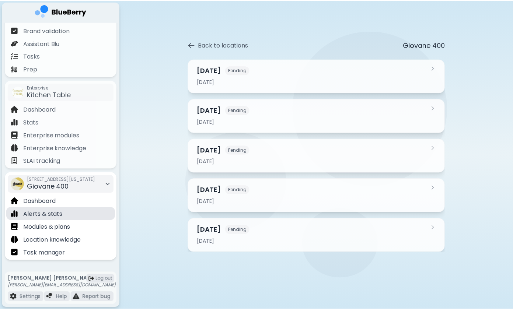
scroll to position [65, 0]
click at [71, 216] on div "Alerts & stats" at bounding box center [60, 213] width 109 height 13
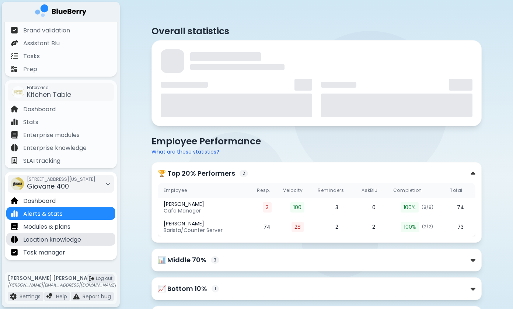
click at [72, 235] on div "Location knowledge" at bounding box center [60, 239] width 109 height 13
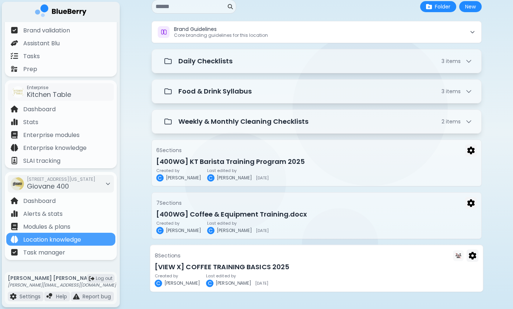
scroll to position [45, 0]
click at [191, 263] on h3 "[VIEW X] COFFEE TRAINING BASICS 2025" at bounding box center [317, 267] width 324 height 10
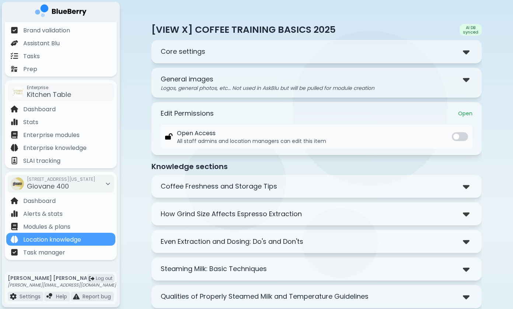
click at [220, 187] on p "Coffee Freshness and Storage Tips" at bounding box center [219, 186] width 117 height 10
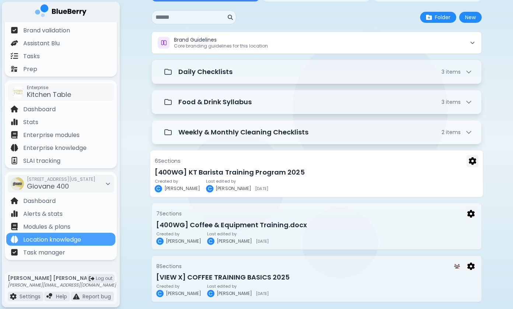
scroll to position [36, 0]
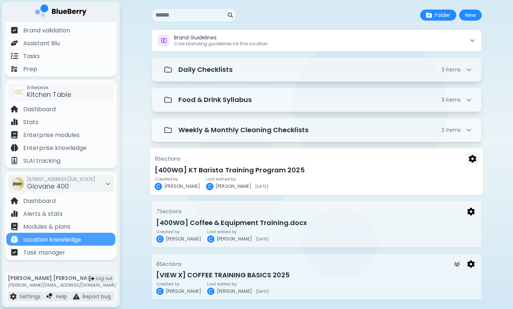
click at [302, 173] on h3 "[400WG] KT Barista Training Program 2025" at bounding box center [317, 170] width 324 height 10
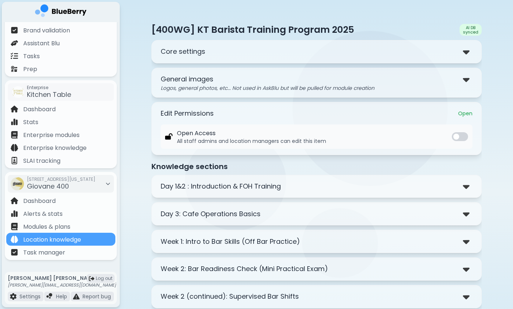
click at [267, 184] on p "Day 1&2 : Introduction & FOH Training" at bounding box center [221, 186] width 120 height 10
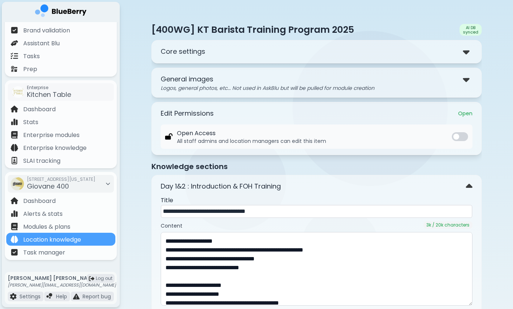
scroll to position [1, 0]
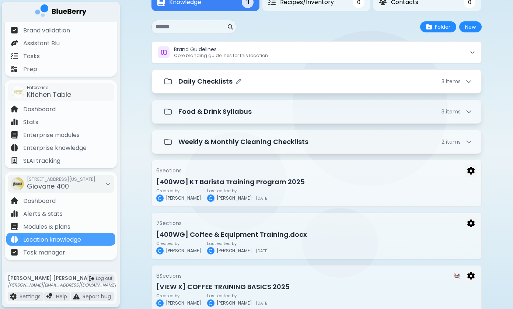
scroll to position [18, 0]
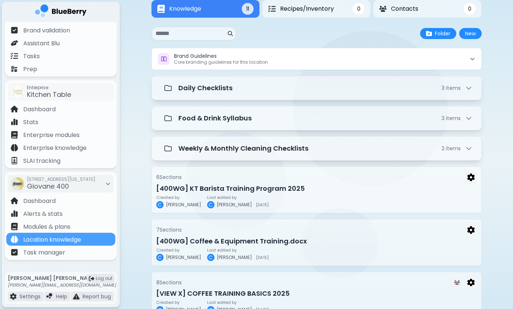
click at [135, 43] on div "Knowledge 11 Recipes/Inventory 0 Contacts 0 Knowledge 11 0 0 New Folder New Bra…" at bounding box center [317, 159] width 394 height 354
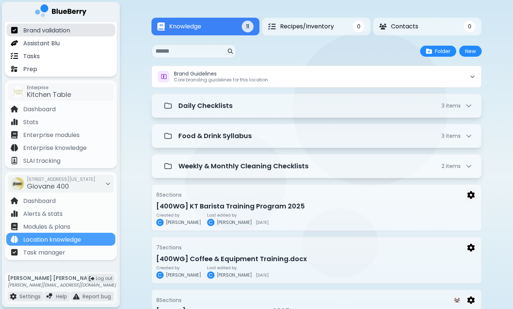
scroll to position [0, 0]
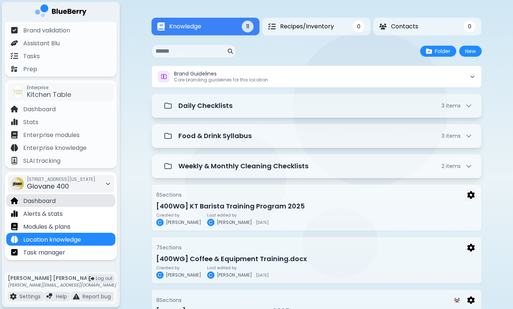
click at [80, 202] on div "Dashboard" at bounding box center [60, 200] width 109 height 13
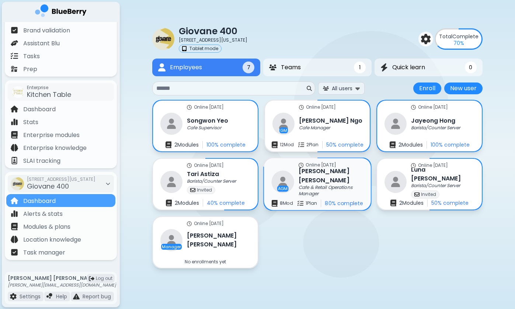
click at [315, 174] on h3 "[PERSON_NAME]" at bounding box center [331, 176] width 65 height 18
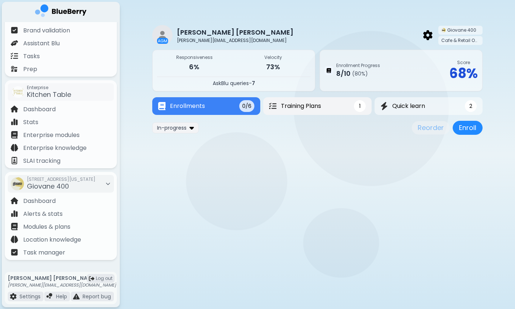
click at [304, 105] on span "Training Plans" at bounding box center [301, 106] width 40 height 9
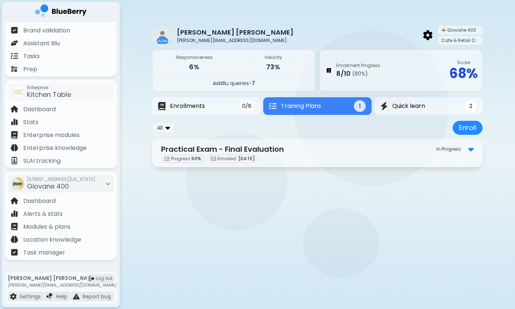
click at [309, 150] on div "Practical Exam - Final Evaluation In Progress" at bounding box center [317, 149] width 313 height 11
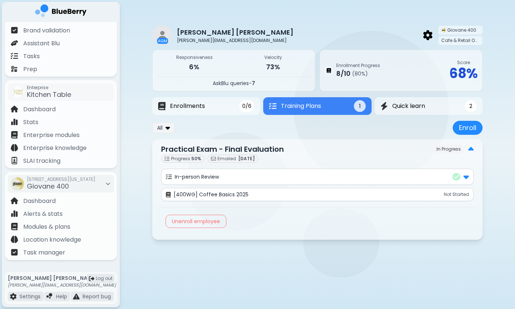
click at [455, 194] on p "Not Started" at bounding box center [456, 195] width 25 height 6
click at [361, 194] on div "[400WG] Coffee Basics 2025 Not Started" at bounding box center [317, 194] width 303 height 7
click at [255, 195] on div "[400WG] Coffee Basics 2025 Not Started" at bounding box center [317, 194] width 303 height 7
click at [266, 191] on div "[400WG] Coffee Basics 2025 Not Started" at bounding box center [317, 194] width 303 height 7
click at [66, 228] on p "Modules & plans" at bounding box center [46, 227] width 47 height 9
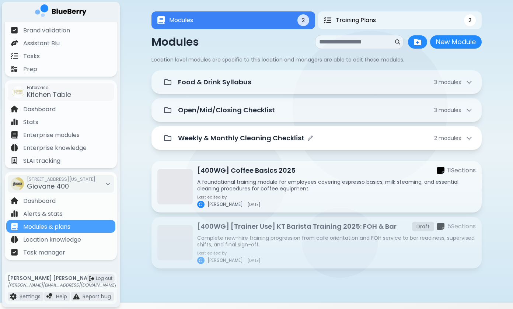
scroll to position [7, 0]
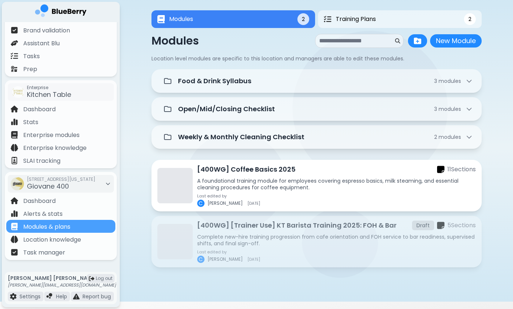
click at [331, 188] on p "A foundational training module for employees covering espresso basics, milk ste…" at bounding box center [336, 184] width 279 height 13
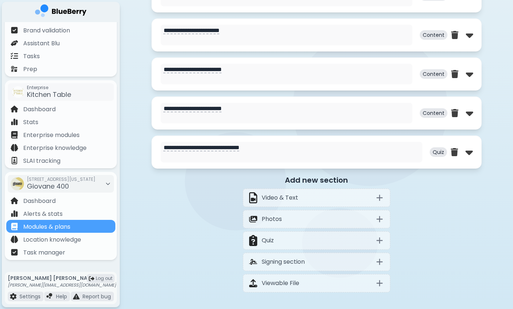
scroll to position [648, 0]
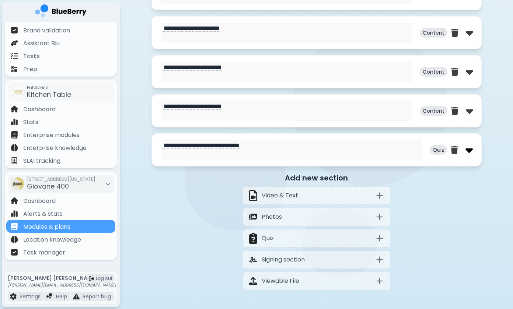
click at [469, 154] on img at bounding box center [469, 150] width 7 height 12
select select "**"
select select "*"
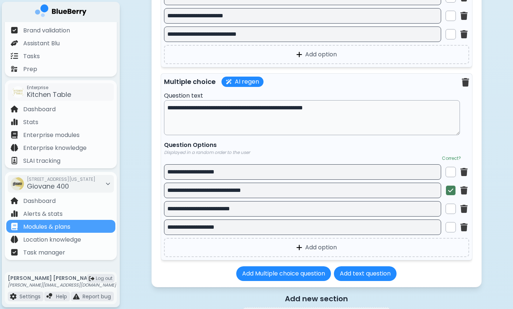
scroll to position [2262, 0]
click at [291, 155] on div "Question Options Displayed in a random order to the user" at bounding box center [316, 148] width 305 height 15
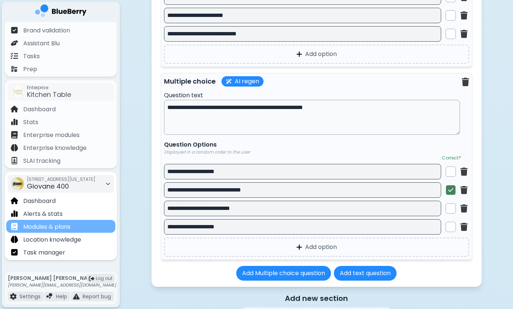
click at [90, 229] on div "Modules & plans" at bounding box center [60, 226] width 109 height 13
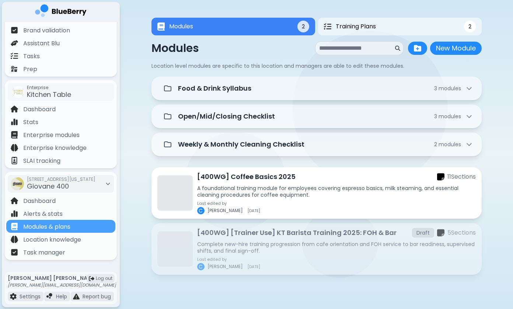
click at [234, 185] on div "[400WG] Coffee Basics 2025 11 Section s A foundational training module for empl…" at bounding box center [336, 193] width 279 height 43
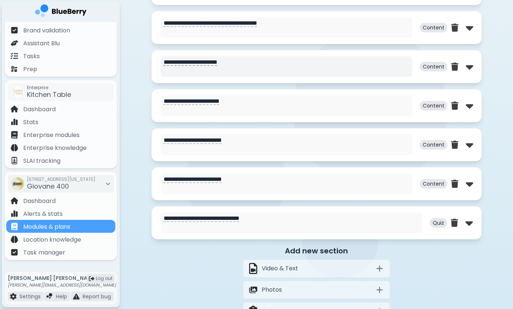
scroll to position [584, 0]
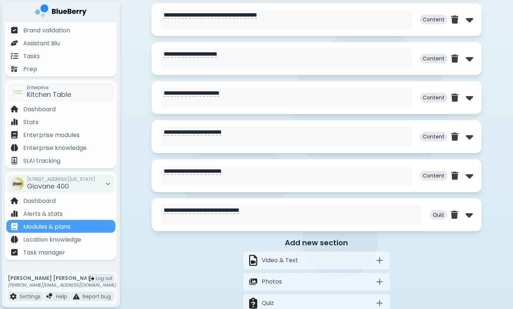
click at [202, 272] on div "Add new section Video & Text Photos Quiz Signing section Viewable File" at bounding box center [317, 297] width 330 height 118
click at [212, 264] on div "Add new section Video & Text Photos Quiz Signing section Viewable File" at bounding box center [317, 297] width 330 height 118
click at [82, 230] on div "Modules & plans" at bounding box center [60, 226] width 109 height 13
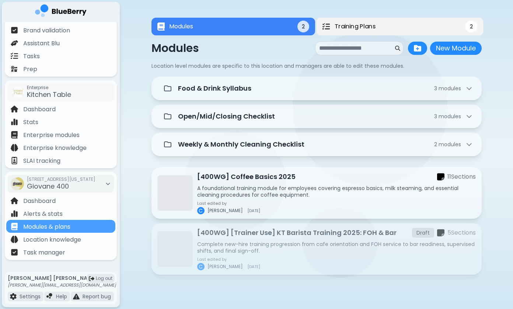
click at [356, 18] on button "Training Plans 2" at bounding box center [399, 27] width 167 height 18
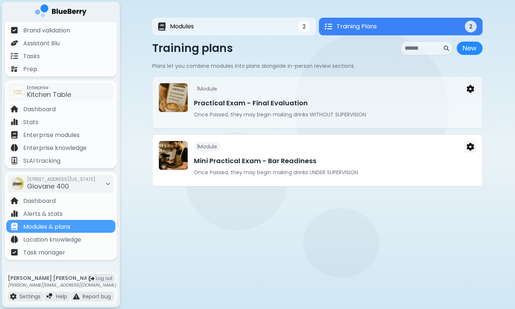
click at [461, 157] on h3 "Mini Practical Exam - Bar Readiness" at bounding box center [335, 161] width 283 height 10
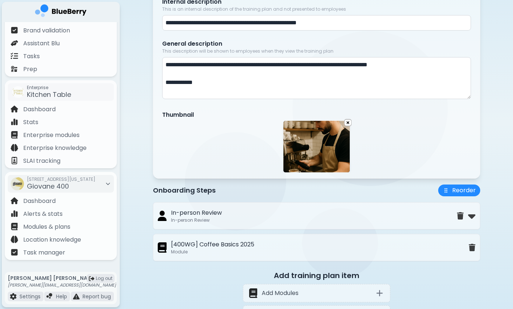
scroll to position [105, 0]
click at [471, 217] on img at bounding box center [471, 216] width 7 height 12
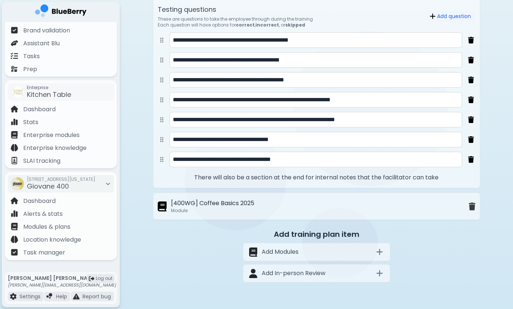
scroll to position [534, 0]
click at [431, 208] on div "[400WG] Coffee Basics 2025 Module" at bounding box center [313, 206] width 311 height 15
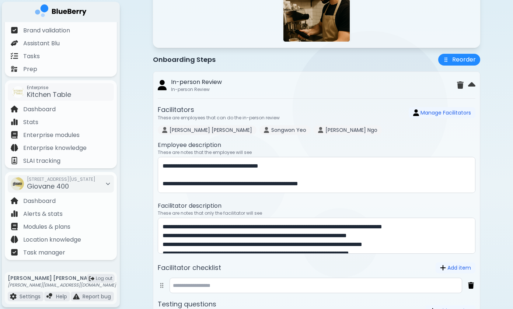
scroll to position [239, 0]
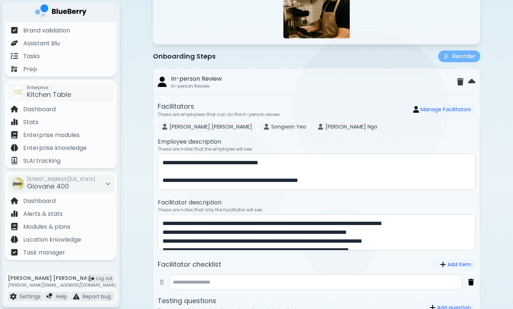
click at [456, 56] on button "Reorder" at bounding box center [460, 57] width 42 height 12
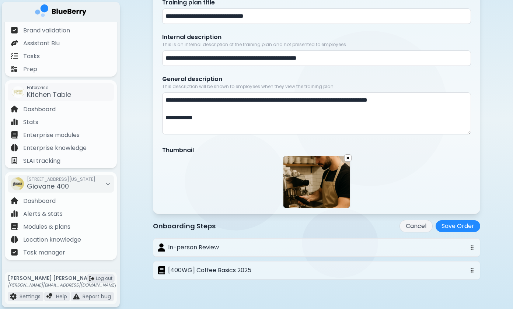
scroll to position [70, 0]
drag, startPoint x: 472, startPoint y: 274, endPoint x: 470, endPoint y: 248, distance: 26.6
click at [470, 248] on div "In-person Review [400WG] Coffee Basics 2025" at bounding box center [317, 259] width 328 height 41
click at [451, 227] on button "Save Order" at bounding box center [458, 227] width 45 height 12
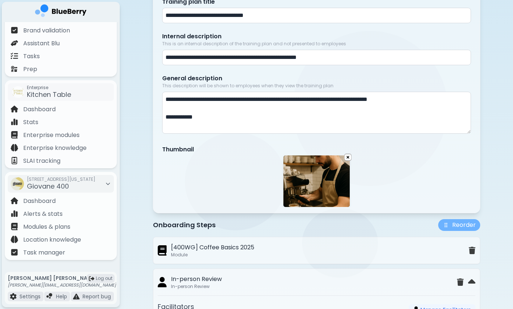
click at [449, 223] on img at bounding box center [446, 225] width 7 height 7
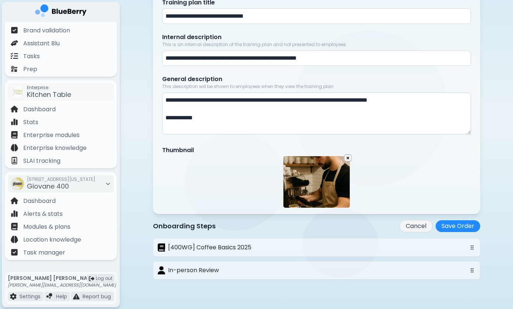
click at [414, 222] on button "Cancel" at bounding box center [416, 226] width 33 height 13
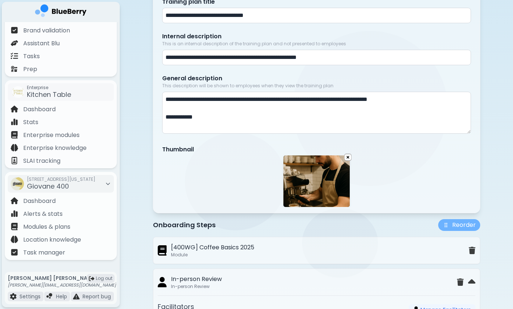
click at [461, 226] on button "Reorder" at bounding box center [460, 225] width 42 height 12
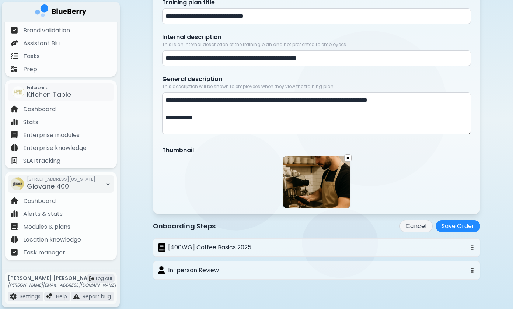
click at [362, 227] on div "Onboarding Steps Cancel Save Order" at bounding box center [317, 226] width 328 height 13
click at [458, 229] on button "Save Order" at bounding box center [458, 227] width 45 height 12
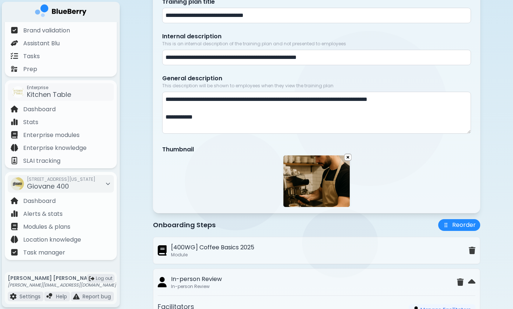
click at [376, 225] on div "Onboarding Steps Reorder" at bounding box center [317, 225] width 328 height 12
click at [474, 282] on img at bounding box center [471, 282] width 7 height 12
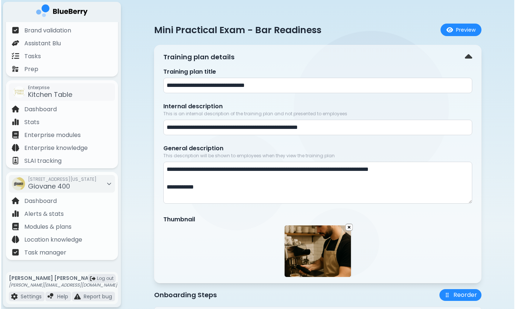
scroll to position [0, 0]
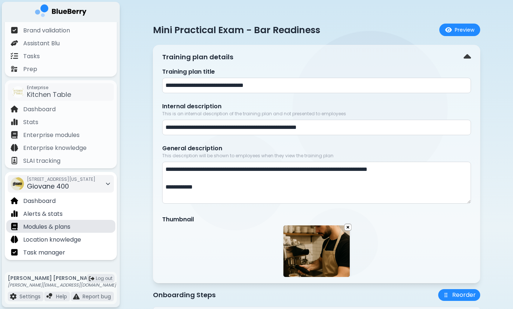
click at [67, 227] on p "Modules & plans" at bounding box center [46, 227] width 47 height 9
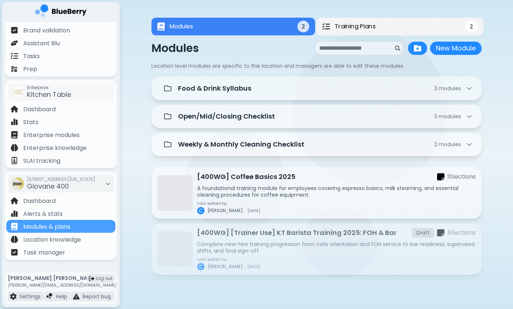
click at [363, 27] on span "Training Plans" at bounding box center [355, 26] width 41 height 9
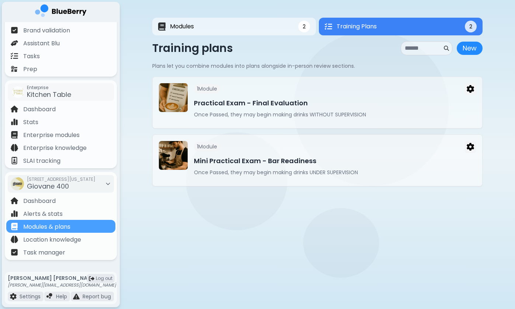
click at [323, 203] on div "Modules 2 Training Plans 2 2 Training Plans 2 Modules New Module New Module Loc…" at bounding box center [317, 102] width 330 height 204
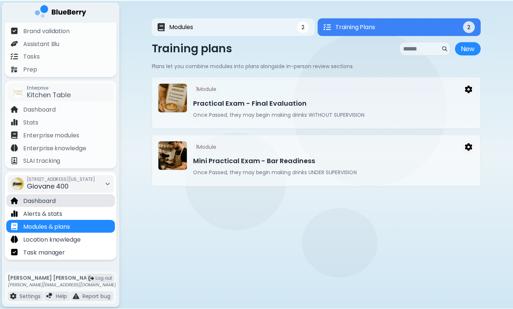
scroll to position [65, 0]
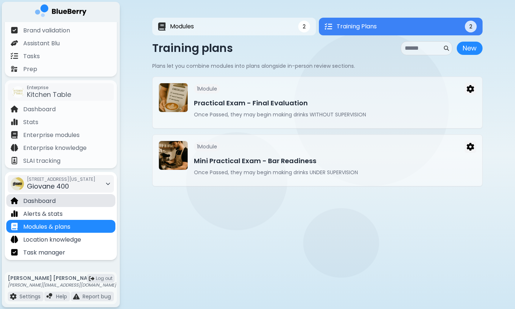
click at [62, 205] on div "Dashboard" at bounding box center [60, 200] width 109 height 13
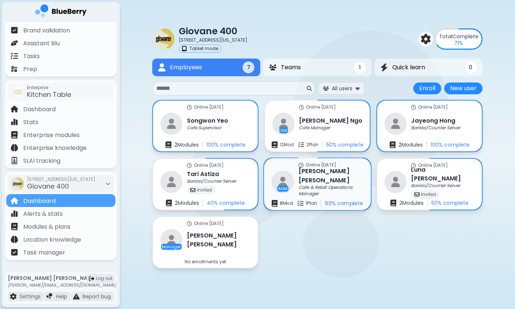
click at [325, 179] on h3 "[PERSON_NAME]" at bounding box center [331, 176] width 65 height 18
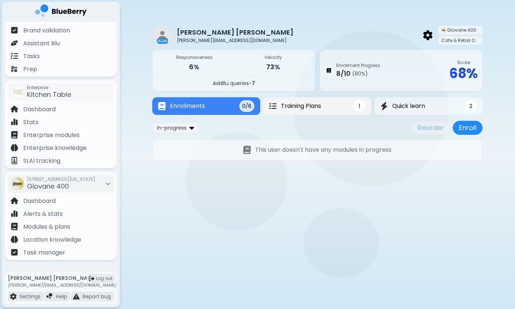
click at [300, 108] on span "Training Plans" at bounding box center [301, 106] width 40 height 9
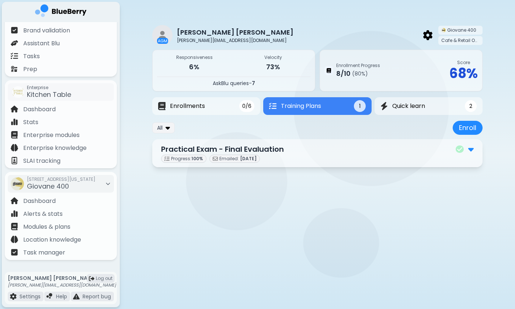
click at [231, 195] on main "AGM [PERSON_NAME] [PERSON_NAME][EMAIL_ADDRESS][DOMAIN_NAME] Giovane 400 Cafe & …" at bounding box center [257, 154] width 515 height 309
click at [89, 222] on div "Modules & plans" at bounding box center [60, 226] width 109 height 13
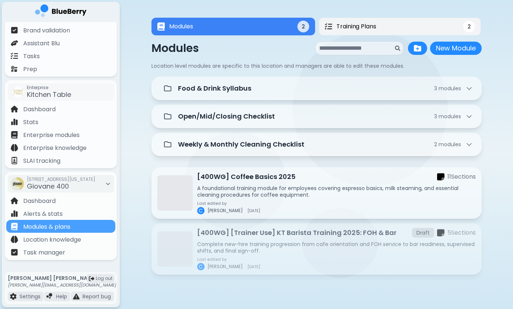
click at [359, 27] on span "Training Plans" at bounding box center [357, 26] width 40 height 9
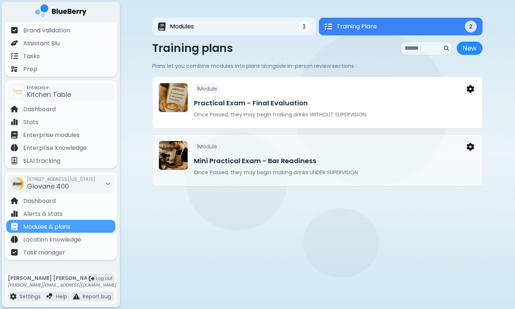
click at [321, 103] on h3 "Practical Exam - Final Evaluation" at bounding box center [335, 103] width 283 height 10
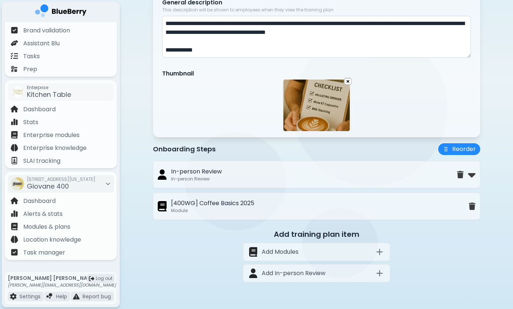
scroll to position [147, 0]
click at [473, 208] on img "Remove item" at bounding box center [472, 207] width 7 height 8
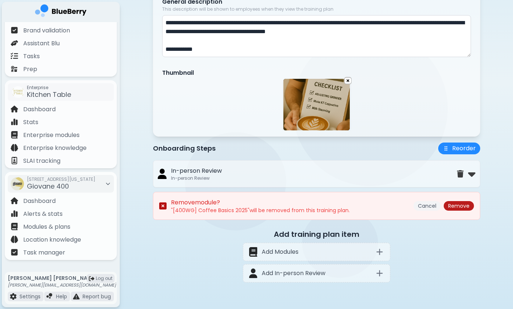
click at [464, 208] on button "Remove" at bounding box center [459, 206] width 30 height 10
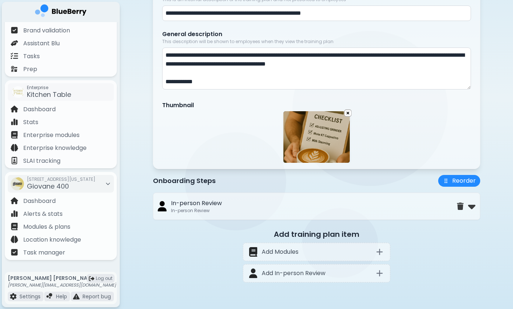
scroll to position [115, 0]
click at [439, 244] on div "Add training plan item Add Modules Add In-person Review" at bounding box center [317, 257] width 328 height 57
click at [198, 254] on div "Add training plan item Add Modules Add In-person Review" at bounding box center [317, 257] width 328 height 57
click at [384, 249] on icon at bounding box center [379, 252] width 9 height 9
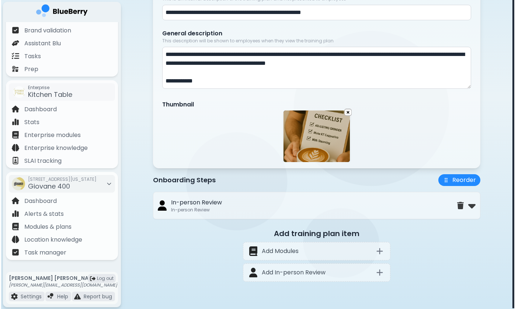
scroll to position [0, 0]
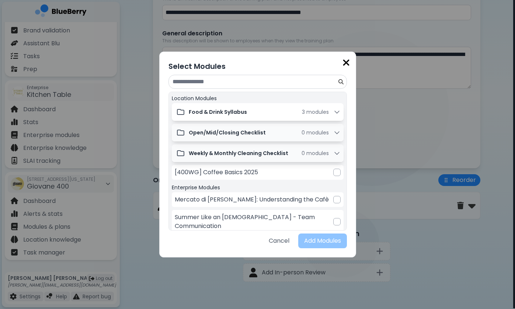
click at [252, 116] on div "Food & Drink Syllabus 3 module s" at bounding box center [256, 112] width 167 height 15
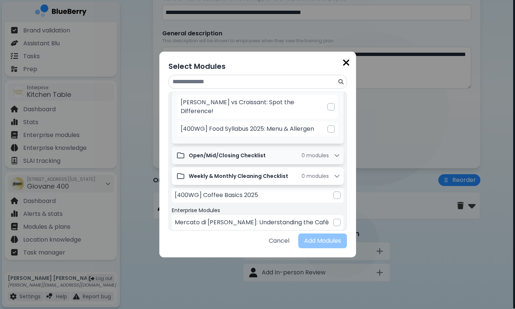
scroll to position [55, 0]
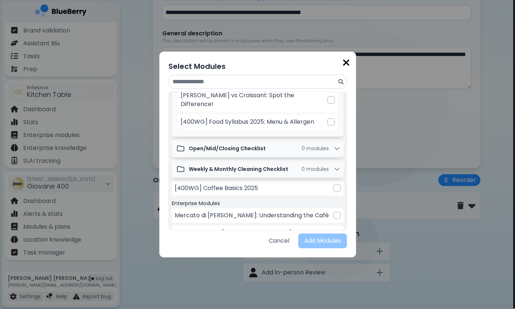
click at [346, 63] on img at bounding box center [346, 63] width 7 height 10
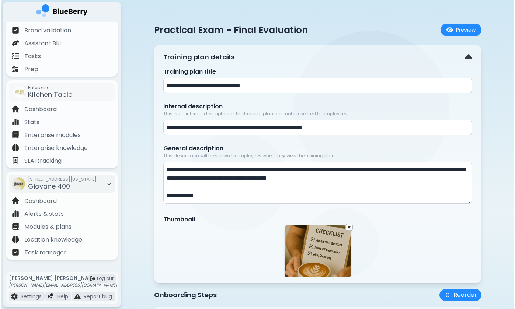
scroll to position [0, 0]
click at [342, 43] on div "**********" at bounding box center [317, 212] width 330 height 388
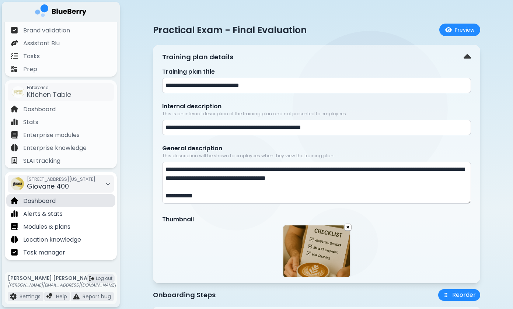
click at [55, 201] on p "Dashboard" at bounding box center [39, 201] width 32 height 9
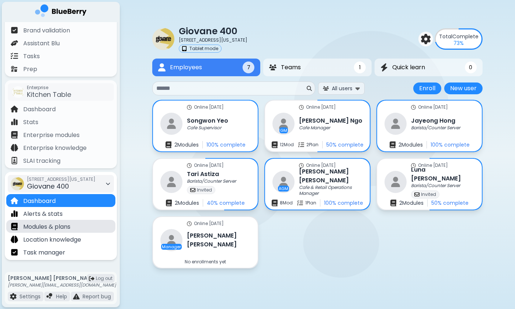
click at [79, 225] on div "Modules & plans" at bounding box center [60, 226] width 109 height 13
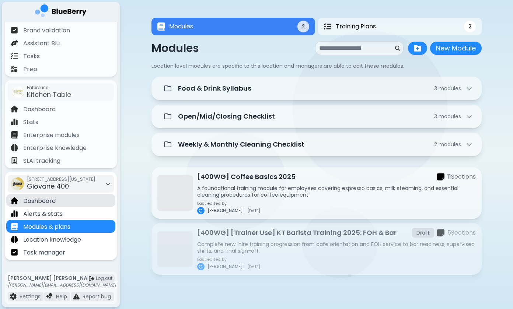
click at [71, 200] on div "Dashboard" at bounding box center [60, 200] width 109 height 13
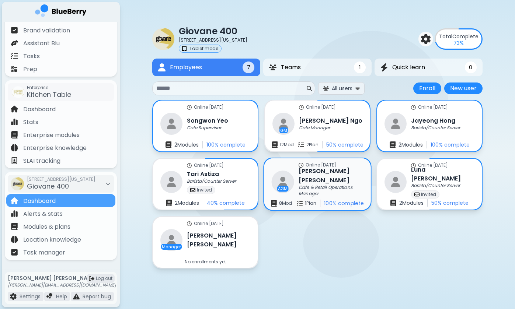
click at [307, 175] on h3 "[PERSON_NAME]" at bounding box center [331, 176] width 65 height 18
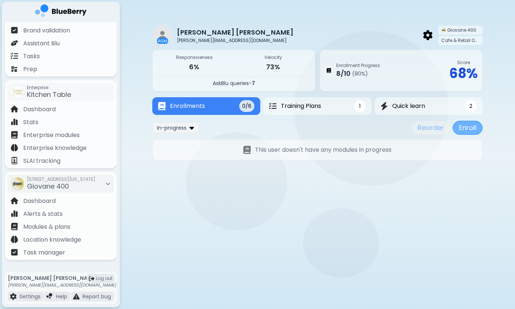
click at [464, 128] on button "Enroll" at bounding box center [468, 128] width 30 height 14
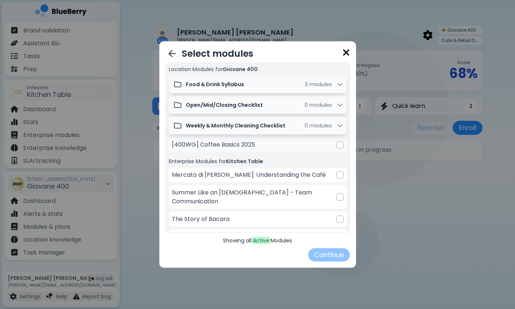
click at [340, 144] on div at bounding box center [339, 144] width 7 height 7
click at [326, 254] on button "Continue" at bounding box center [329, 255] width 42 height 13
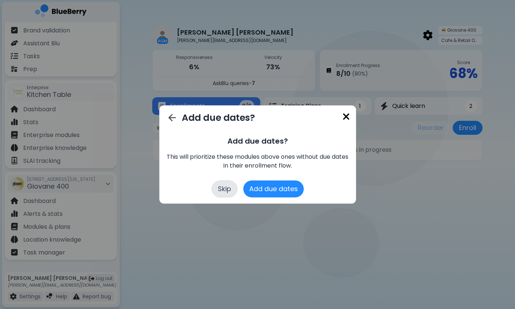
click at [224, 188] on button "Skip" at bounding box center [225, 189] width 26 height 17
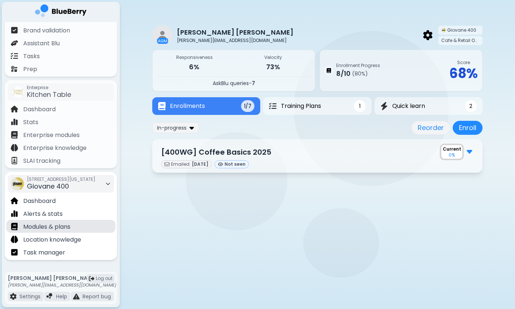
click at [61, 227] on p "Modules & plans" at bounding box center [46, 227] width 47 height 9
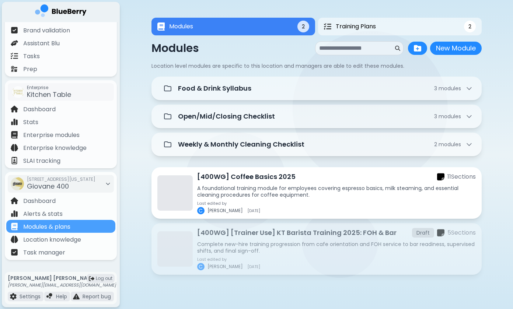
click at [273, 184] on div "[400WG] Coffee Basics 2025 11 Section s A foundational training module for empl…" at bounding box center [336, 193] width 279 height 43
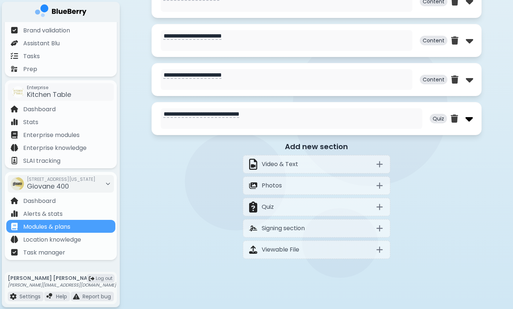
scroll to position [681, 0]
click at [469, 120] on img at bounding box center [469, 119] width 7 height 12
select select "**"
select select "*"
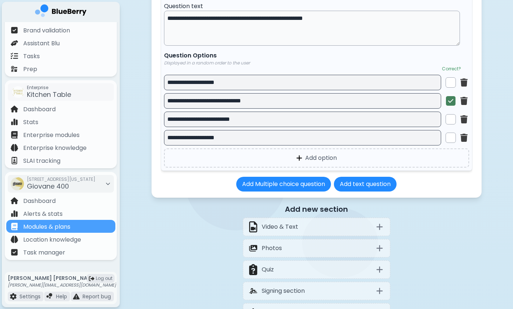
scroll to position [2352, 0]
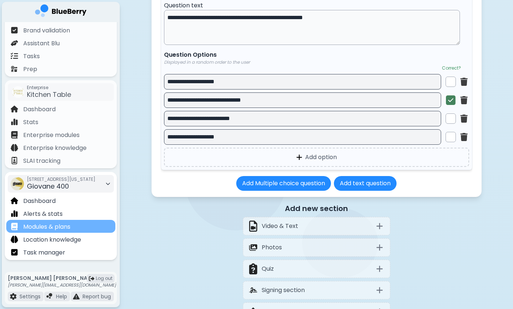
click at [98, 226] on div "Modules & plans" at bounding box center [60, 226] width 109 height 13
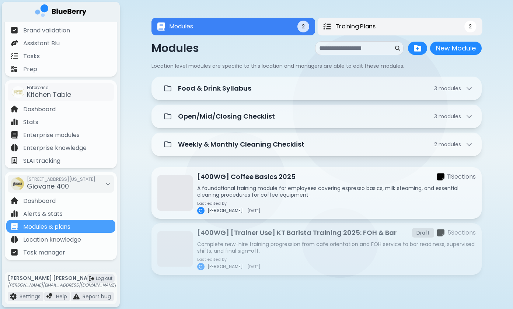
click at [430, 24] on button "Training Plans 2" at bounding box center [400, 27] width 165 height 18
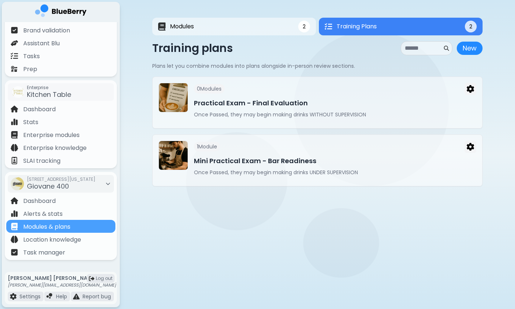
click at [393, 203] on div "Modules 2 Training Plans 2 2 Training Plans 2 Modules New Module New Module Loc…" at bounding box center [317, 102] width 330 height 204
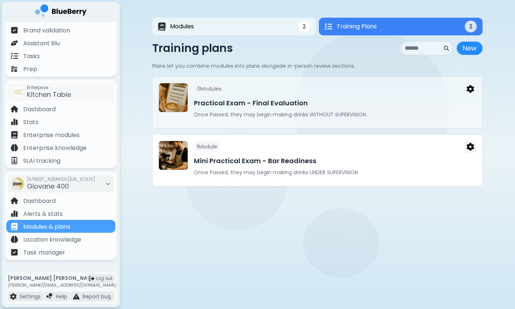
click at [406, 162] on h3 "Mini Practical Exam - Bar Readiness" at bounding box center [335, 161] width 283 height 10
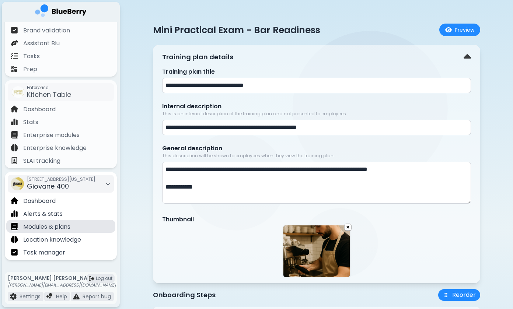
click at [57, 223] on p "Modules & plans" at bounding box center [46, 227] width 47 height 9
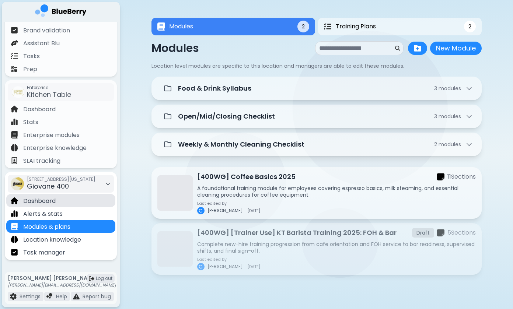
click at [62, 201] on div "Dashboard" at bounding box center [60, 200] width 109 height 13
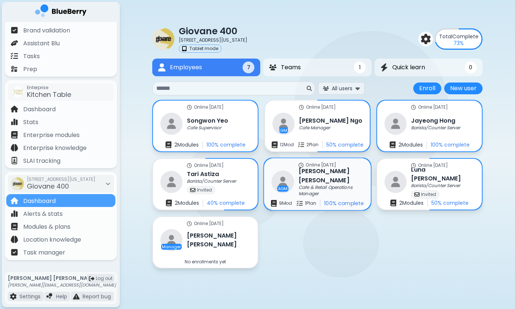
click at [302, 185] on p "Cafe & Retail Operations Manager" at bounding box center [330, 191] width 62 height 12
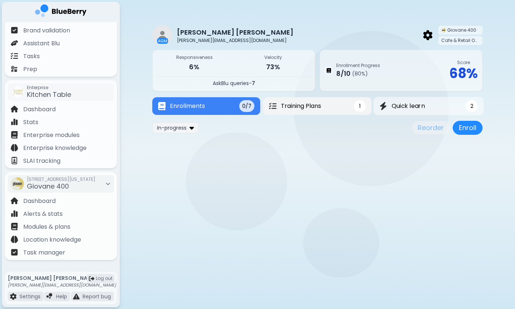
click at [335, 108] on button "Training Plans 1" at bounding box center [317, 106] width 108 height 18
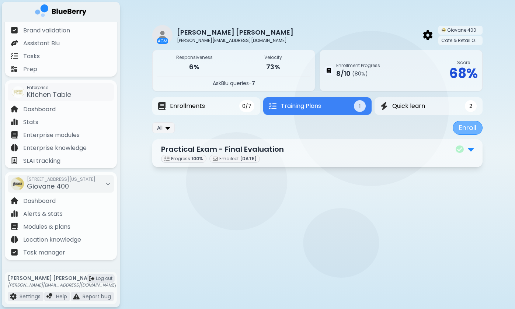
click at [468, 128] on button "Enroll" at bounding box center [468, 128] width 30 height 14
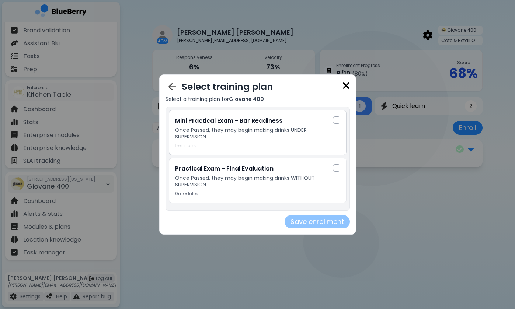
click at [334, 121] on div at bounding box center [336, 120] width 7 height 7
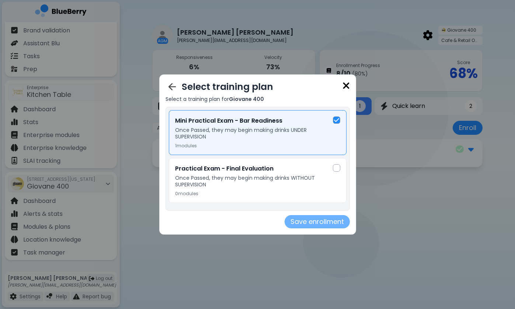
click at [317, 221] on button "Save enrollment" at bounding box center [317, 221] width 65 height 13
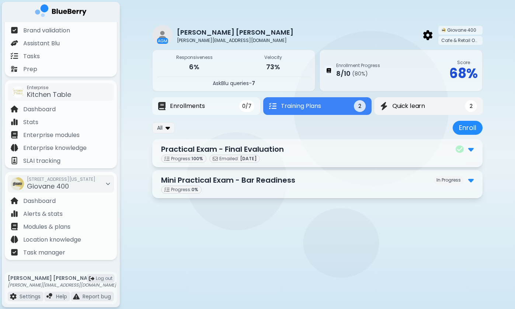
click at [401, 107] on span "Quick learn" at bounding box center [408, 106] width 33 height 9
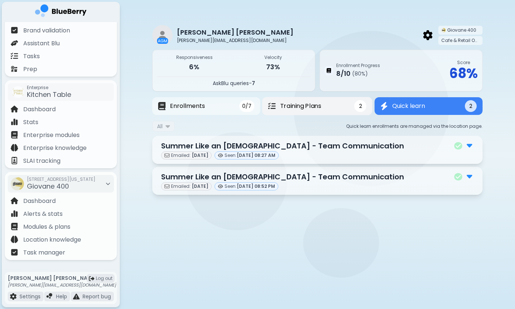
click at [329, 108] on button "Training Plans 2" at bounding box center [317, 106] width 110 height 18
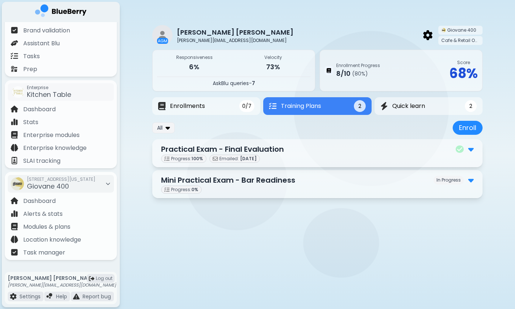
click at [201, 231] on main "AGM [PERSON_NAME] [PERSON_NAME][EMAIL_ADDRESS][DOMAIN_NAME] Giovane 400 Cafe & …" at bounding box center [257, 154] width 515 height 309
click at [273, 243] on main "AGM [PERSON_NAME] [PERSON_NAME][EMAIL_ADDRESS][DOMAIN_NAME] Giovane 400 Cafe & …" at bounding box center [257, 154] width 515 height 309
click at [473, 180] on img at bounding box center [471, 181] width 6 height 10
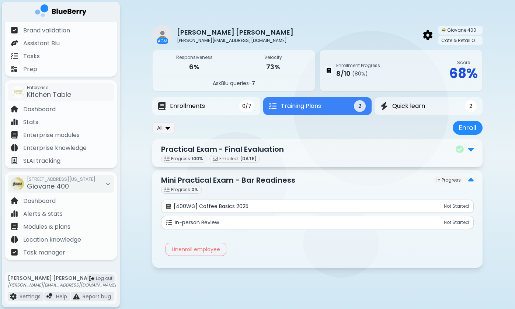
click at [472, 180] on img at bounding box center [471, 181] width 6 height 10
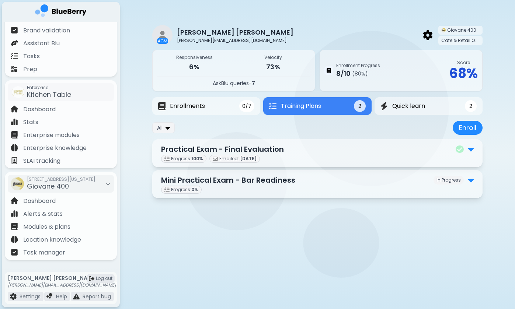
click at [469, 178] on img at bounding box center [471, 181] width 6 height 10
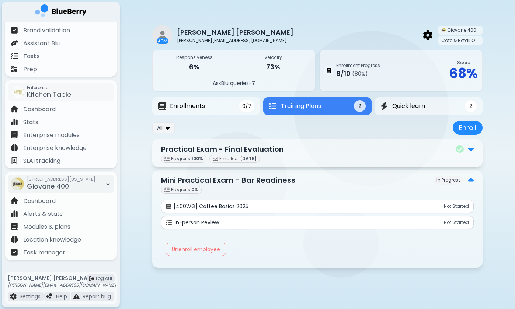
click at [469, 178] on img at bounding box center [471, 181] width 6 height 10
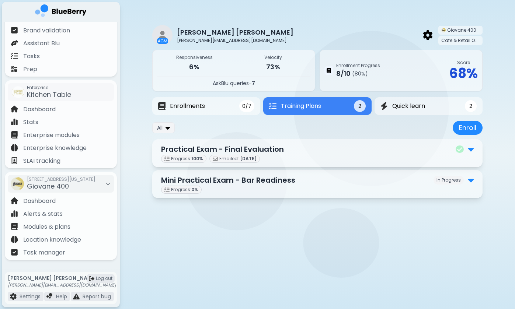
click at [234, 244] on main "AGM [PERSON_NAME] [PERSON_NAME][EMAIL_ADDRESS][DOMAIN_NAME] Giovane 400 Cafe & …" at bounding box center [257, 154] width 515 height 309
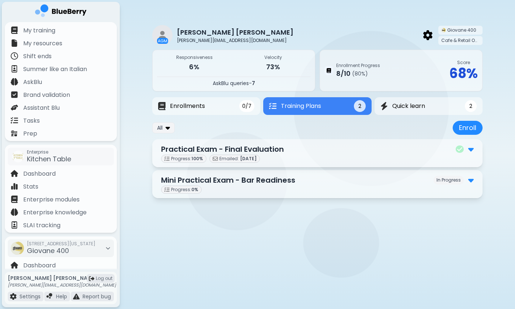
click at [204, 240] on main "AGM [PERSON_NAME] [PERSON_NAME][EMAIL_ADDRESS][DOMAIN_NAME] Giovane 400 Cafe & …" at bounding box center [257, 154] width 515 height 309
click at [202, 242] on main "AGM [PERSON_NAME] [PERSON_NAME][EMAIL_ADDRESS][DOMAIN_NAME] Giovane 400 Cafe & …" at bounding box center [257, 154] width 515 height 309
click at [89, 33] on div "My training" at bounding box center [60, 30] width 109 height 13
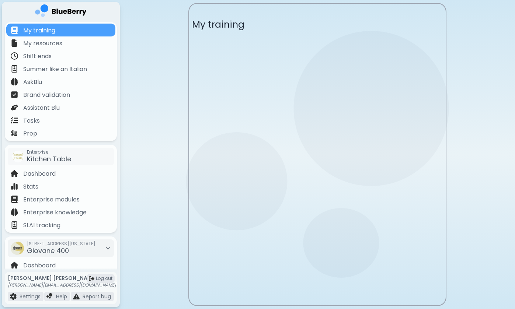
click at [160, 186] on main "My training Mini Practical Exam - Bar Readiness Giovane 400 By passing this pra…" at bounding box center [257, 154] width 515 height 309
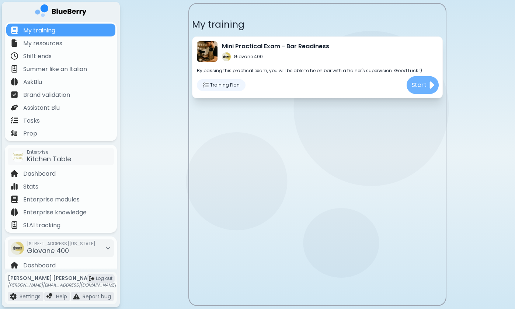
click at [422, 81] on p "Start" at bounding box center [419, 85] width 15 height 9
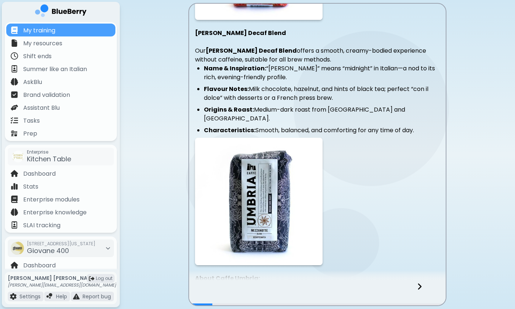
scroll to position [346, 0]
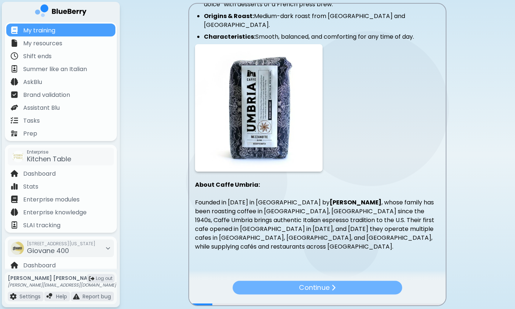
click at [391, 289] on div "Continue" at bounding box center [318, 288] width 170 height 14
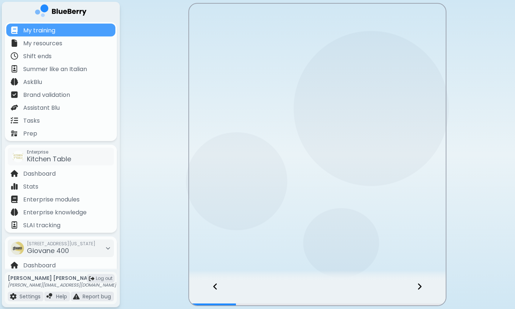
scroll to position [0, 0]
click at [391, 289] on div at bounding box center [317, 293] width 257 height 24
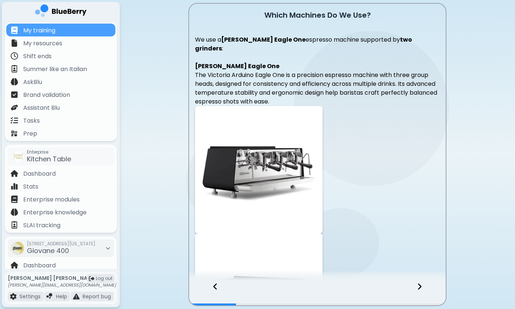
click at [391, 289] on div at bounding box center [317, 293] width 257 height 24
click at [419, 285] on icon at bounding box center [419, 287] width 5 height 8
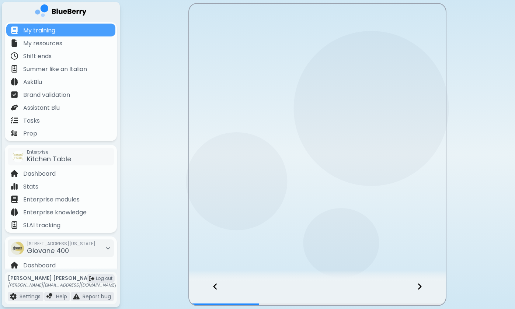
click at [419, 285] on icon at bounding box center [419, 287] width 5 height 8
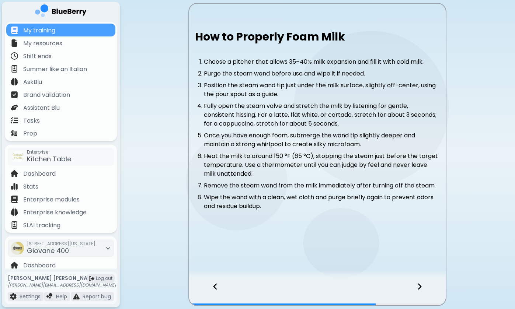
click at [419, 285] on icon at bounding box center [419, 287] width 5 height 8
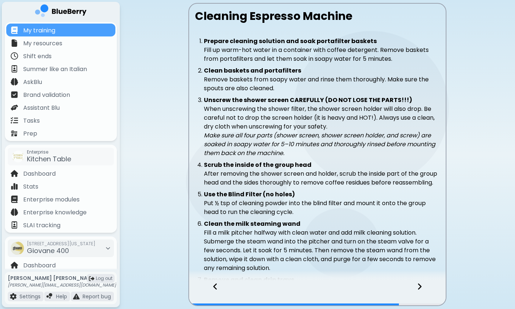
click at [419, 285] on icon at bounding box center [419, 287] width 5 height 8
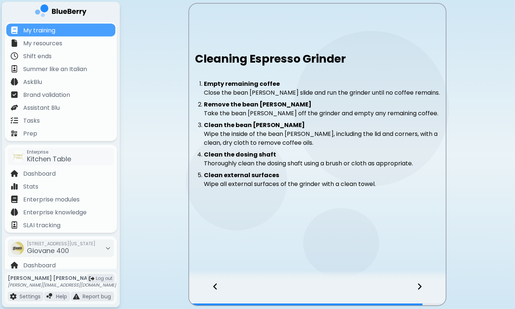
click at [419, 285] on icon at bounding box center [419, 287] width 5 height 8
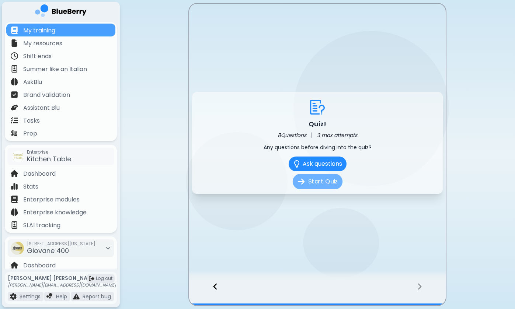
click at [320, 180] on button "Start Quiz" at bounding box center [318, 181] width 50 height 15
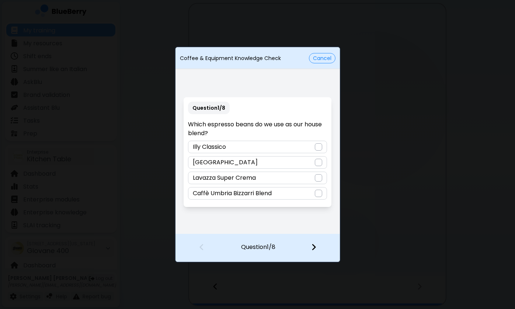
click at [320, 192] on div at bounding box center [318, 193] width 7 height 7
click at [313, 244] on img at bounding box center [313, 247] width 5 height 8
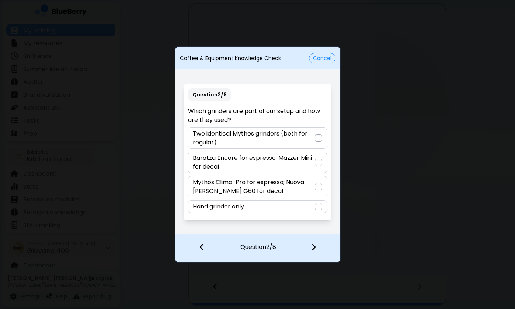
click at [320, 179] on div "Mythos Clima-Pro for espresso; Nuova [PERSON_NAME] G60 for decaf" at bounding box center [257, 186] width 139 height 21
click at [315, 245] on img at bounding box center [313, 247] width 5 height 8
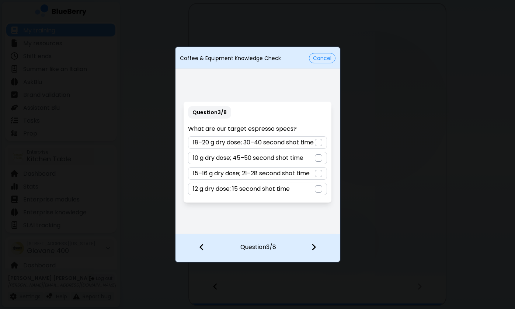
click at [320, 177] on div at bounding box center [318, 173] width 7 height 7
click at [316, 250] on img at bounding box center [313, 247] width 5 height 8
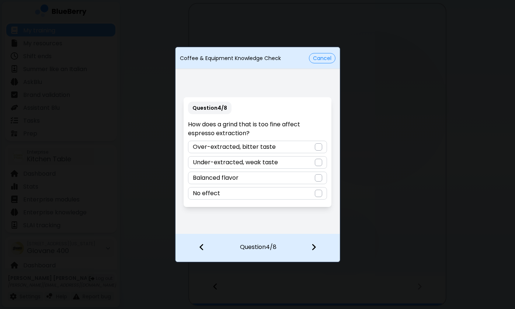
click at [320, 150] on div at bounding box center [318, 146] width 7 height 7
click at [314, 247] on img at bounding box center [313, 247] width 5 height 8
click at [319, 164] on div at bounding box center [318, 162] width 7 height 7
click at [313, 244] on img at bounding box center [313, 247] width 5 height 8
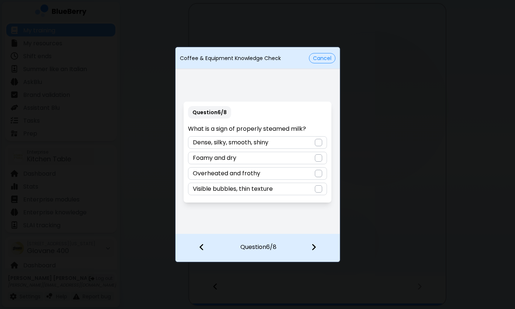
click at [322, 146] on div "Dense, silky, smooth, shiny" at bounding box center [257, 142] width 139 height 13
click at [315, 255] on div at bounding box center [319, 248] width 44 height 27
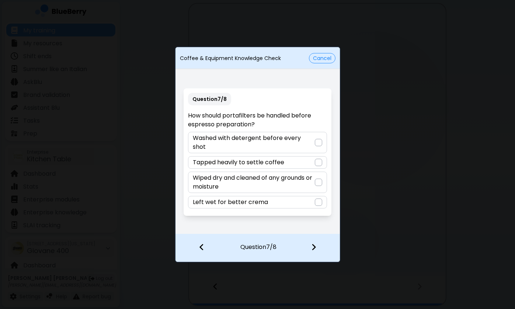
click at [317, 179] on div at bounding box center [318, 182] width 7 height 7
click at [312, 248] on img at bounding box center [313, 247] width 5 height 8
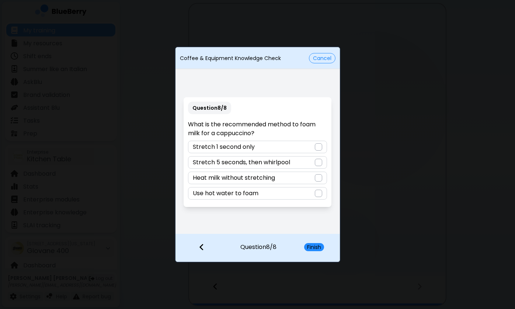
click at [319, 162] on div at bounding box center [318, 162] width 7 height 7
click at [313, 248] on button "Finish" at bounding box center [314, 247] width 20 height 8
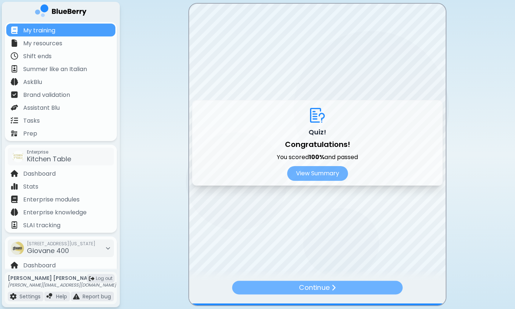
click at [301, 293] on p "Continue" at bounding box center [314, 288] width 31 height 11
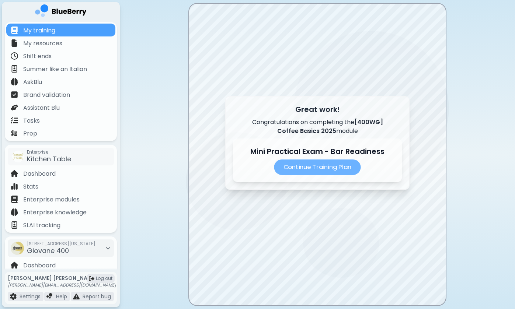
click at [312, 167] on p "Continue Training Plan" at bounding box center [317, 167] width 87 height 15
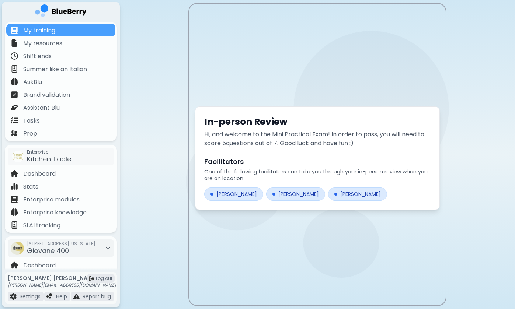
click at [206, 245] on div "In-person Review Hi, and welcome to the Mini Practical Exam! In order to pass, …" at bounding box center [317, 158] width 257 height 309
click at [245, 147] on p "Hi, and welcome to the Mini Practical Exam! In order to pass, you will need to …" at bounding box center [317, 139] width 226 height 18
click at [238, 245] on div "In-person Review Hi, and welcome to the Mini Practical Exam! In order to pass, …" at bounding box center [317, 158] width 257 height 309
click at [175, 185] on main "In-person Review Hi, and welcome to the Mini Practical Exam! In order to pass, …" at bounding box center [257, 154] width 515 height 309
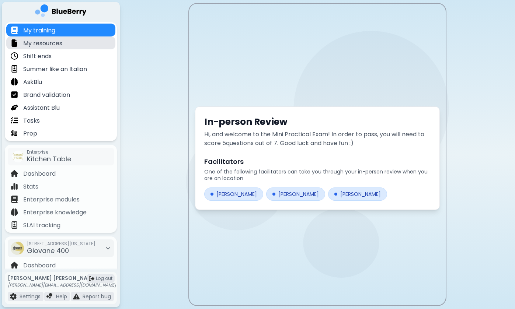
click at [65, 48] on div "My resources" at bounding box center [60, 43] width 109 height 13
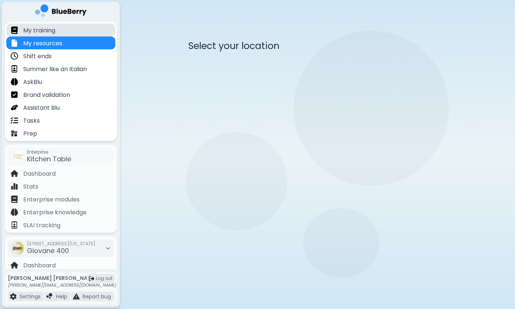
click at [77, 28] on div "My training" at bounding box center [60, 30] width 109 height 13
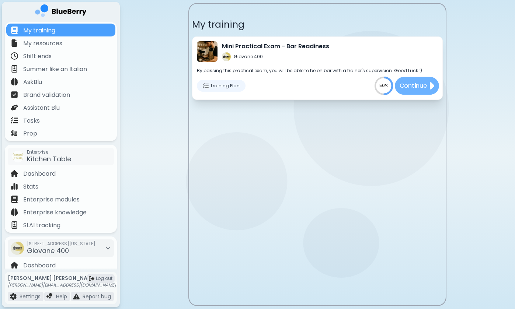
click at [414, 88] on p "Continue" at bounding box center [414, 86] width 28 height 9
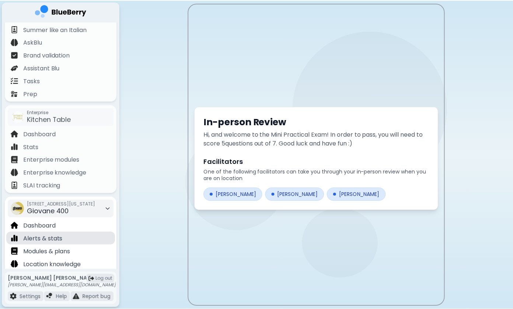
scroll to position [44, 0]
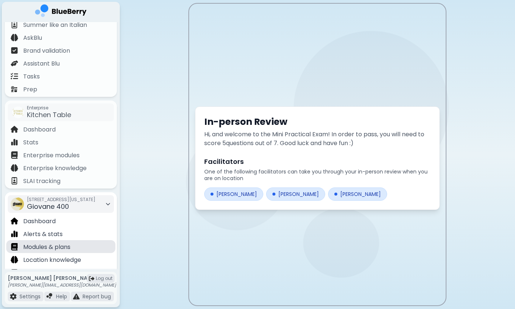
click at [70, 249] on p "Modules & plans" at bounding box center [46, 247] width 47 height 9
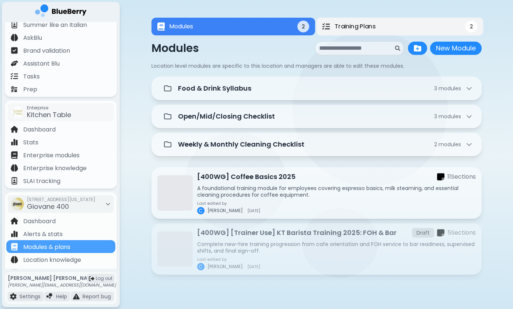
click at [375, 26] on span "Training Plans" at bounding box center [355, 26] width 41 height 9
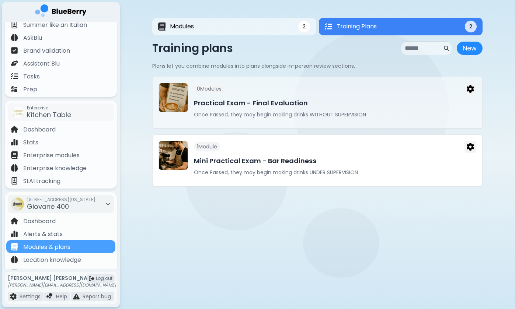
click at [310, 150] on div "1 Module" at bounding box center [335, 147] width 283 height 12
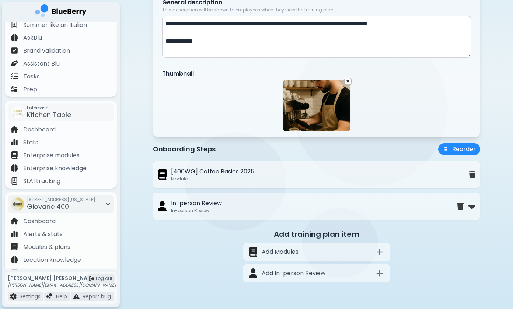
scroll to position [147, 0]
click at [473, 174] on img "Remove item" at bounding box center [472, 175] width 7 height 8
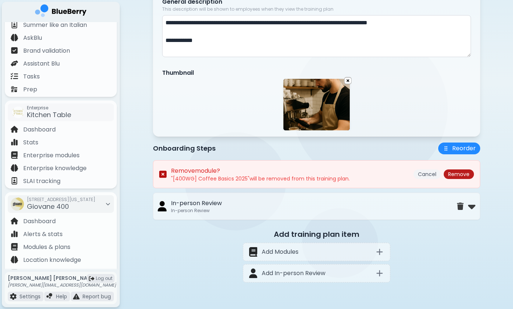
click at [463, 178] on button "Remove" at bounding box center [459, 175] width 30 height 10
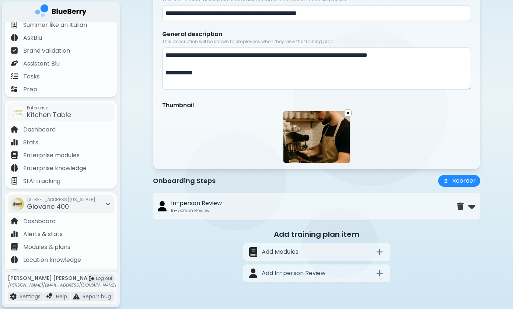
scroll to position [115, 0]
click at [426, 256] on div "Add training plan item Add Modules Add In-person Review" at bounding box center [317, 257] width 328 height 57
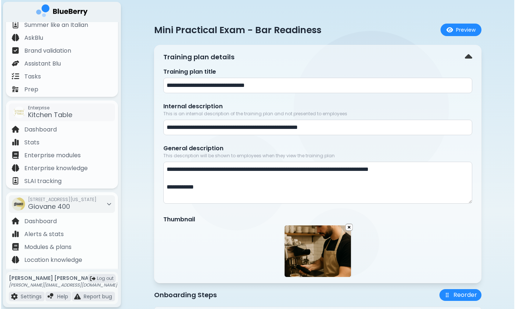
scroll to position [0, 0]
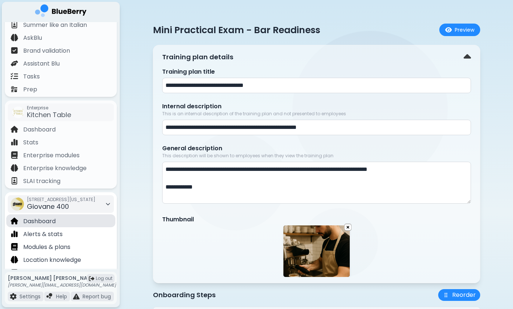
click at [53, 219] on p "Dashboard" at bounding box center [39, 221] width 32 height 9
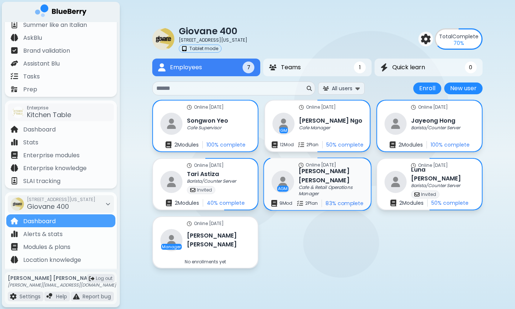
click at [302, 179] on h3 "[PERSON_NAME]" at bounding box center [331, 176] width 65 height 18
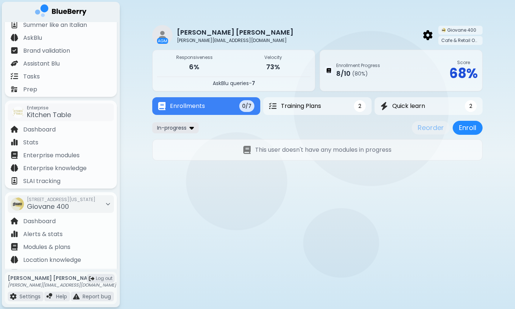
click at [191, 128] on img at bounding box center [192, 127] width 4 height 7
click at [191, 139] on button "All" at bounding box center [176, 142] width 42 height 11
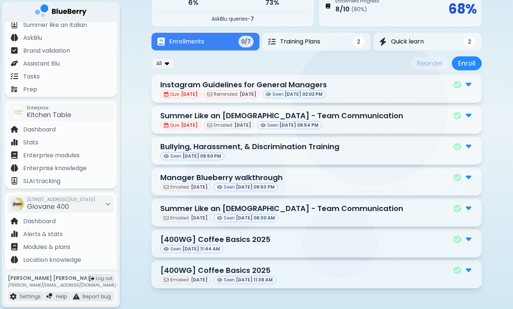
scroll to position [65, 0]
click at [468, 270] on img at bounding box center [469, 270] width 6 height 10
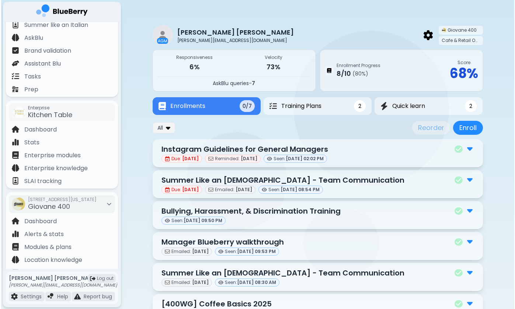
scroll to position [0, 0]
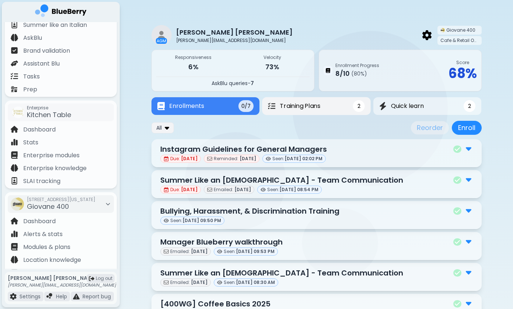
click at [330, 109] on button "Training Plans 2" at bounding box center [316, 106] width 109 height 18
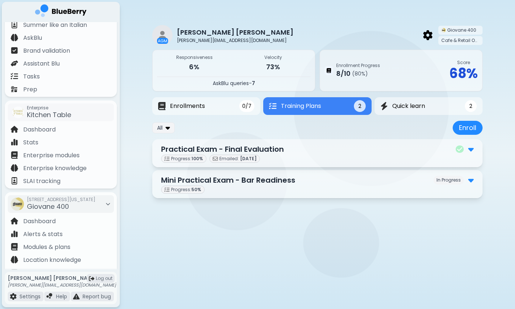
click at [343, 183] on div "Mini Practical Exam - Bar Readiness In Progress" at bounding box center [317, 180] width 313 height 11
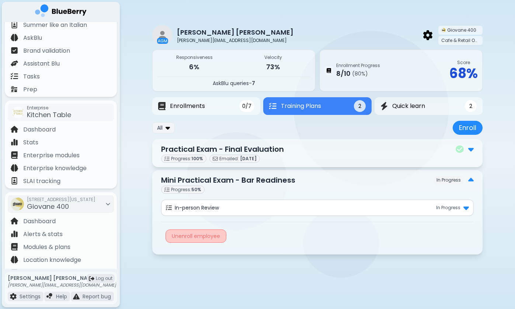
click at [222, 235] on div "Unenroll employee" at bounding box center [196, 236] width 61 height 13
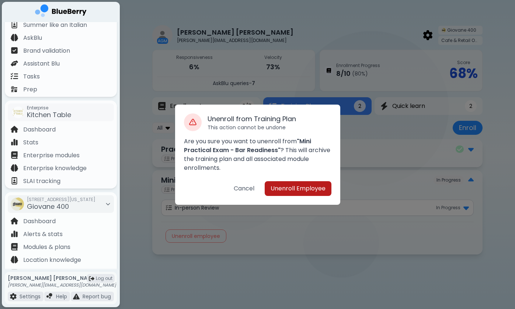
click at [319, 193] on button "Unenroll Employee" at bounding box center [298, 188] width 67 height 15
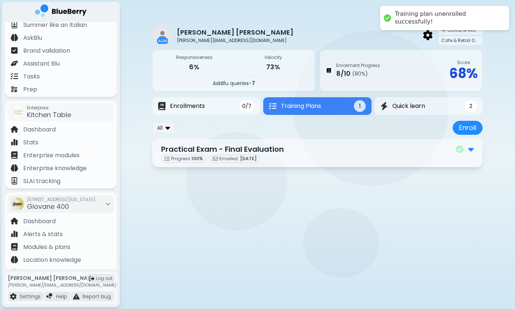
click at [337, 249] on main "AGM [PERSON_NAME] [PERSON_NAME][EMAIL_ADDRESS][DOMAIN_NAME] Giovane 400 Cafe & …" at bounding box center [257, 154] width 515 height 309
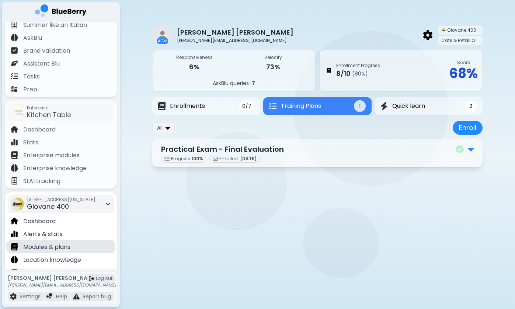
click at [67, 245] on p "Modules & plans" at bounding box center [46, 247] width 47 height 9
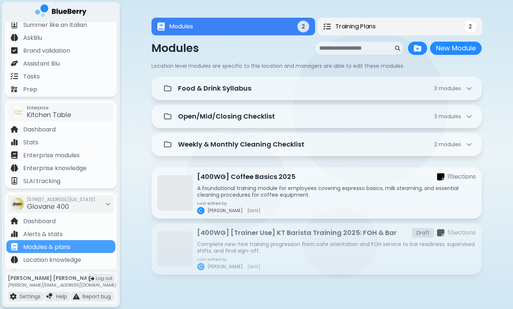
click at [355, 29] on span "Training Plans" at bounding box center [355, 26] width 41 height 9
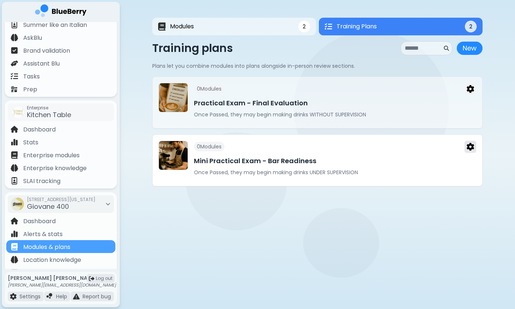
click at [473, 146] on img at bounding box center [470, 147] width 7 height 8
click at [398, 177] on div "0 Module s Mini Practical Exam - Bar Readiness Once Passed, they may begin maki…" at bounding box center [335, 160] width 283 height 39
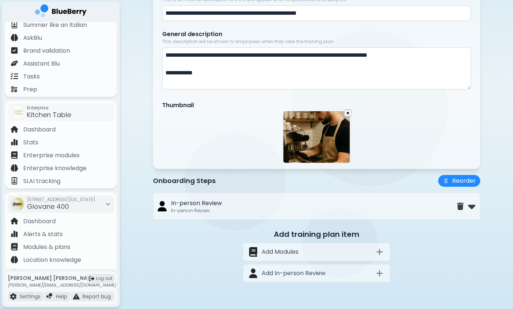
scroll to position [115, 0]
click at [70, 224] on div "Dashboard" at bounding box center [60, 221] width 109 height 13
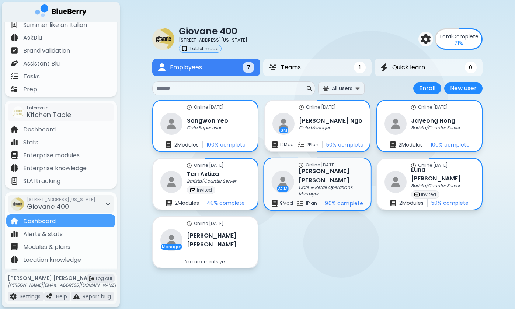
click at [309, 193] on div "Cafe & Retail Operations Manager" at bounding box center [331, 191] width 65 height 12
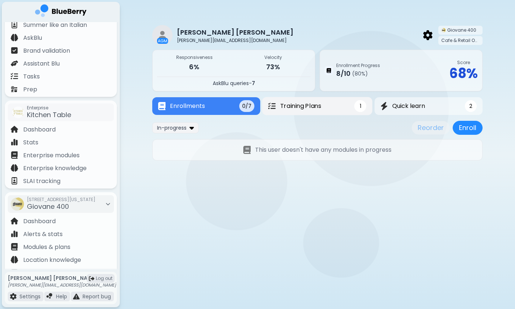
click at [337, 105] on button "Training Plans 1" at bounding box center [317, 106] width 110 height 18
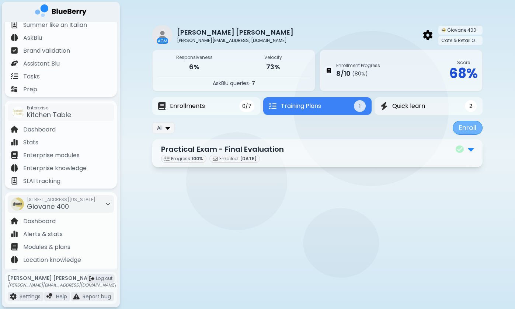
click at [460, 126] on button "Enroll" at bounding box center [468, 128] width 30 height 14
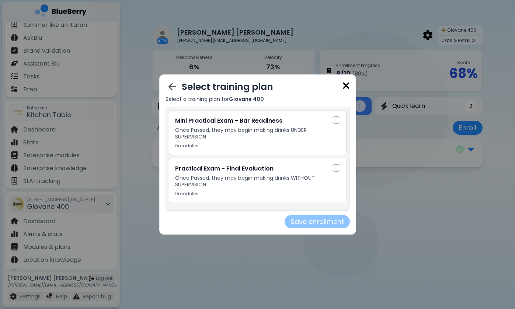
click at [333, 121] on div at bounding box center [336, 120] width 7 height 7
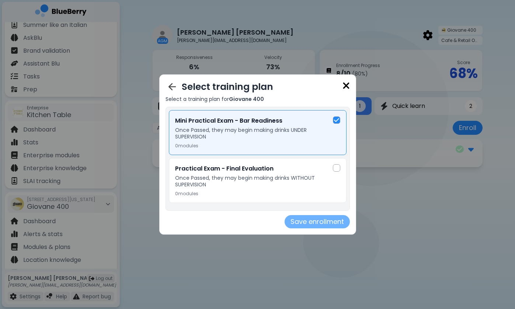
click at [320, 225] on button "Save enrollment" at bounding box center [317, 221] width 65 height 13
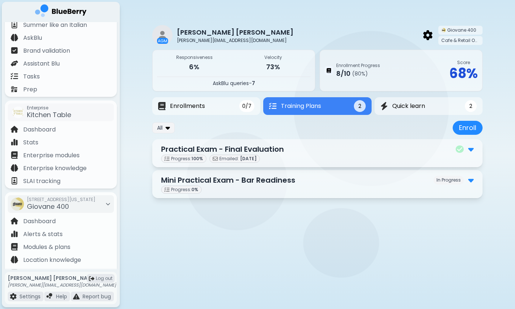
click at [314, 214] on div "AGM [PERSON_NAME] [PERSON_NAME][EMAIL_ADDRESS][DOMAIN_NAME] Giovane 400 Cafe & …" at bounding box center [317, 109] width 330 height 219
click at [309, 181] on div "Mini Practical Exam - Bar Readiness In Progress" at bounding box center [317, 180] width 313 height 11
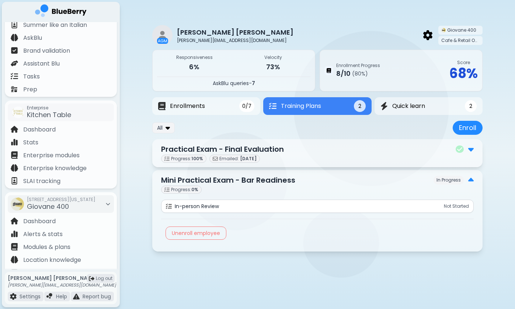
click at [270, 266] on div "AGM [PERSON_NAME] [PERSON_NAME][EMAIL_ADDRESS][DOMAIN_NAME] Giovane 400 Cafe & …" at bounding box center [317, 136] width 330 height 273
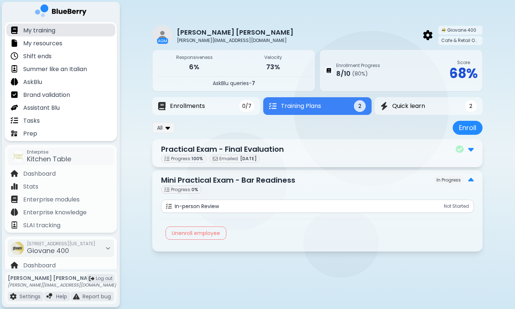
click at [97, 26] on div "My training" at bounding box center [60, 30] width 109 height 13
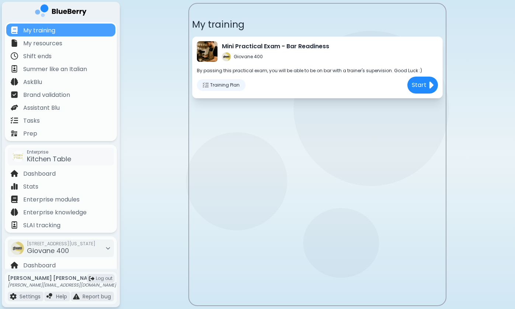
click at [150, 162] on main "My training Mini Practical Exam - Bar Readiness Giovane 400 By passing this pra…" at bounding box center [257, 154] width 515 height 309
click at [431, 86] on img at bounding box center [432, 86] width 6 height 12
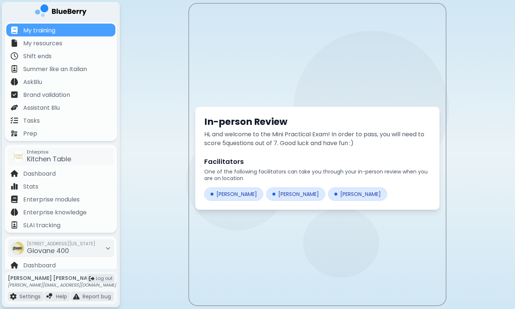
click at [179, 161] on main "In-person Review Hi, and welcome to the Mini Practical Exam! In order to pass, …" at bounding box center [257, 154] width 515 height 309
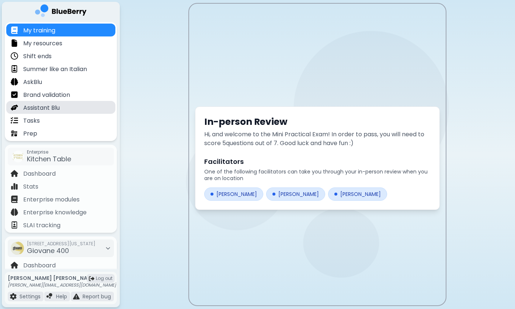
click at [79, 105] on div "Assistant Blu" at bounding box center [60, 107] width 109 height 13
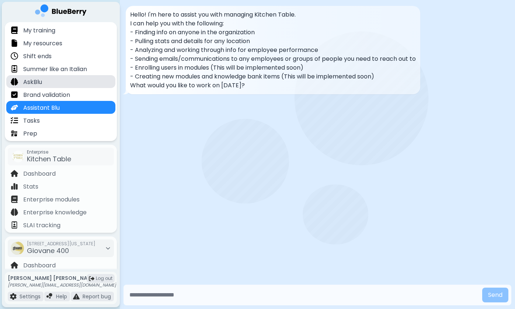
click at [73, 84] on div "AskBlu" at bounding box center [60, 81] width 109 height 13
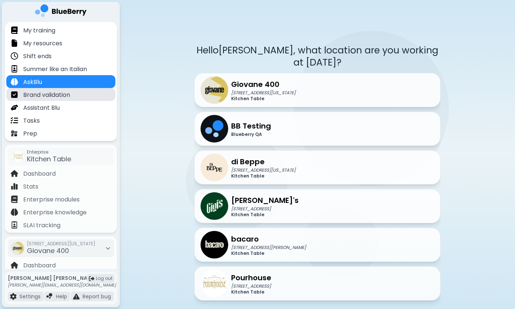
click at [75, 96] on div "Brand validation" at bounding box center [60, 94] width 109 height 13
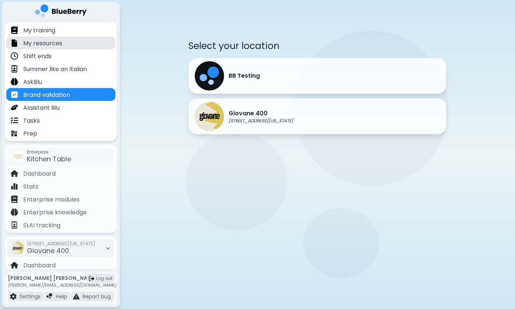
click at [83, 45] on div "My resources" at bounding box center [60, 43] width 109 height 13
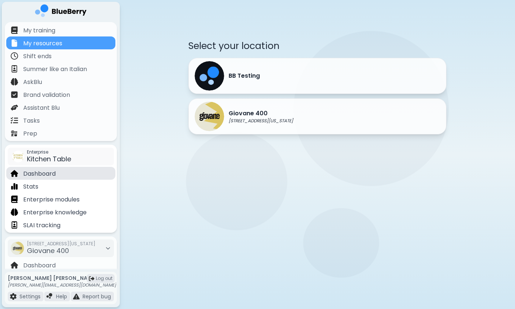
click at [70, 177] on div "Dashboard" at bounding box center [60, 173] width 109 height 13
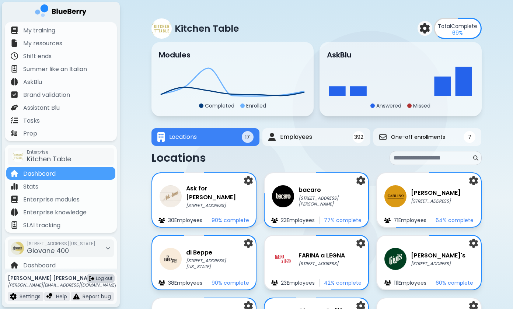
click at [100, 277] on span "Log out" at bounding box center [104, 279] width 17 height 6
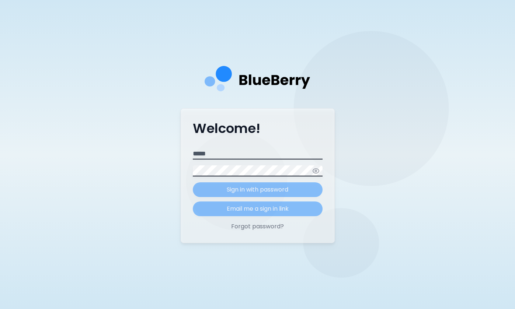
click at [268, 153] on input "Email" at bounding box center [258, 154] width 130 height 11
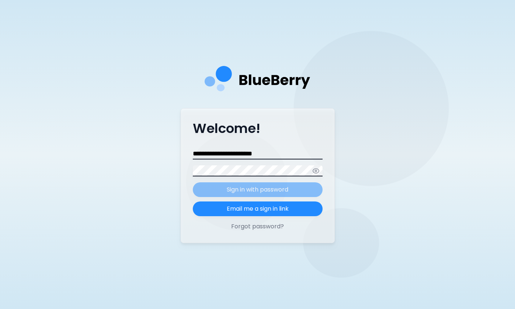
type input "**********"
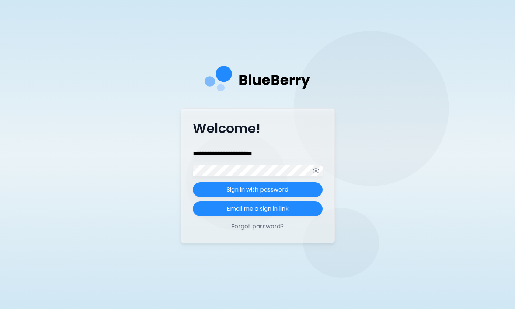
click at [257, 190] on button "Sign in with password" at bounding box center [258, 190] width 130 height 15
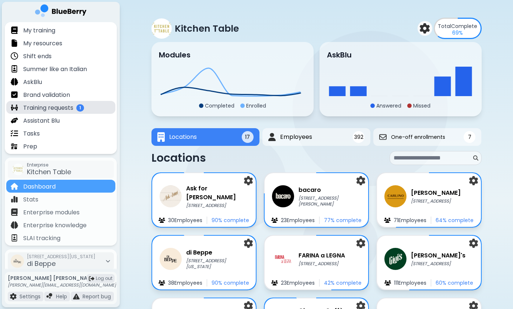
click at [68, 110] on p "Training requests" at bounding box center [48, 108] width 50 height 9
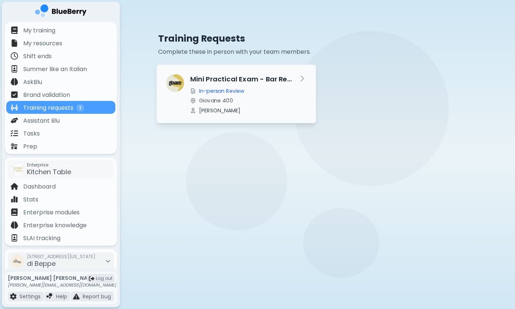
click at [238, 102] on div "Giovane 400" at bounding box center [240, 100] width 101 height 7
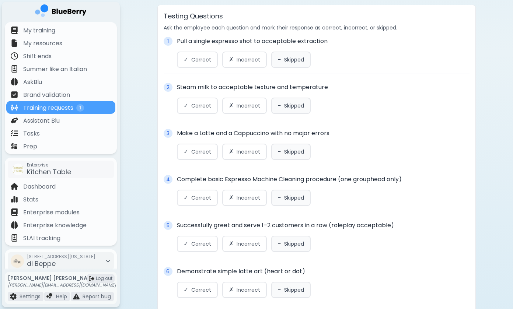
scroll to position [438, 0]
click at [198, 60] on span "Correct" at bounding box center [201, 59] width 20 height 7
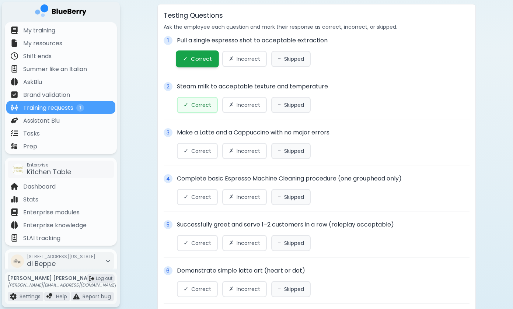
click at [200, 100] on button "✓ Correct" at bounding box center [197, 105] width 41 height 16
click at [201, 149] on span "Correct" at bounding box center [201, 151] width 20 height 7
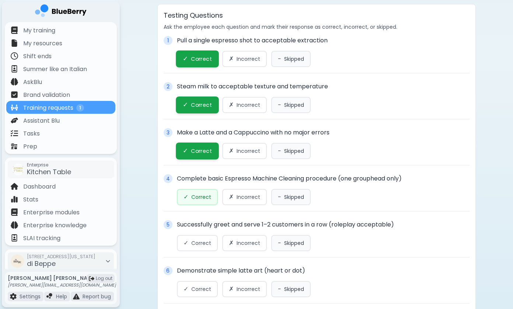
click at [201, 196] on span "Correct" at bounding box center [201, 197] width 20 height 7
click at [198, 242] on span "Correct" at bounding box center [201, 243] width 20 height 7
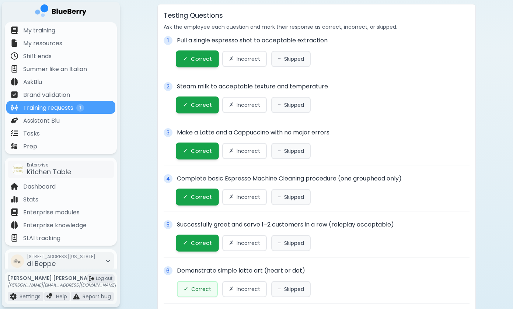
click at [203, 293] on span "Correct" at bounding box center [201, 289] width 20 height 7
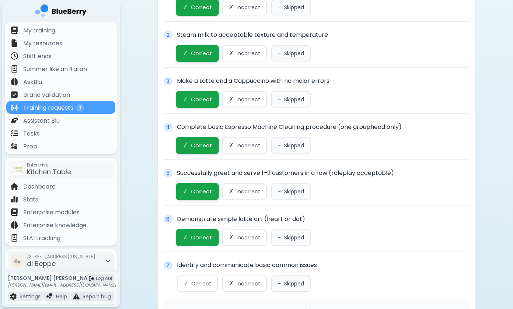
scroll to position [515, 0]
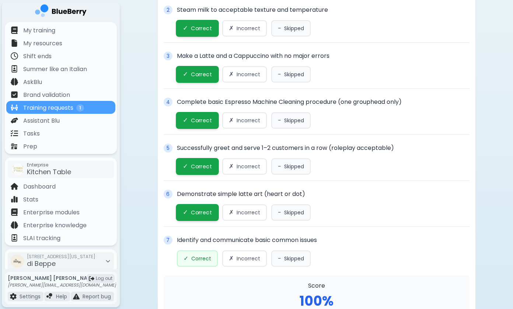
click at [201, 259] on span "Correct" at bounding box center [201, 259] width 20 height 7
click at [284, 259] on span "Skipped" at bounding box center [294, 259] width 20 height 7
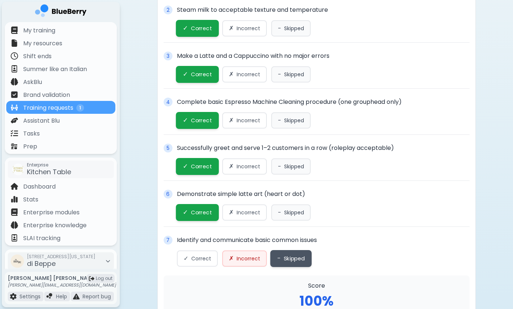
click at [249, 256] on span "Incorrect" at bounding box center [249, 259] width 24 height 7
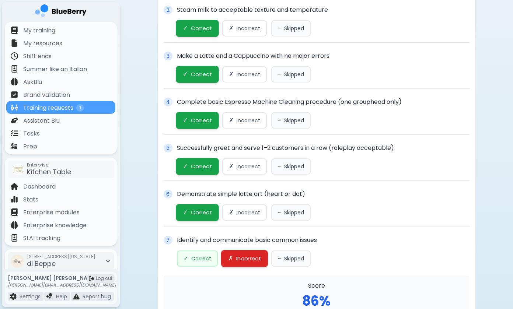
click at [204, 256] on span "Correct" at bounding box center [201, 259] width 20 height 7
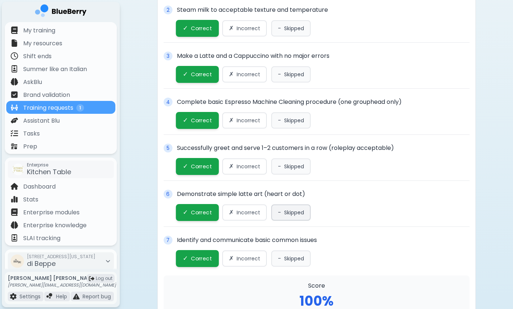
click at [293, 215] on span "Skipped" at bounding box center [294, 213] width 20 height 7
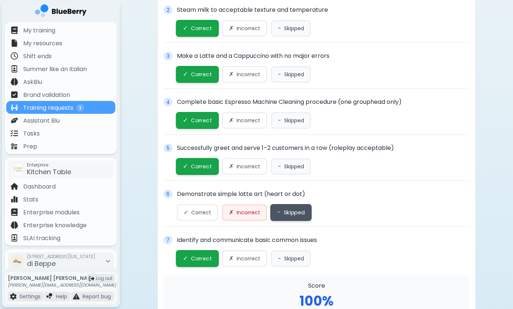
click at [237, 215] on span "Incorrect" at bounding box center [249, 213] width 24 height 7
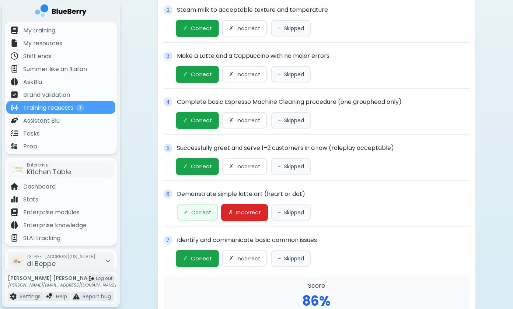
click at [205, 213] on span "Correct" at bounding box center [201, 213] width 20 height 7
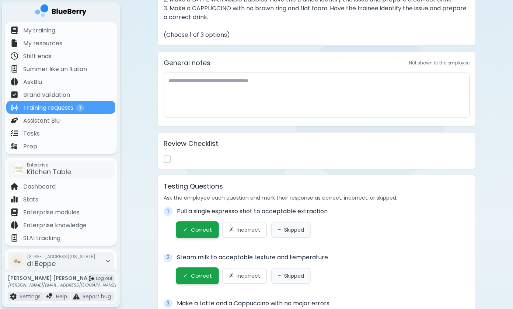
scroll to position [160, 0]
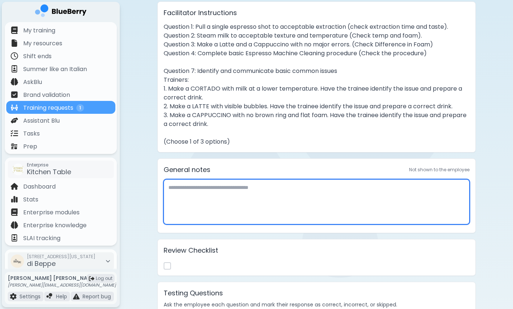
click at [270, 196] on textarea at bounding box center [317, 202] width 306 height 45
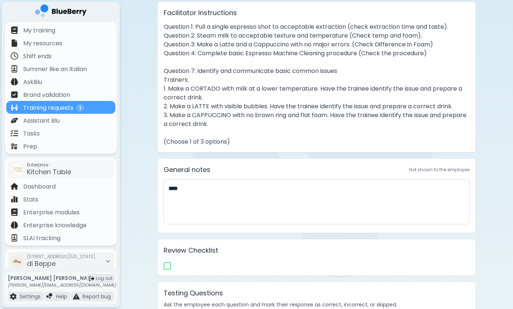
click at [167, 265] on button at bounding box center [167, 266] width 7 height 7
click at [228, 243] on div "Review Checklist" at bounding box center [317, 257] width 319 height 37
click at [166, 266] on icon at bounding box center [167, 266] width 4 height 4
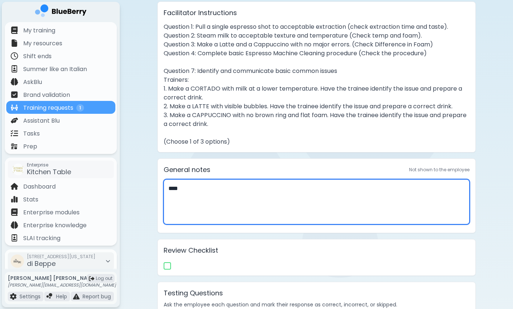
click at [230, 199] on textarea "****" at bounding box center [317, 202] width 306 height 45
drag, startPoint x: 243, startPoint y: 187, endPoint x: 104, endPoint y: 184, distance: 138.4
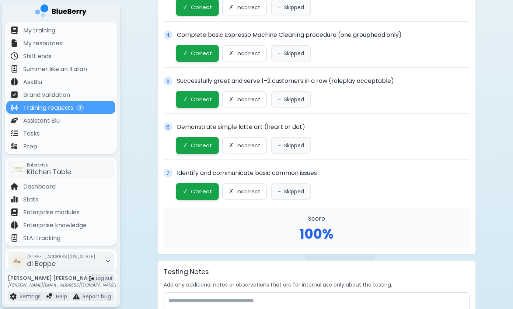
scroll to position [629, 0]
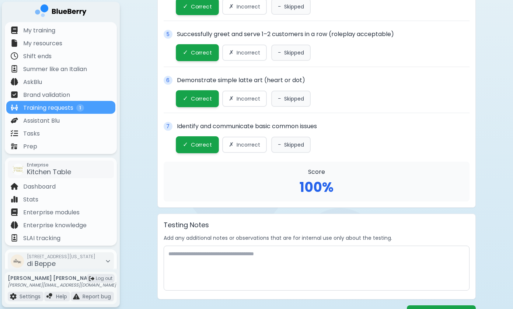
type textarea "********"
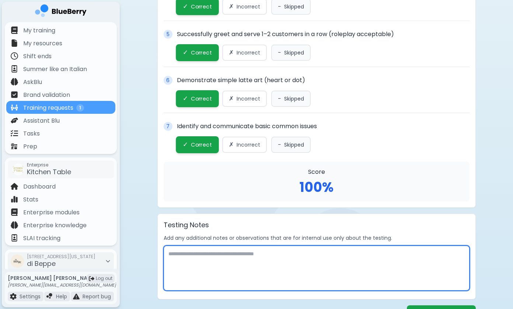
click at [251, 259] on textarea at bounding box center [317, 268] width 306 height 45
paste textarea "********"
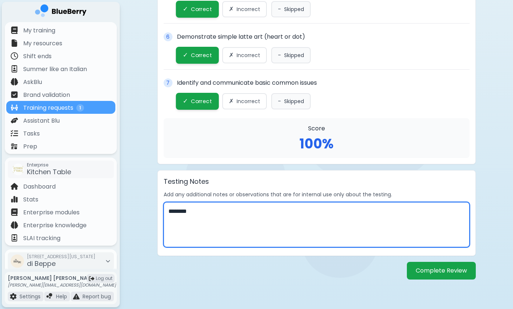
scroll to position [672, 0]
type textarea "********"
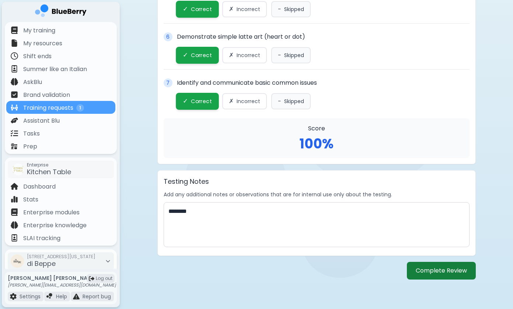
click at [437, 274] on button "Complete Review" at bounding box center [441, 271] width 69 height 18
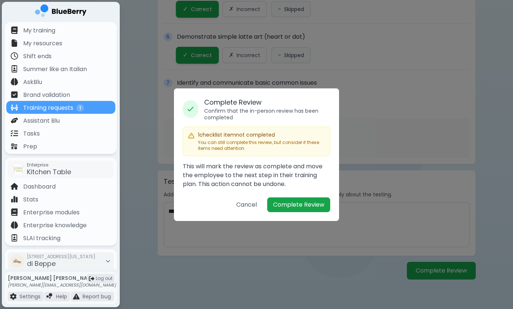
click at [252, 174] on p "This will mark the review as complete and move the employee to the next step in…" at bounding box center [257, 175] width 148 height 27
click at [252, 200] on button "Cancel" at bounding box center [247, 205] width 32 height 15
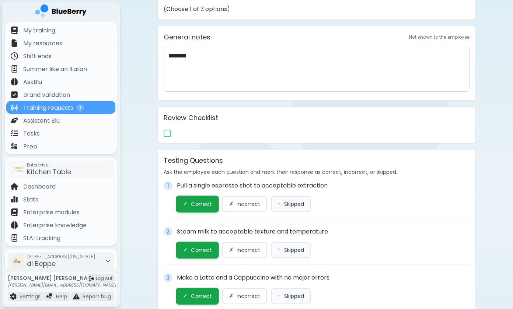
scroll to position [278, 0]
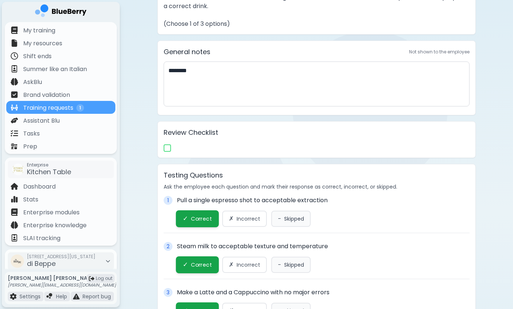
click at [224, 154] on div "Review Checklist" at bounding box center [317, 139] width 319 height 37
click at [164, 149] on button at bounding box center [167, 148] width 7 height 7
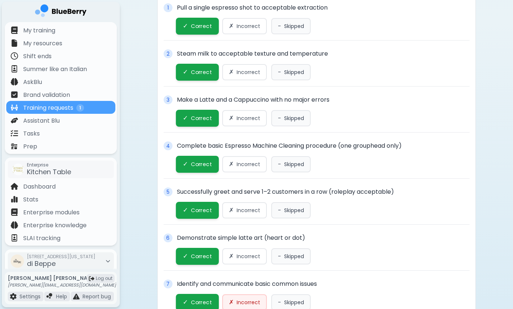
scroll to position [383, 0]
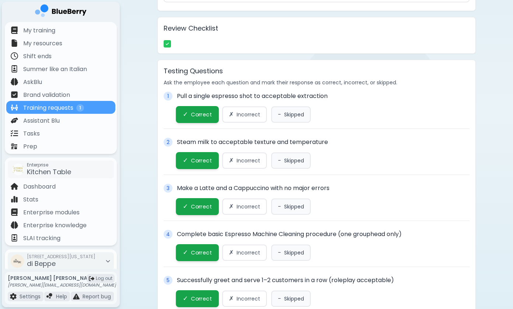
click at [167, 45] on icon at bounding box center [167, 44] width 4 height 4
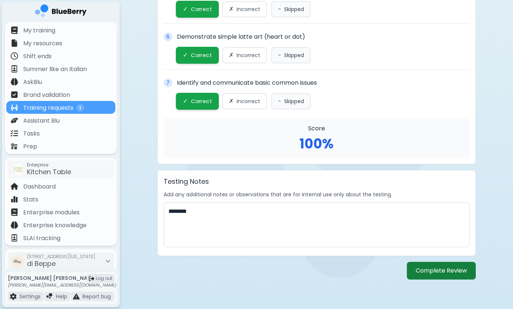
scroll to position [672, 0]
click at [424, 270] on button "Complete Review" at bounding box center [441, 271] width 69 height 18
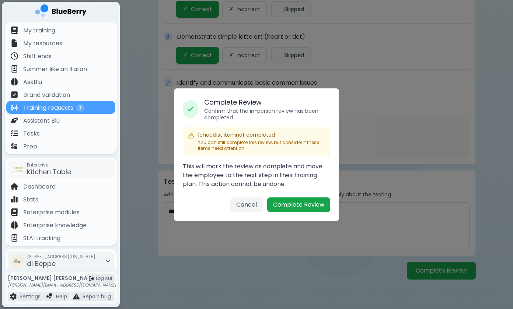
click at [250, 207] on button "Cancel" at bounding box center [247, 205] width 32 height 15
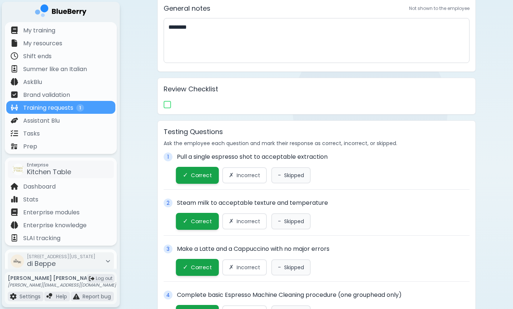
scroll to position [312, 0]
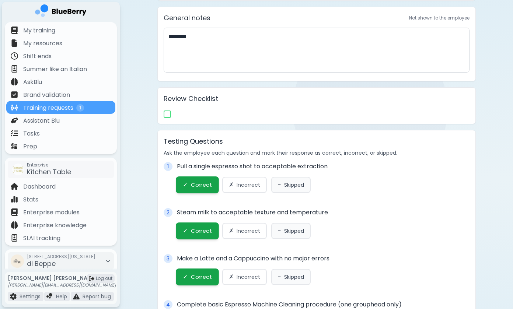
click at [168, 112] on button at bounding box center [167, 114] width 7 height 7
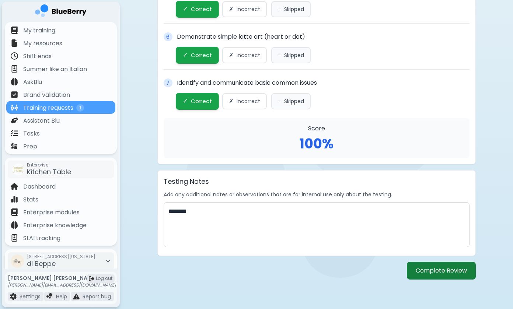
scroll to position [672, 0]
click at [420, 272] on button "Complete Review" at bounding box center [441, 271] width 69 height 18
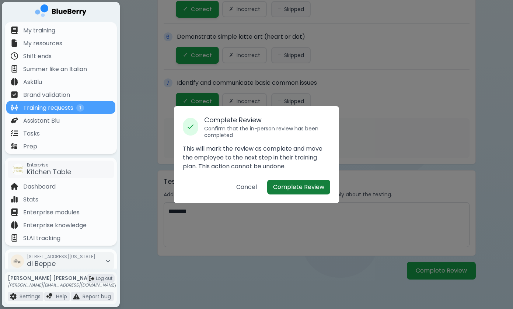
click at [299, 184] on button "Complete Review" at bounding box center [298, 187] width 63 height 15
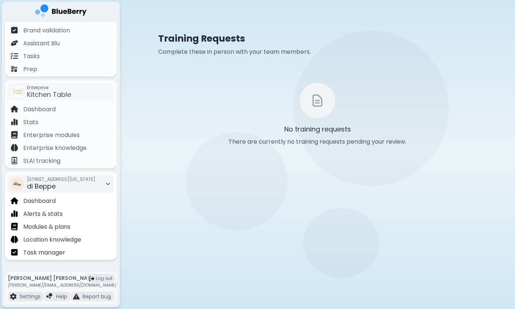
scroll to position [65, 0]
click at [96, 184] on div "[STREET_ADDRESS][US_STATE]" at bounding box center [61, 184] width 106 height 18
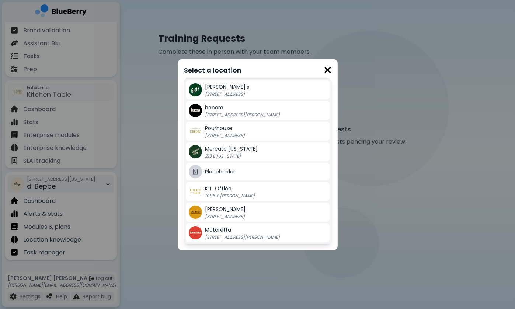
click at [96, 184] on div "Select a location [PERSON_NAME]'s 2968 Christmas Way bacaro [STREET_ADDRESS][GE…" at bounding box center [257, 154] width 515 height 309
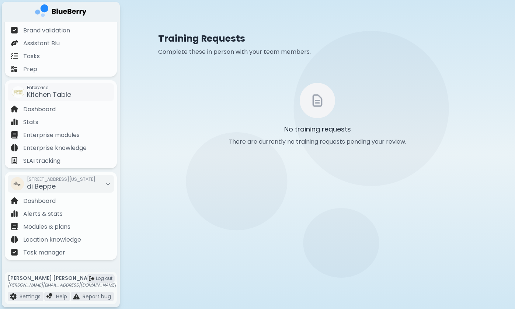
click at [159, 210] on main "Training Requests Complete these in person with your team members. No training …" at bounding box center [257, 154] width 515 height 309
click at [88, 200] on div "Dashboard" at bounding box center [60, 200] width 109 height 13
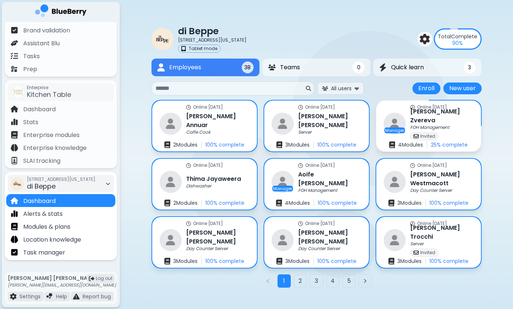
click at [89, 181] on span "[STREET_ADDRESS][US_STATE]" at bounding box center [61, 180] width 69 height 6
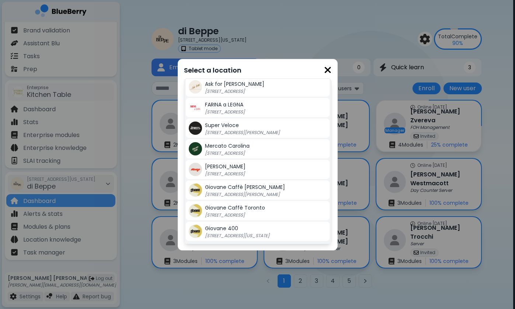
scroll to position [167, 0]
click at [233, 193] on p "[STREET_ADDRESS][PERSON_NAME]" at bounding box center [251, 195] width 92 height 6
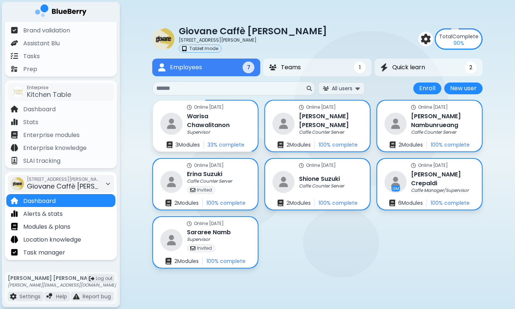
click at [100, 187] on div "[STREET_ADDRESS][PERSON_NAME] Giovane Caffè [PERSON_NAME]" at bounding box center [64, 184] width 74 height 16
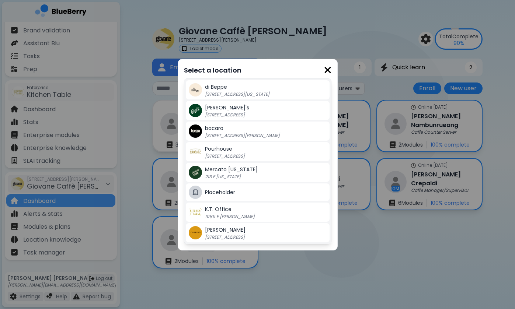
click at [374, 261] on div "Select a location di [GEOGRAPHIC_DATA] [STREET_ADDRESS][US_STATE] Gigi's 2968 C…" at bounding box center [257, 154] width 515 height 309
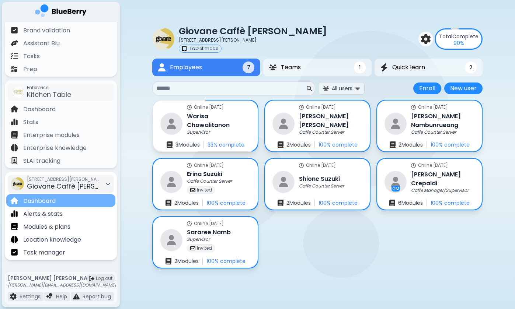
click at [101, 198] on div "Dashboard" at bounding box center [60, 200] width 109 height 13
click at [100, 188] on span "Giovane Caffè [PERSON_NAME]" at bounding box center [78, 186] width 103 height 9
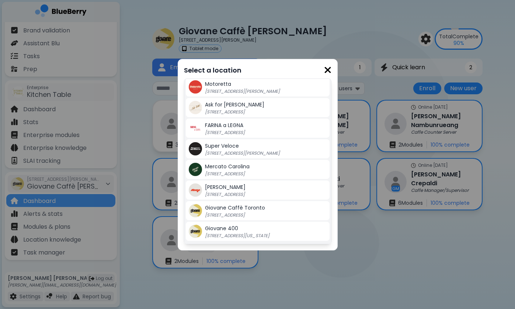
scroll to position [167, 0]
click at [221, 228] on span "Giovane 400" at bounding box center [221, 228] width 33 height 7
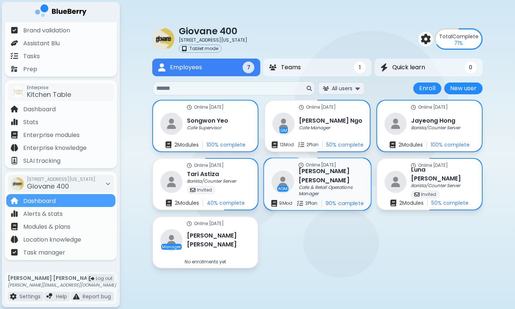
click at [298, 184] on div "AGM [PERSON_NAME] Cafe & Retail Operations Manager" at bounding box center [318, 182] width 92 height 30
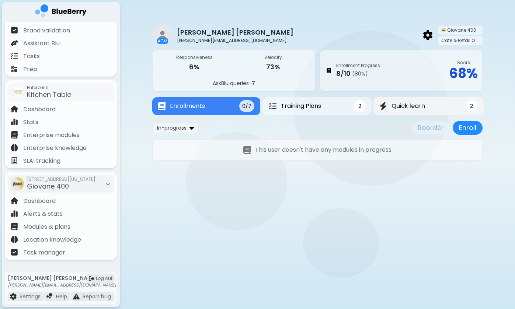
click at [396, 108] on span "Quick learn" at bounding box center [409, 106] width 34 height 9
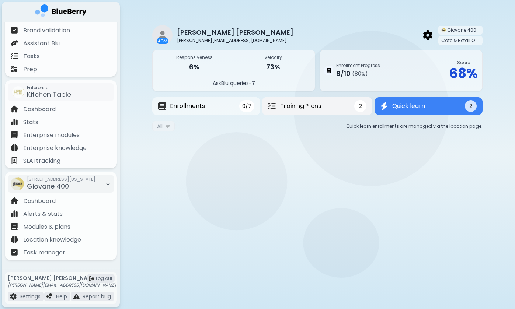
click at [336, 107] on button "Training Plans 2" at bounding box center [317, 106] width 110 height 18
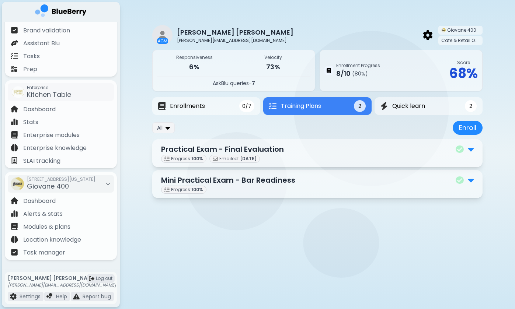
click at [256, 188] on div "Progress: 100 %" at bounding box center [317, 190] width 313 height 8
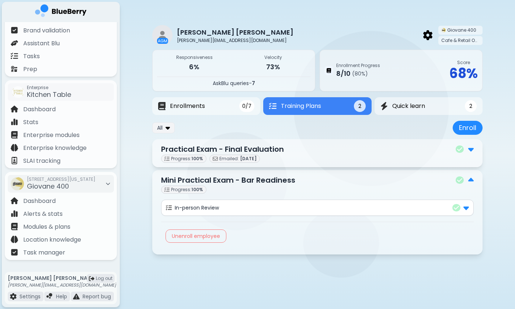
click at [293, 153] on div "Practical Exam - Final Evaluation" at bounding box center [317, 149] width 313 height 11
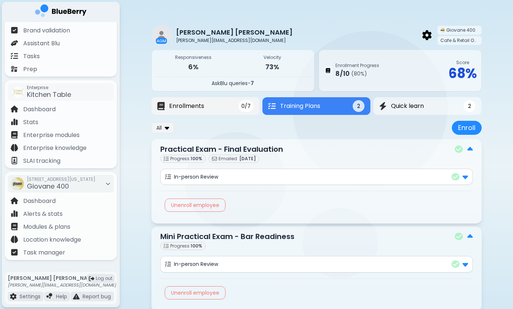
click at [233, 106] on button "Enrollments 0/7" at bounding box center [205, 106] width 108 height 18
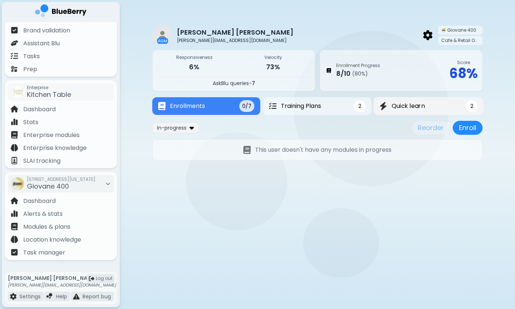
click at [409, 107] on span "Quick learn" at bounding box center [409, 106] width 34 height 9
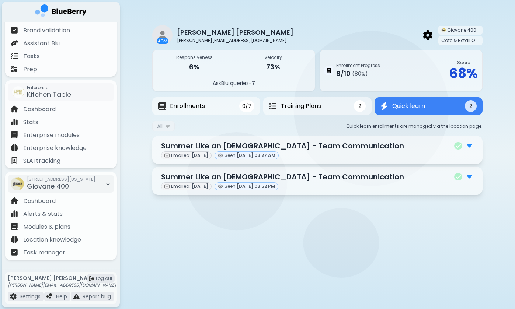
click at [314, 228] on main "AGM [PERSON_NAME] [PERSON_NAME][EMAIL_ADDRESS][DOMAIN_NAME] Giovane 400 Cafe & …" at bounding box center [257, 154] width 515 height 309
click at [53, 200] on p "Dashboard" at bounding box center [39, 201] width 32 height 9
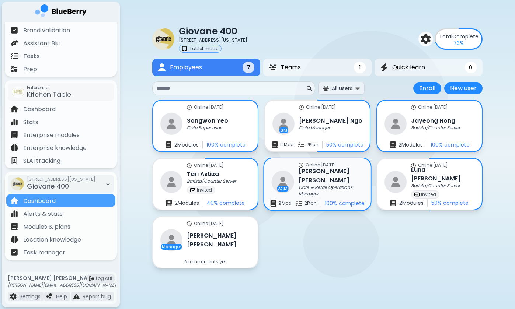
click at [316, 185] on p "Cafe & Retail Operations Manager" at bounding box center [330, 191] width 62 height 12
click at [393, 185] on img at bounding box center [395, 182] width 23 height 23
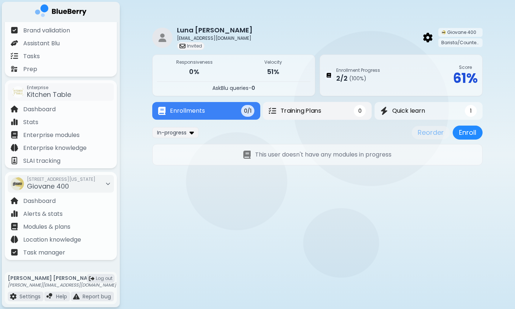
click at [305, 113] on span "Training Plans" at bounding box center [301, 111] width 41 height 9
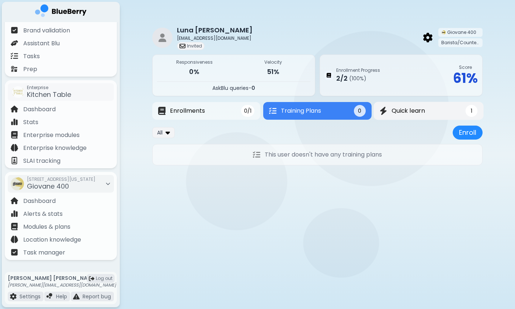
click at [402, 109] on span "Quick learn" at bounding box center [409, 111] width 34 height 9
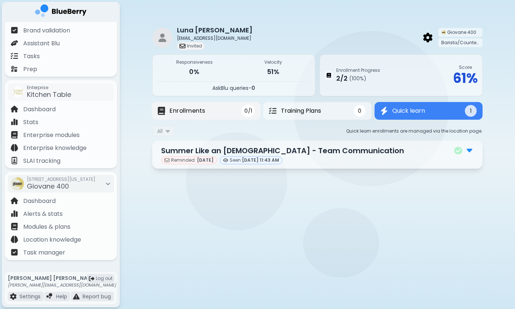
click at [240, 114] on button "Enrollments 0/1" at bounding box center [206, 111] width 109 height 18
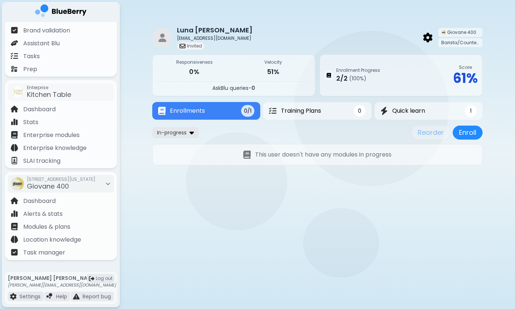
click at [191, 132] on img at bounding box center [192, 132] width 4 height 7
click at [186, 145] on button "All" at bounding box center [176, 147] width 42 height 11
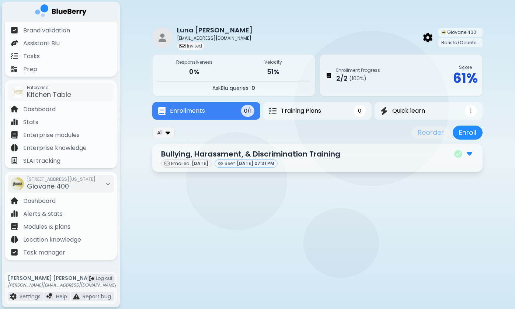
click at [366, 204] on main "[PERSON_NAME] [EMAIL_ADDRESS][DOMAIN_NAME] Invited Giovane 400 Barista/Counter …" at bounding box center [257, 154] width 515 height 309
click at [405, 155] on div "Bullying, Harassment, & Discrimination Training" at bounding box center [317, 154] width 313 height 11
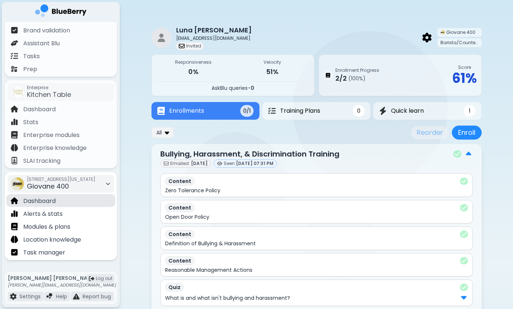
click at [65, 204] on div "Dashboard" at bounding box center [60, 200] width 109 height 13
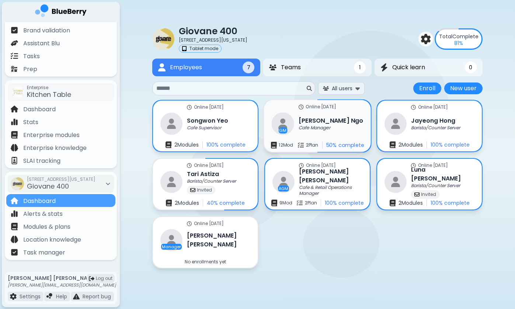
click at [288, 124] on img at bounding box center [283, 124] width 23 height 23
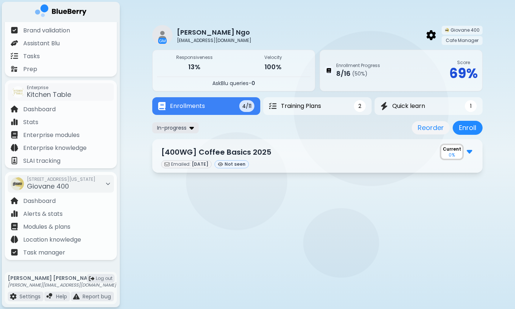
click at [190, 128] on img at bounding box center [192, 127] width 4 height 7
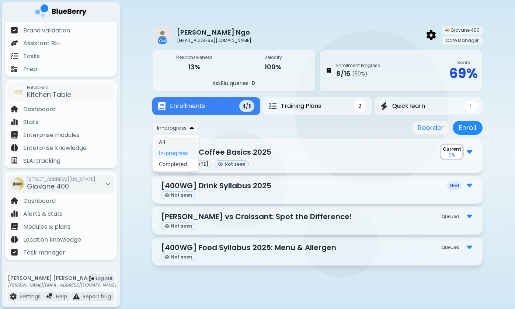
click at [184, 145] on button "All" at bounding box center [176, 142] width 42 height 11
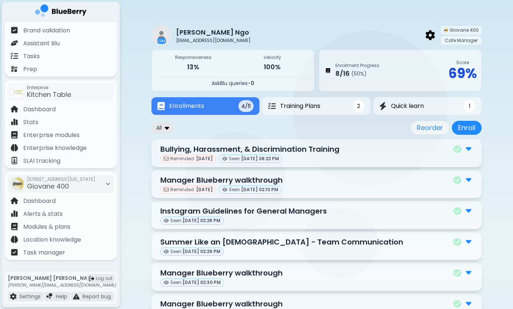
click at [162, 128] on span "All" at bounding box center [159, 128] width 6 height 7
click at [173, 152] on button "In-progress" at bounding box center [163, 153] width 42 height 11
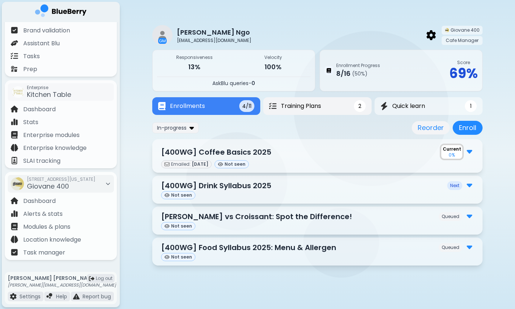
click at [335, 100] on button "Training Plans 2" at bounding box center [317, 106] width 108 height 18
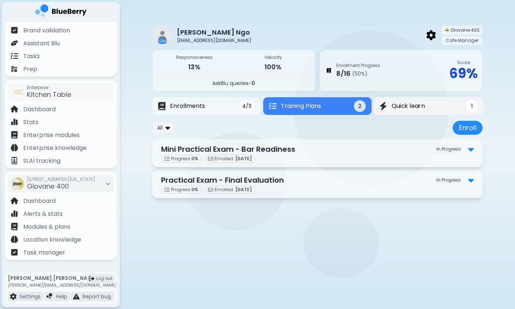
click at [416, 105] on span "Quick learn" at bounding box center [409, 106] width 34 height 9
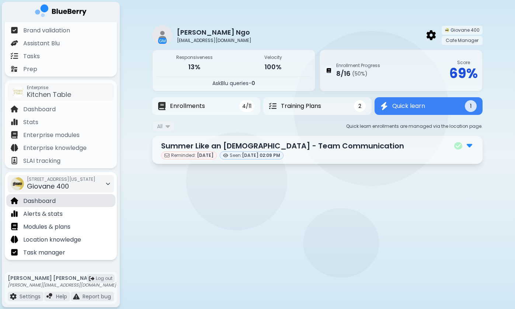
click at [72, 197] on div "Dashboard" at bounding box center [60, 200] width 109 height 13
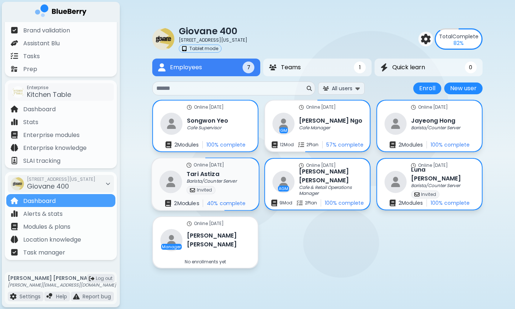
click at [209, 189] on p "Invited" at bounding box center [204, 190] width 15 height 6
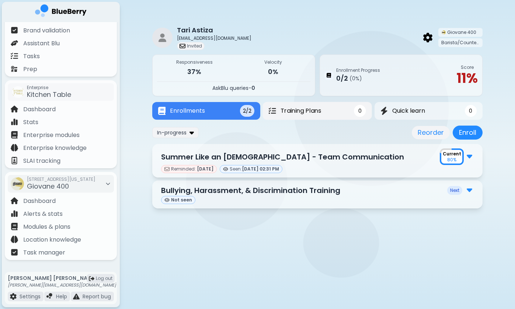
click at [284, 117] on button "Training Plans 0" at bounding box center [318, 111] width 110 height 18
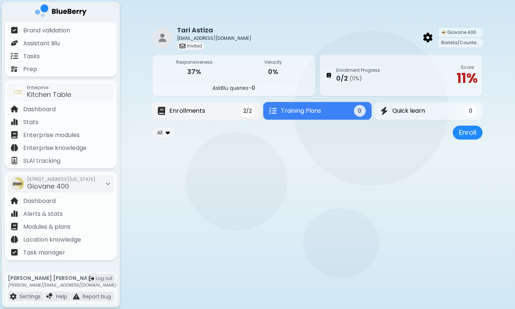
click at [210, 113] on button "Enrollments 2/2" at bounding box center [206, 111] width 109 height 18
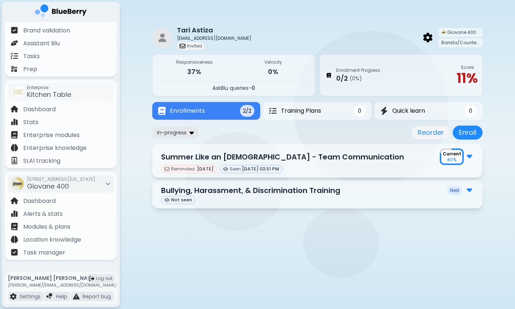
click at [177, 134] on span "In-progress" at bounding box center [172, 132] width 30 height 7
click at [226, 224] on div "[PERSON_NAME] [EMAIL_ADDRESS][DOMAIN_NAME] Invited Giovane 400 Barista/Counter …" at bounding box center [317, 114] width 330 height 229
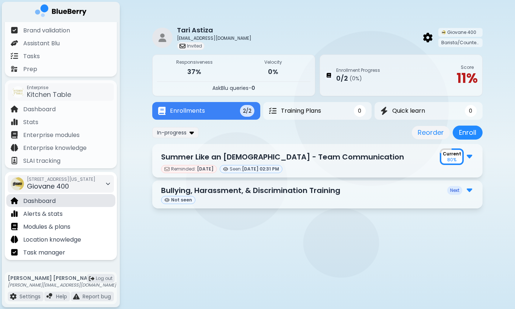
click at [61, 200] on div "Dashboard" at bounding box center [60, 200] width 109 height 13
